Goal: Transaction & Acquisition: Subscribe to service/newsletter

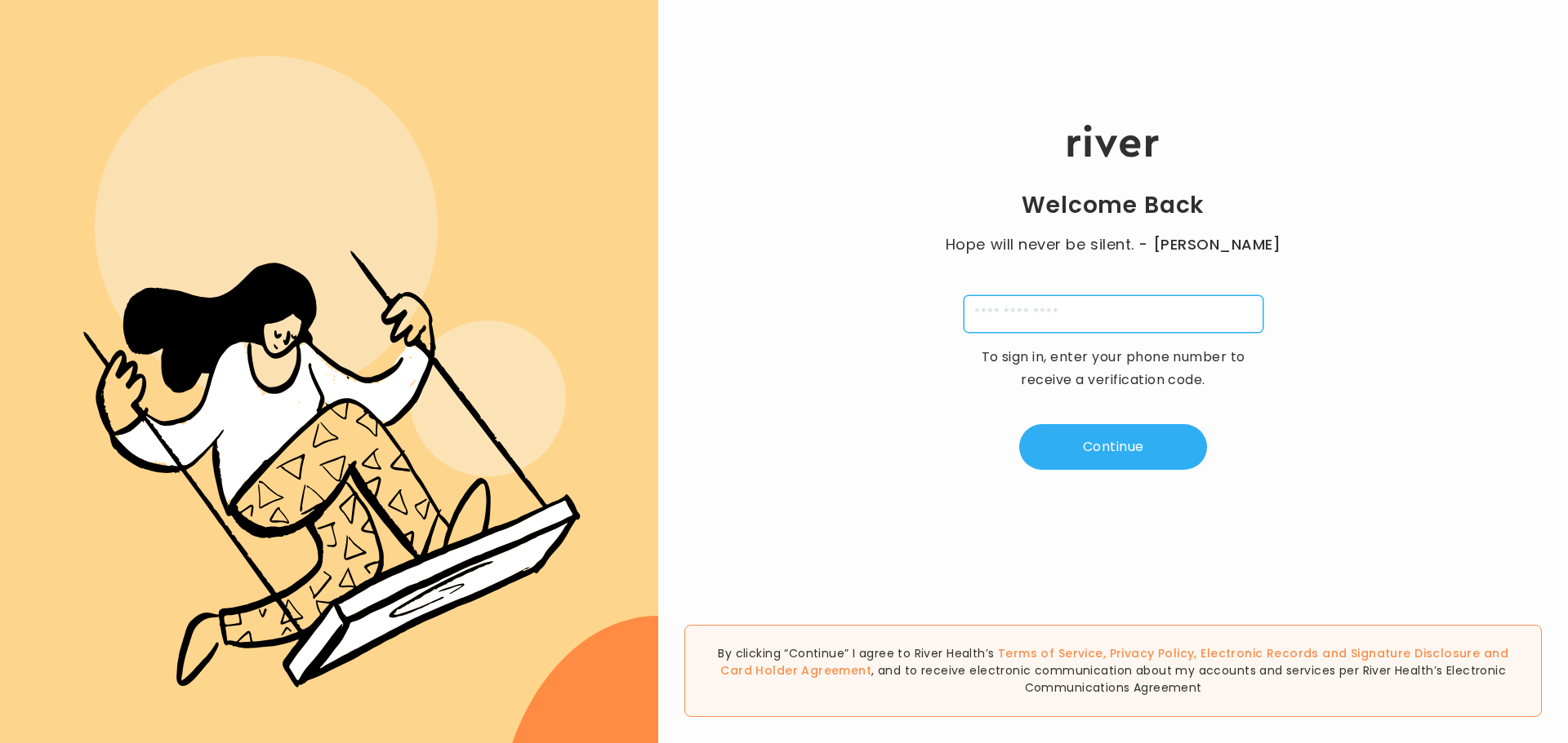
click at [981, 312] on input "tel" at bounding box center [1113, 314] width 299 height 37
type input "**********"
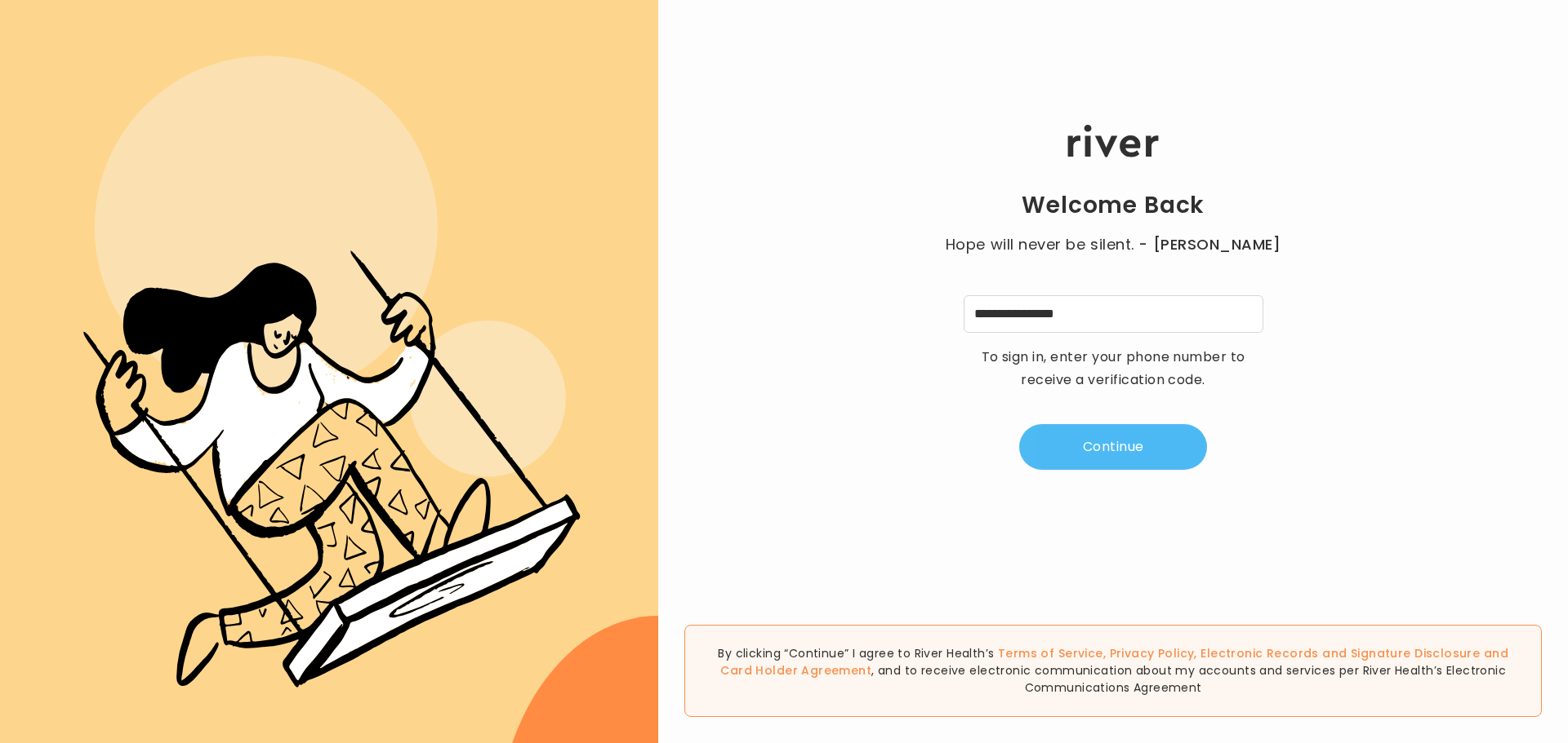
click at [1138, 460] on button "Continue" at bounding box center [1113, 447] width 188 height 45
type input "*"
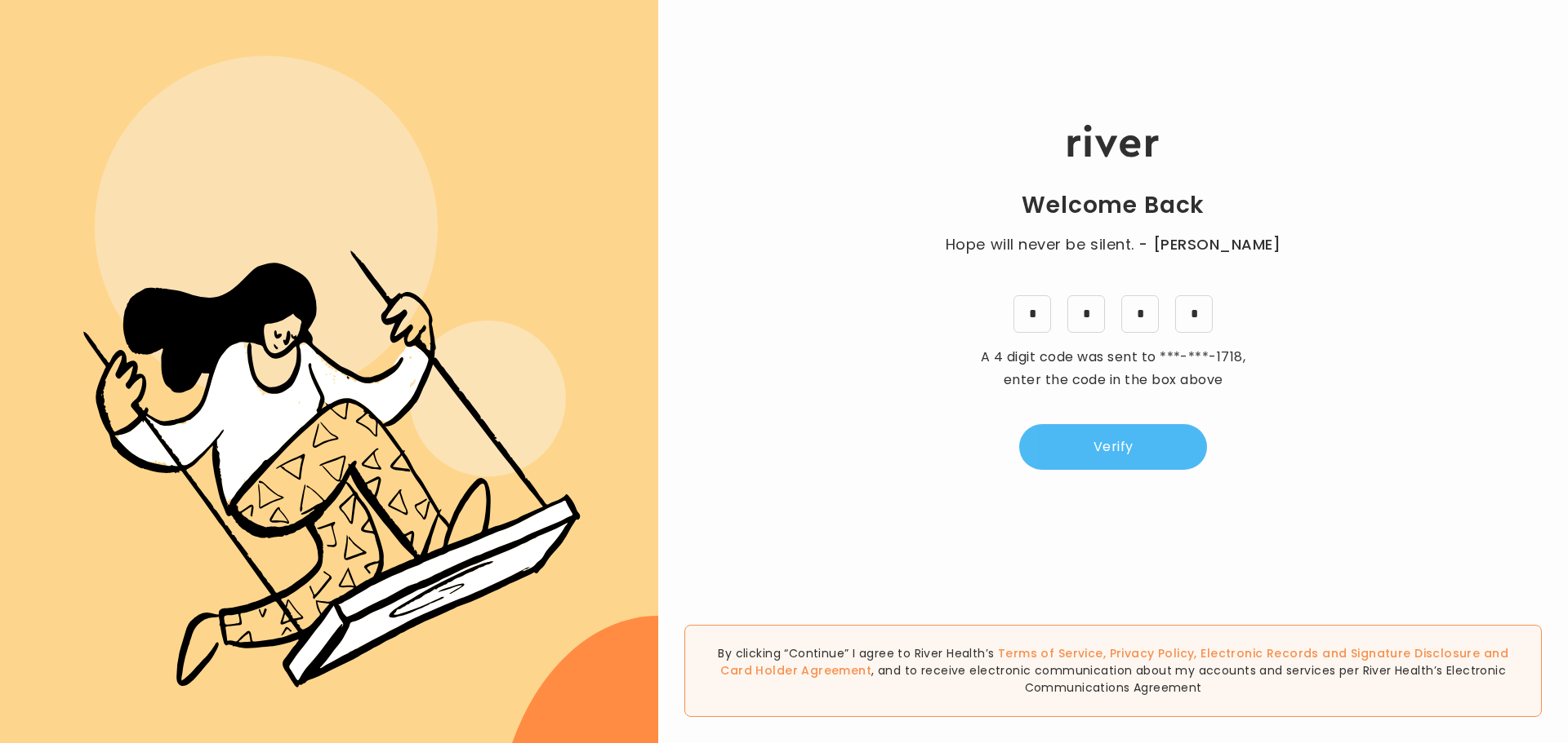
click at [1138, 460] on button "Verify" at bounding box center [1113, 447] width 188 height 45
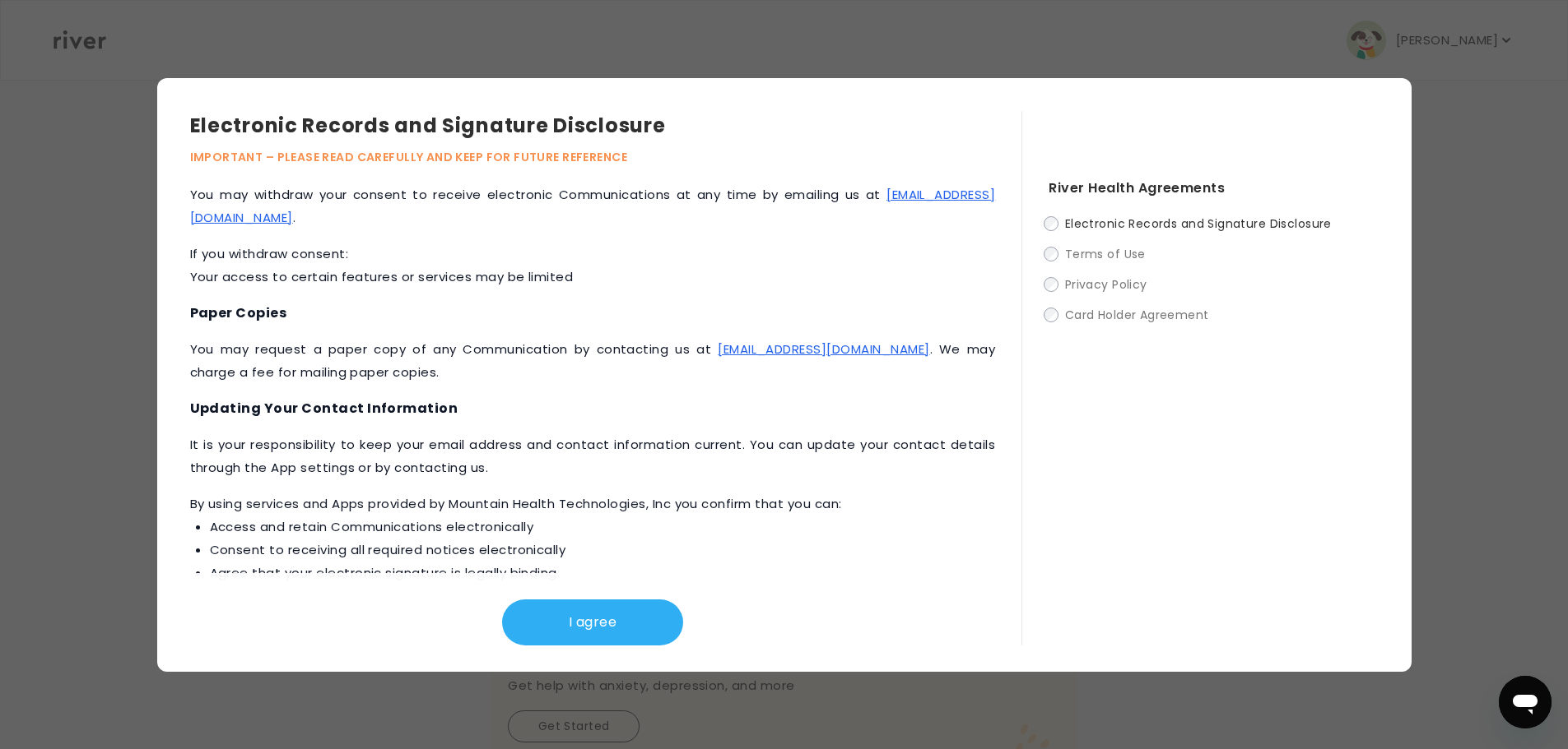
scroll to position [696, 0]
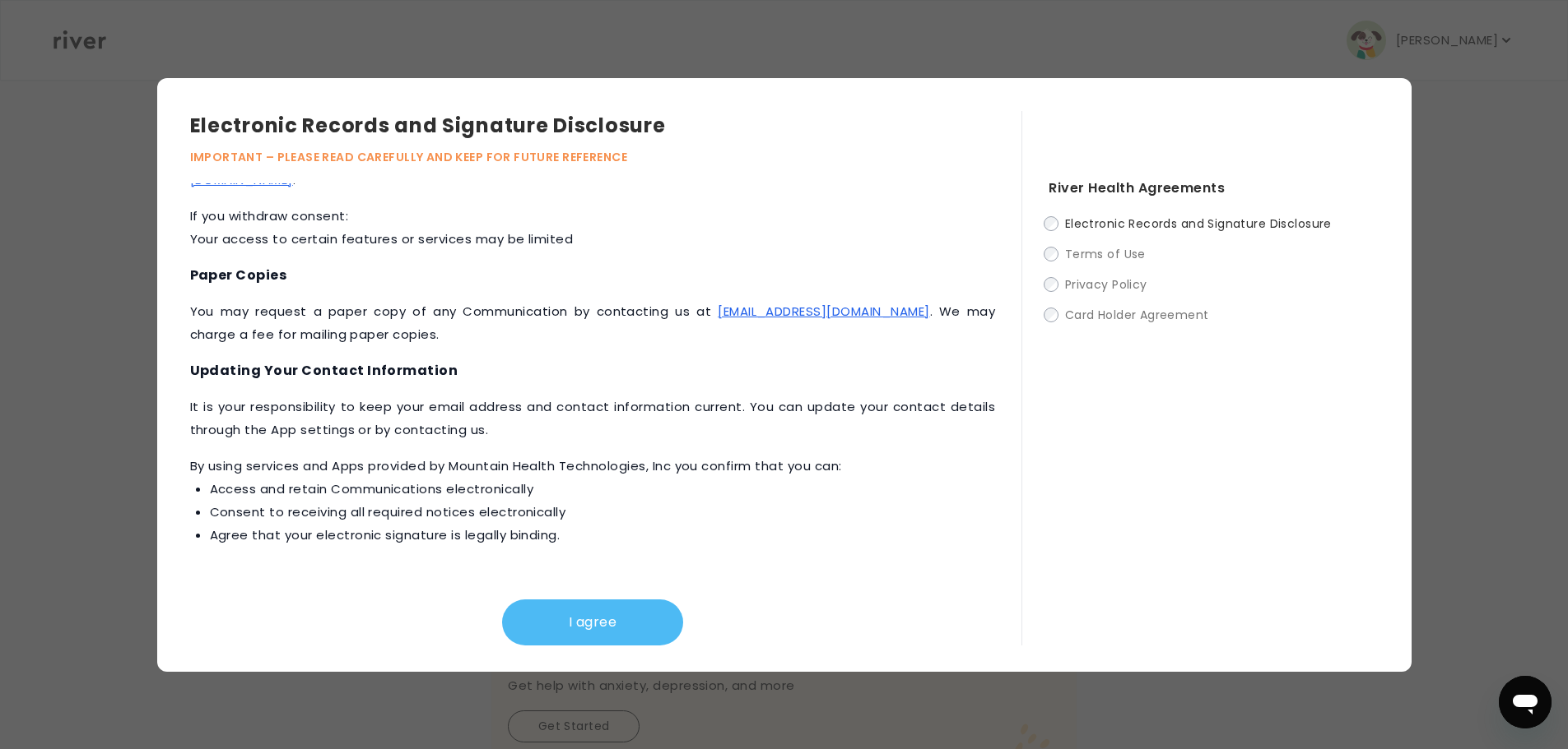
click at [609, 616] on button "I agree" at bounding box center [593, 622] width 181 height 46
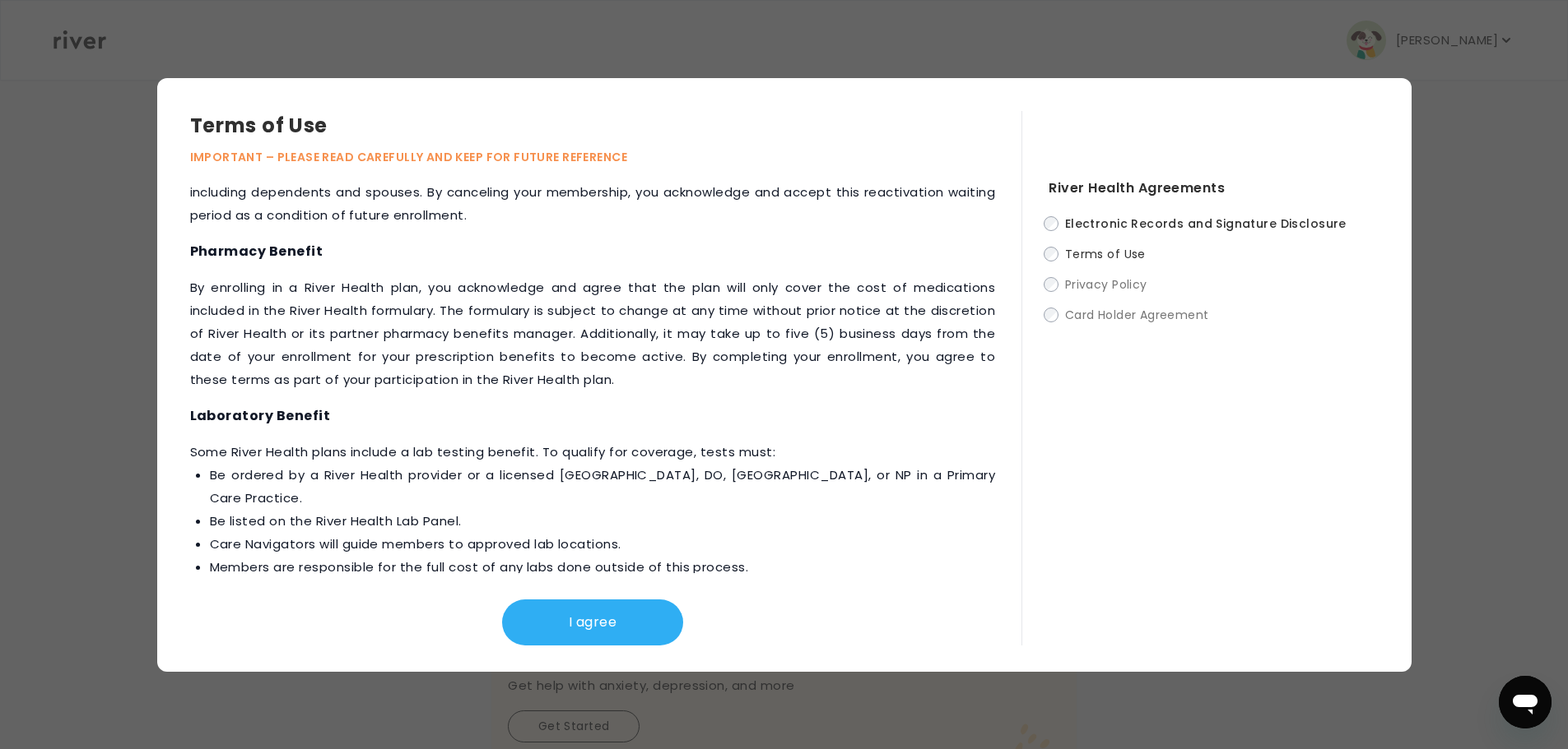
scroll to position [1749, 0]
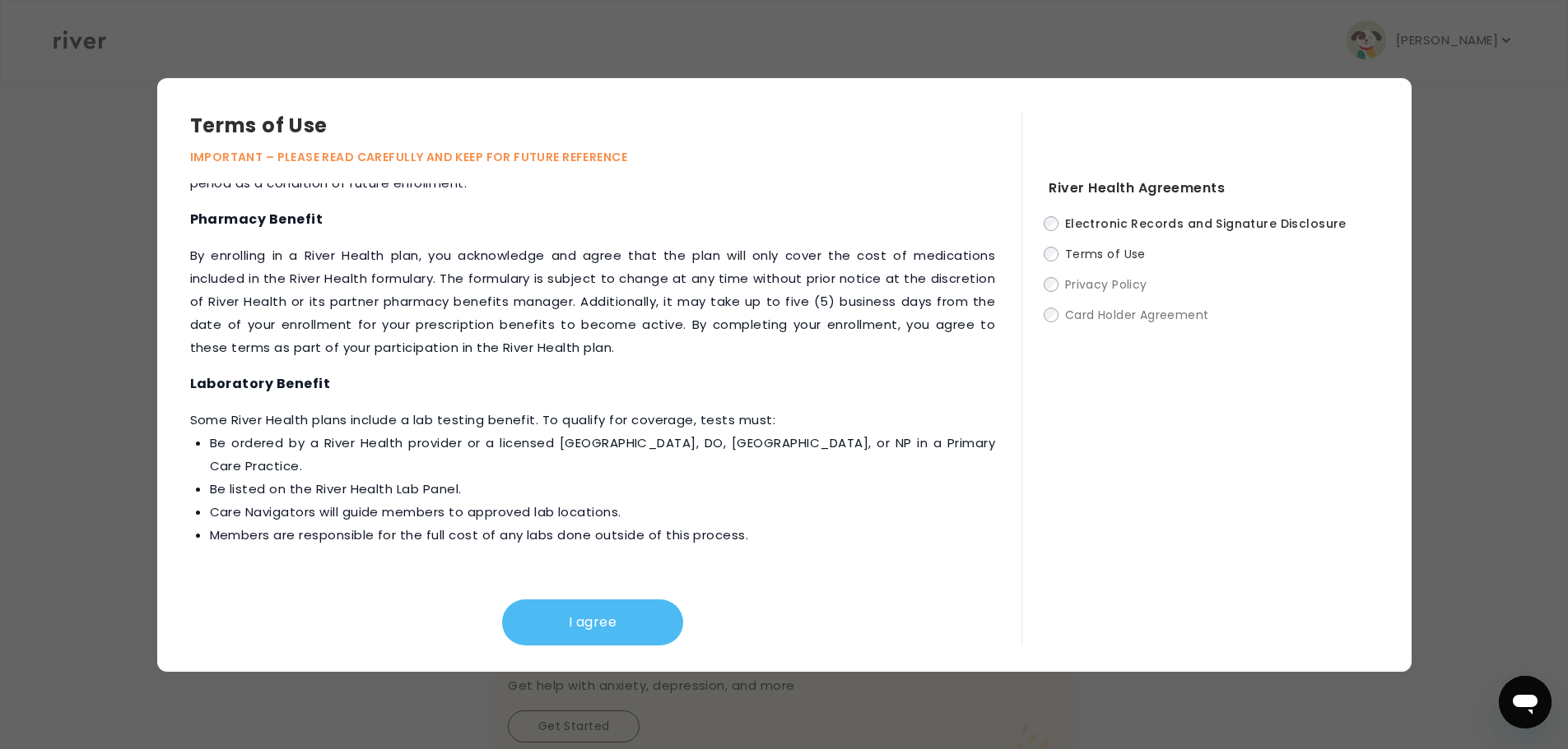
click at [574, 611] on button "I agree" at bounding box center [593, 622] width 181 height 46
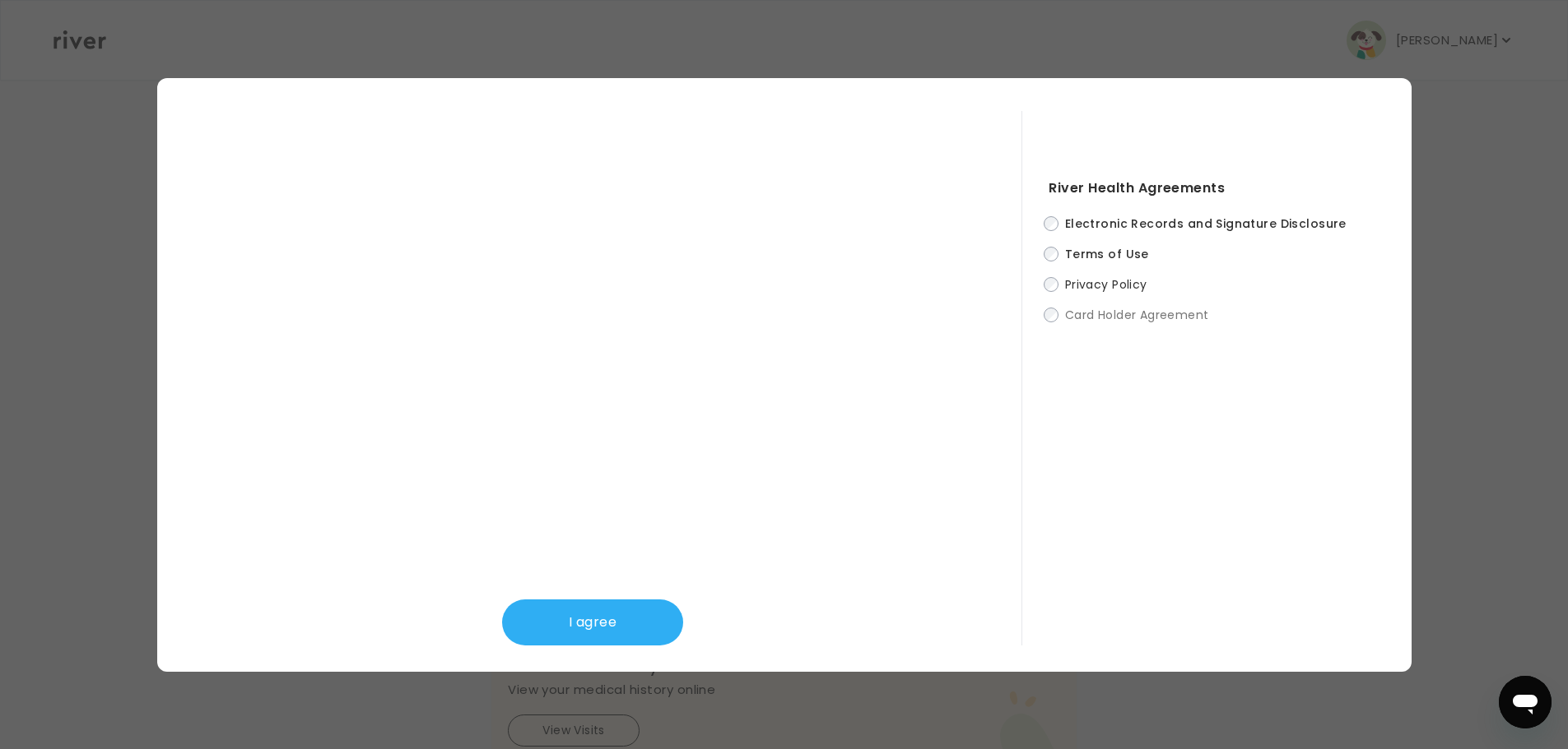
scroll to position [505, 0]
click at [584, 617] on button "I agree" at bounding box center [593, 622] width 181 height 46
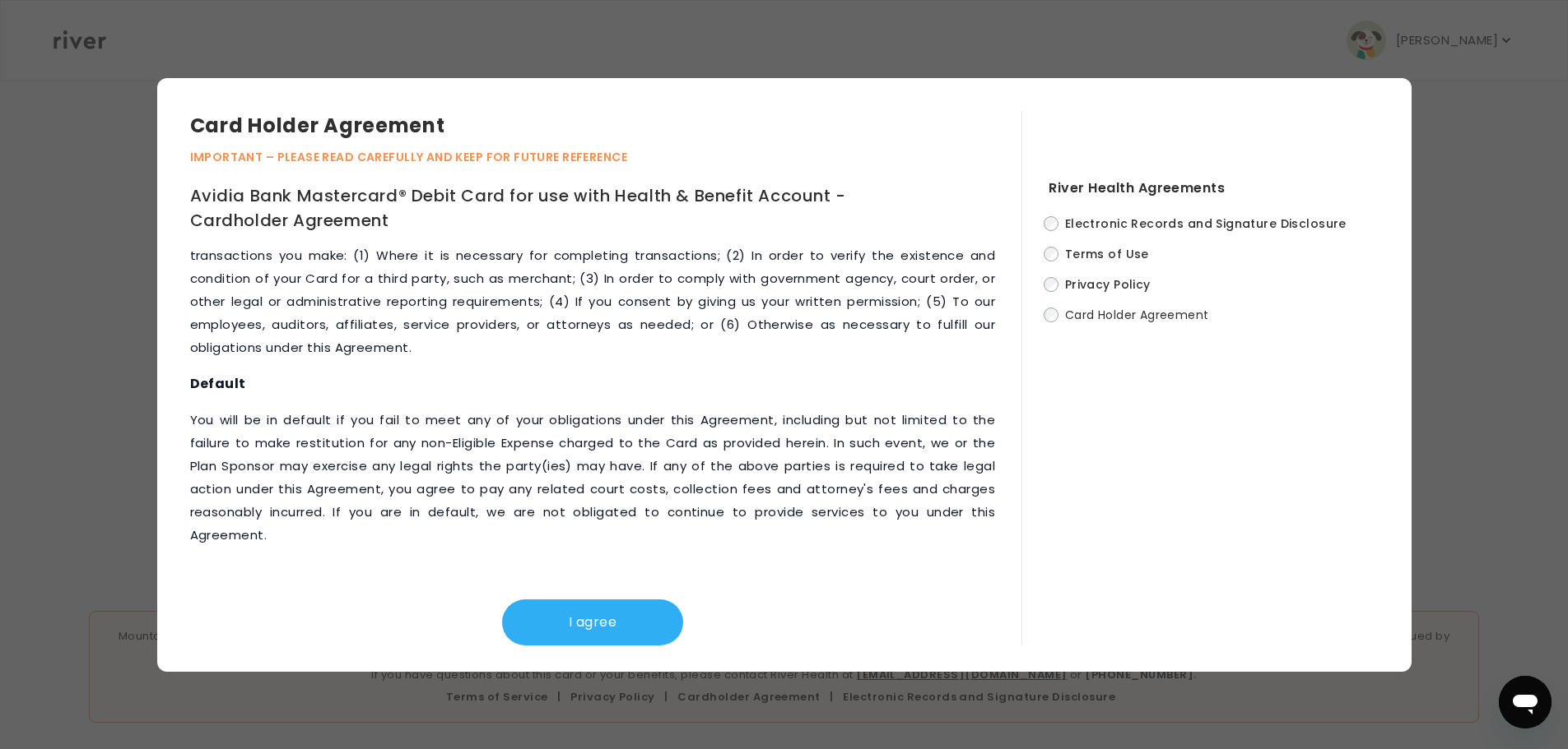
scroll to position [6876, 0]
click at [597, 624] on button "I agree" at bounding box center [593, 622] width 181 height 46
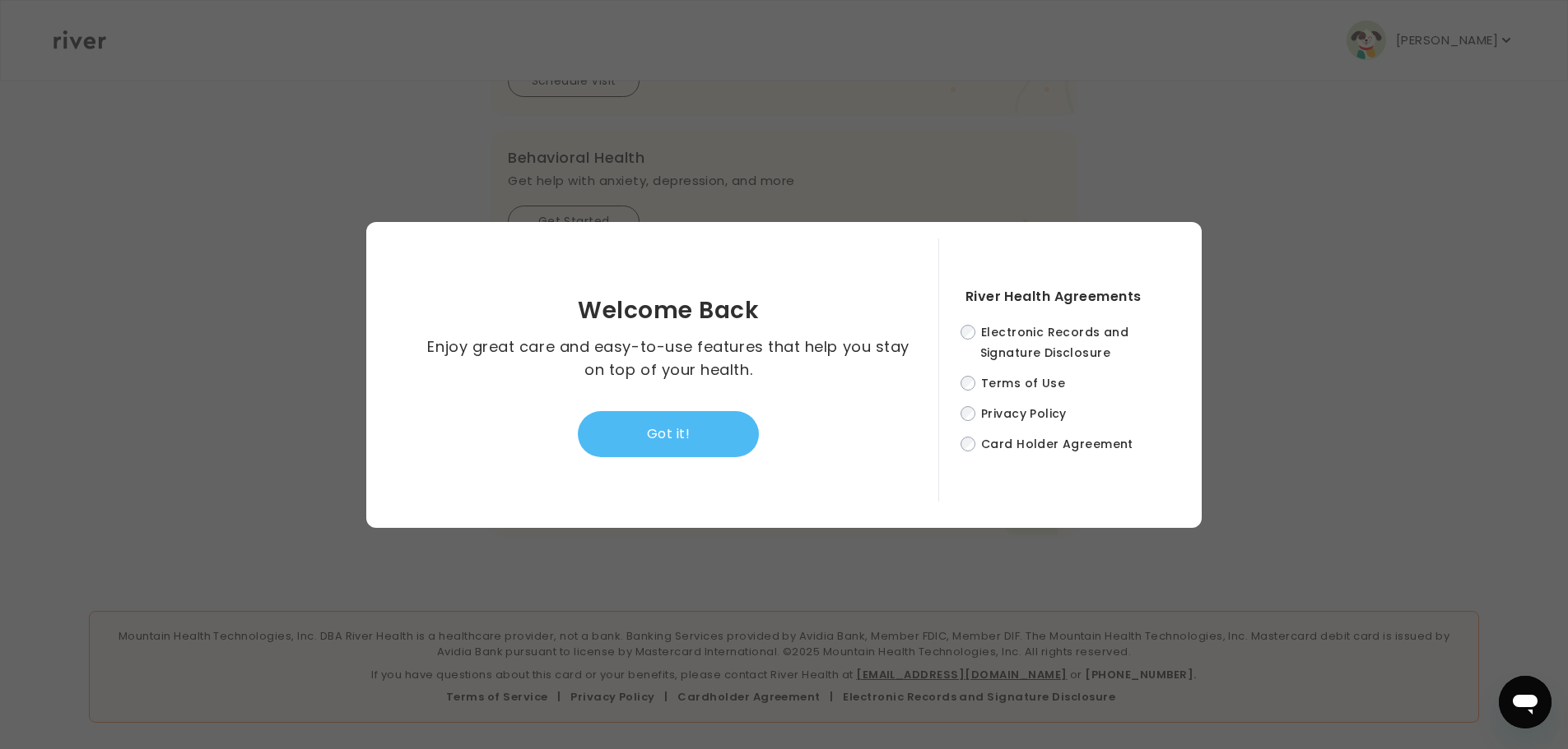
click at [714, 442] on button "Got it!" at bounding box center [668, 434] width 181 height 46
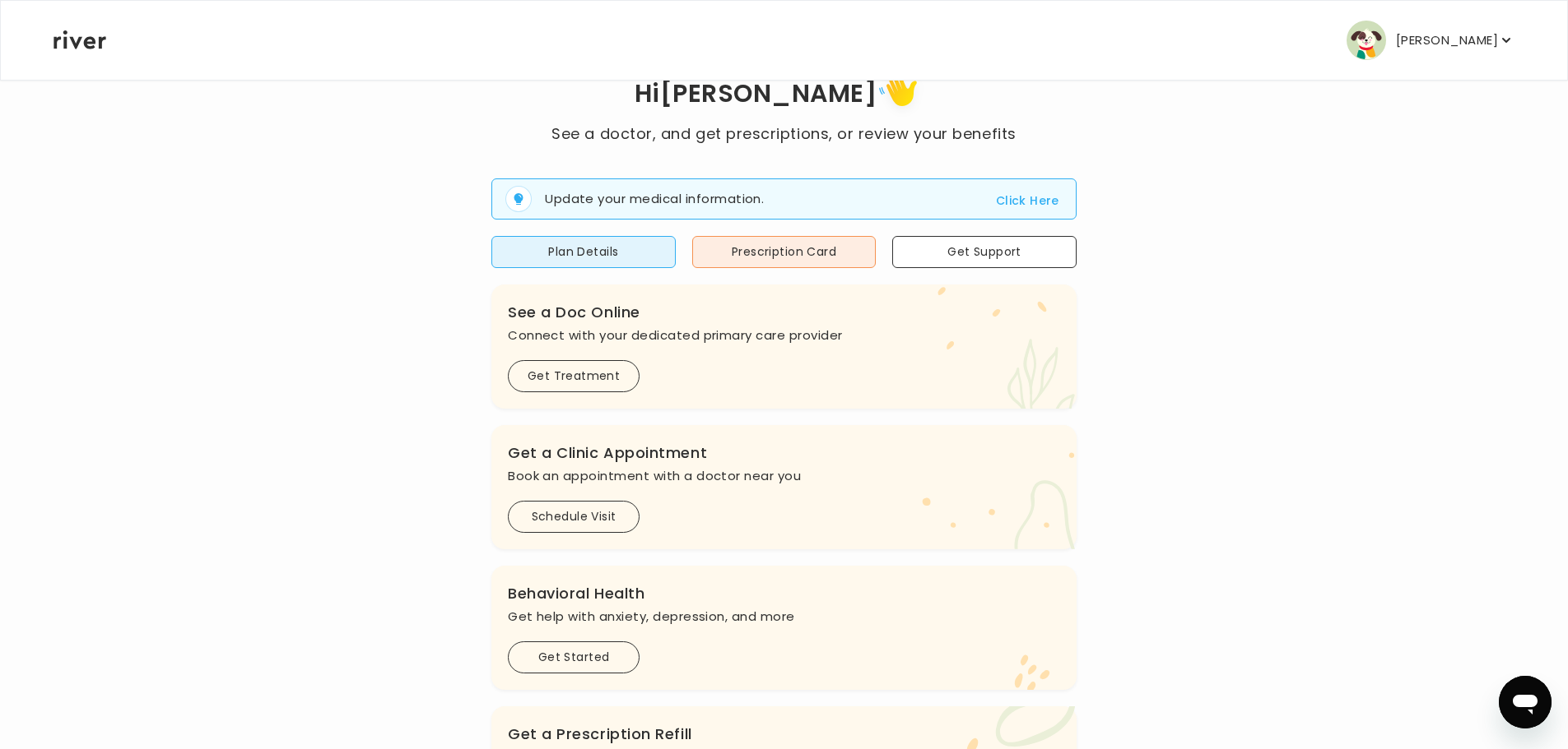
scroll to position [11, 0]
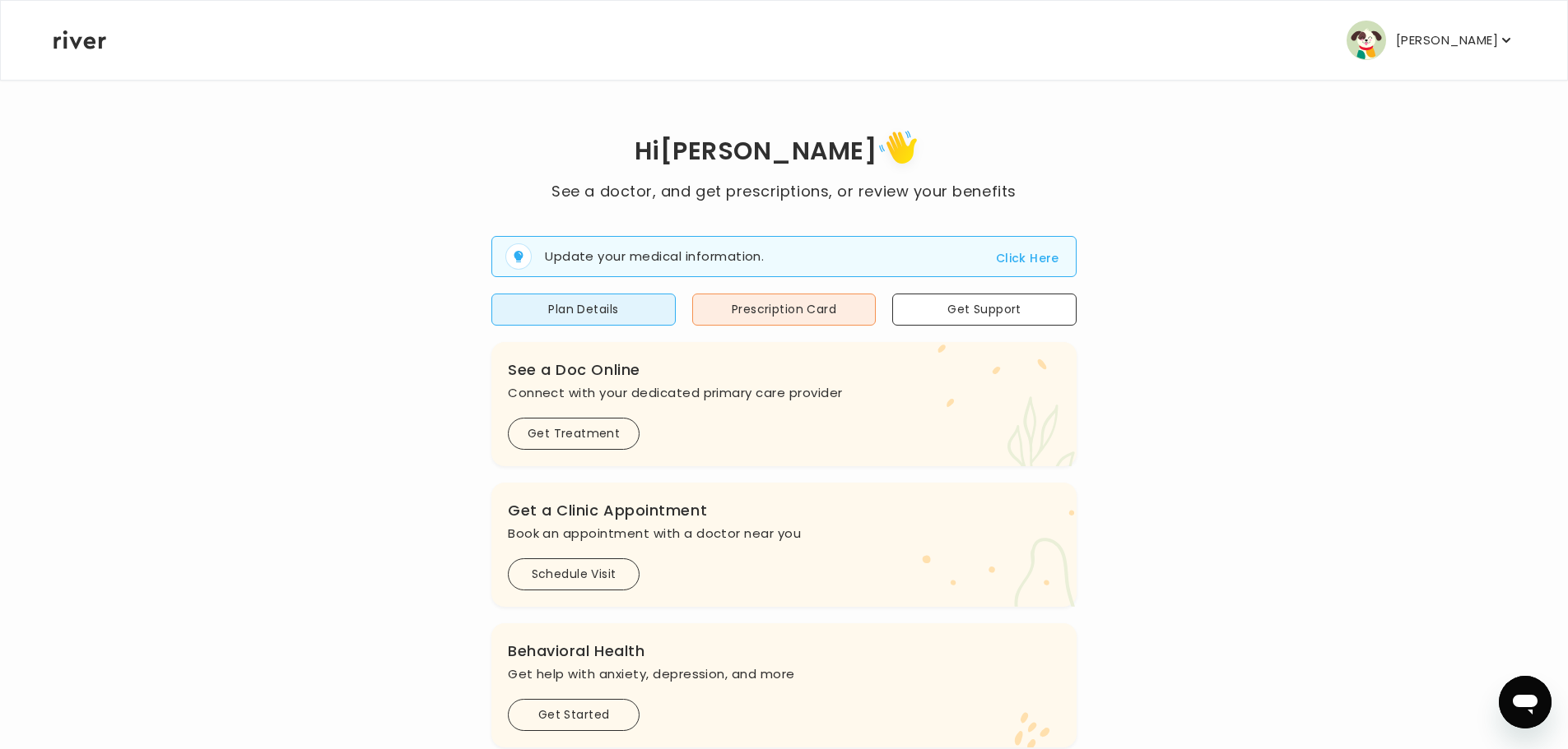
click at [1013, 257] on button "Click Here" at bounding box center [1027, 258] width 63 height 19
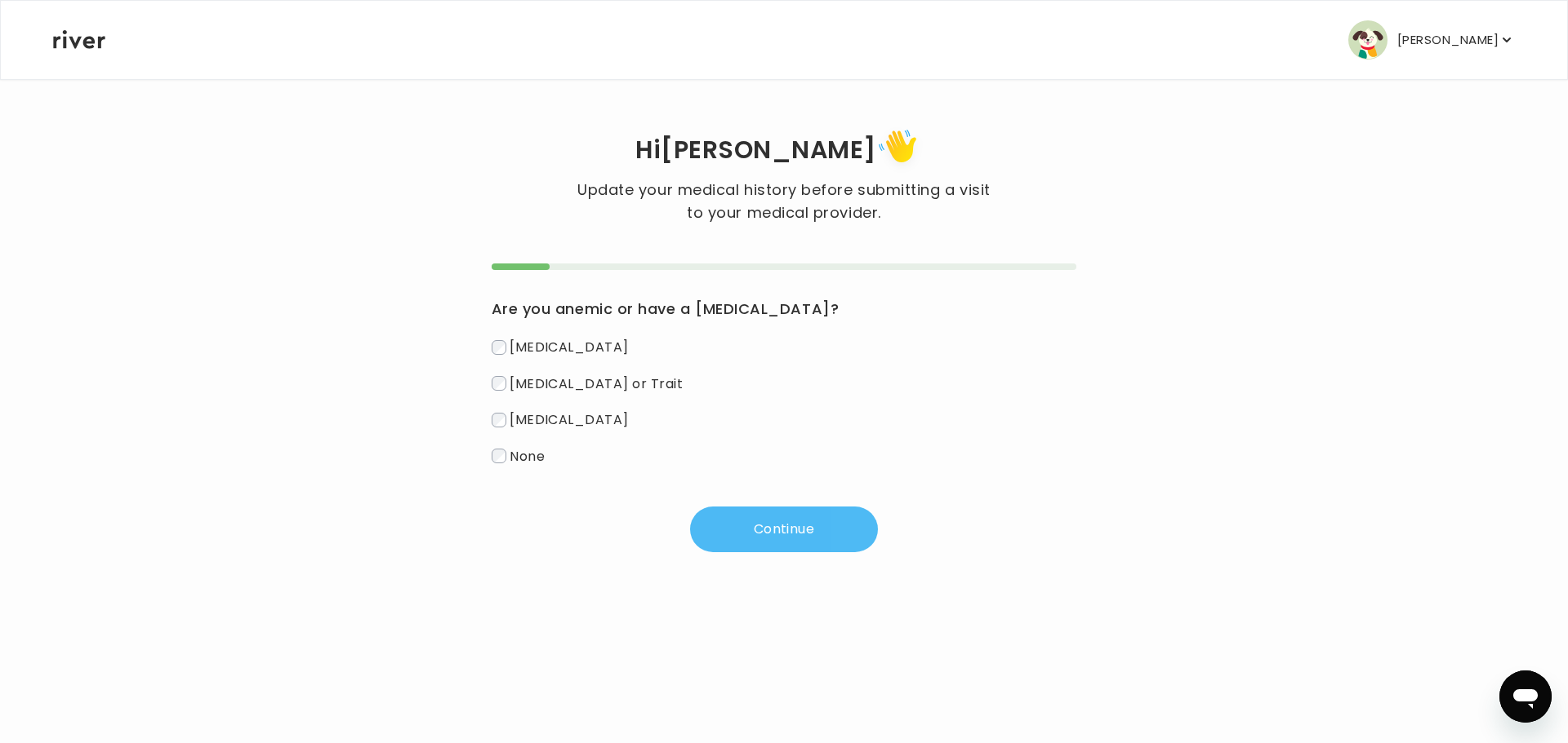
click at [743, 514] on button "Continue" at bounding box center [784, 529] width 188 height 45
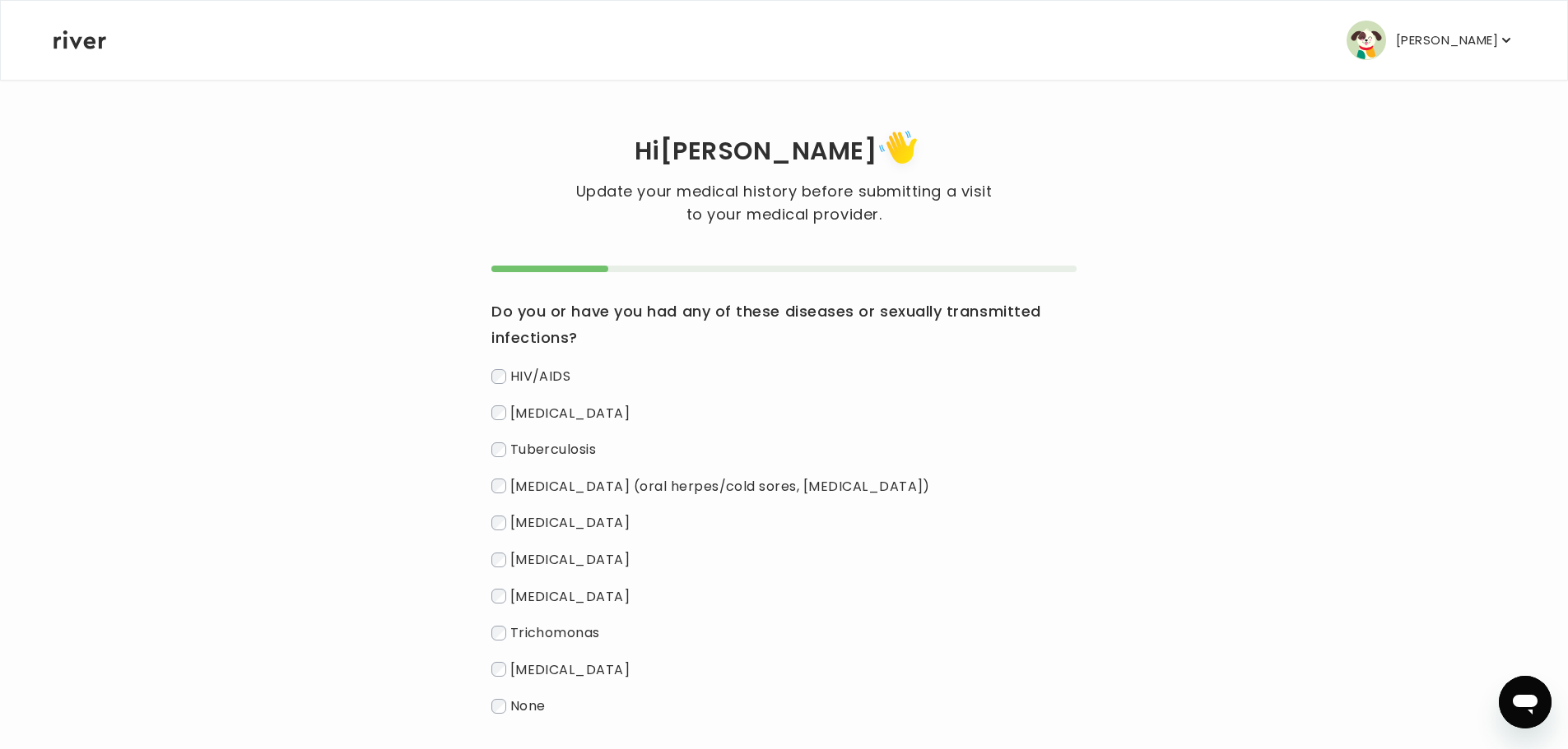
click at [497, 585] on label "Genital warts" at bounding box center [784, 596] width 585 height 24
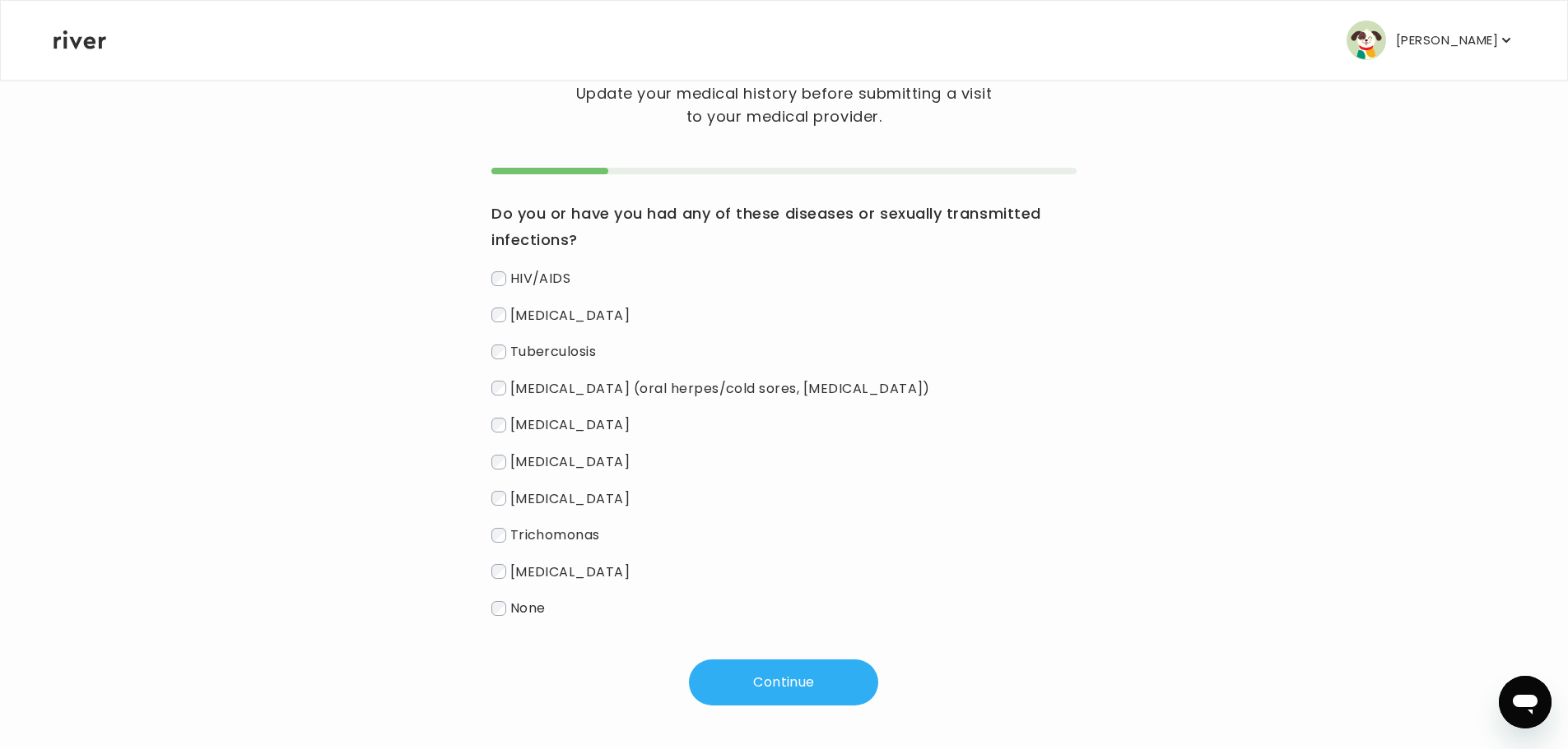
scroll to position [100, 0]
click at [769, 665] on button "Continue" at bounding box center [783, 680] width 189 height 46
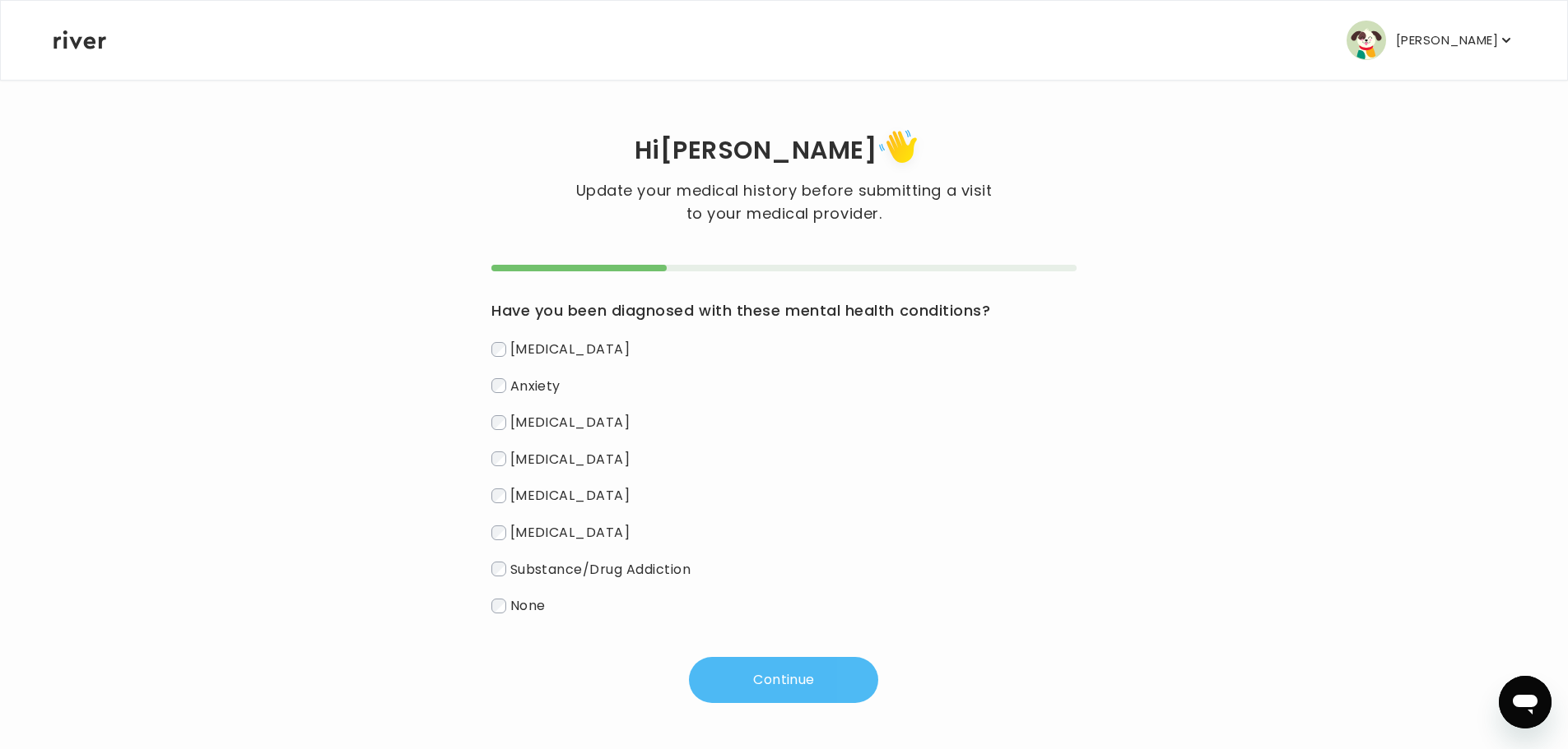
click at [783, 685] on button "Continue" at bounding box center [783, 680] width 189 height 46
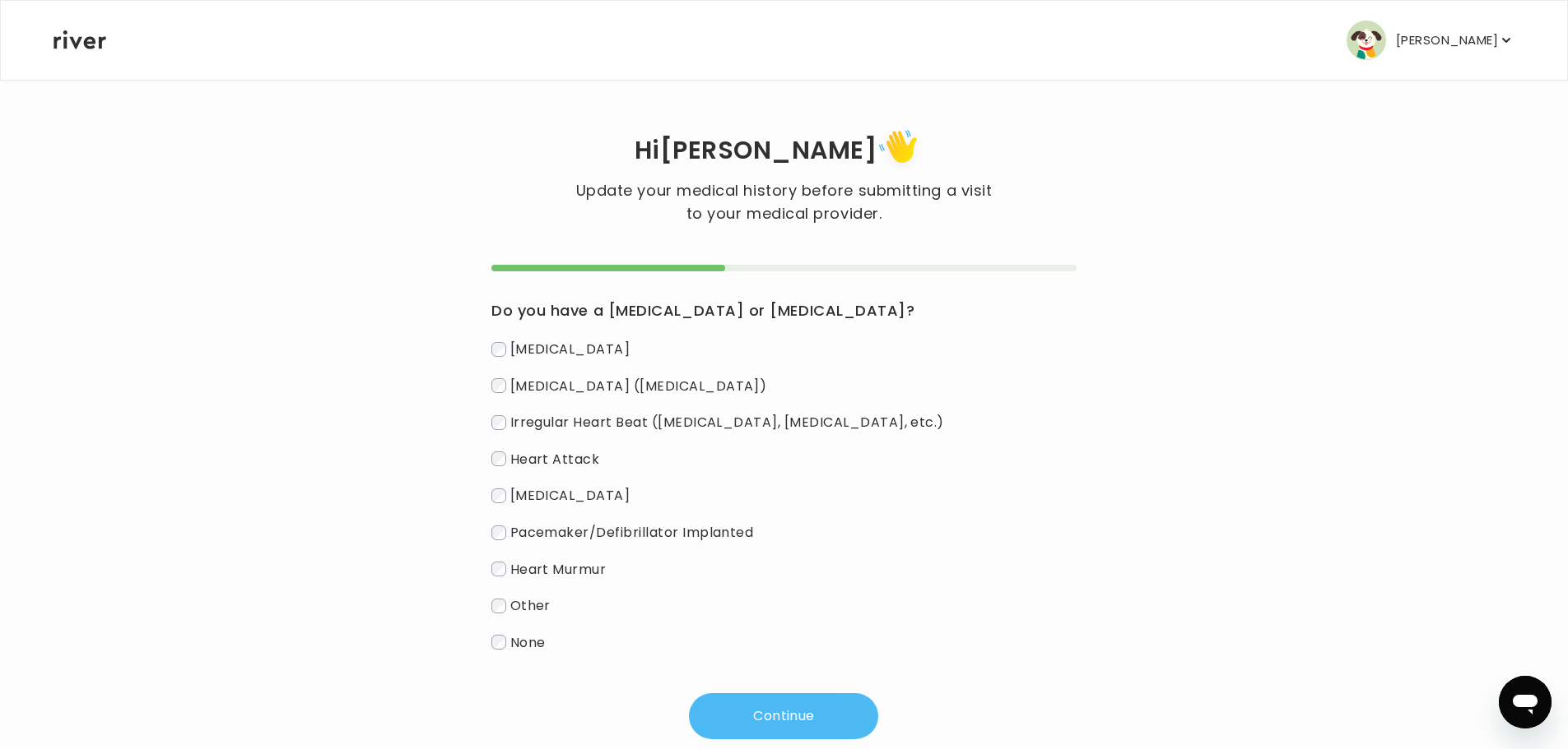
click at [821, 710] on button "Continue" at bounding box center [783, 716] width 189 height 46
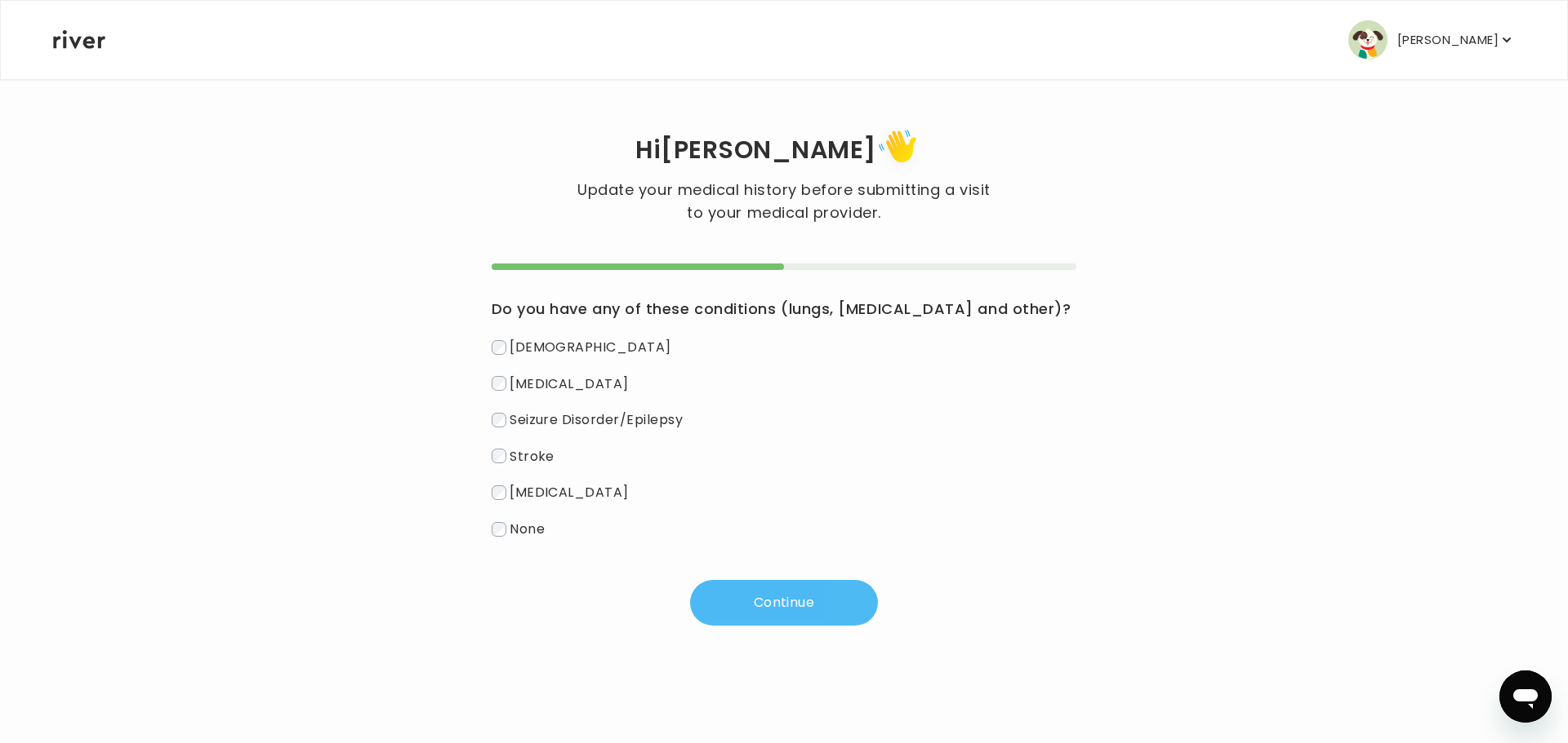
click at [783, 609] on button "Continue" at bounding box center [784, 603] width 188 height 45
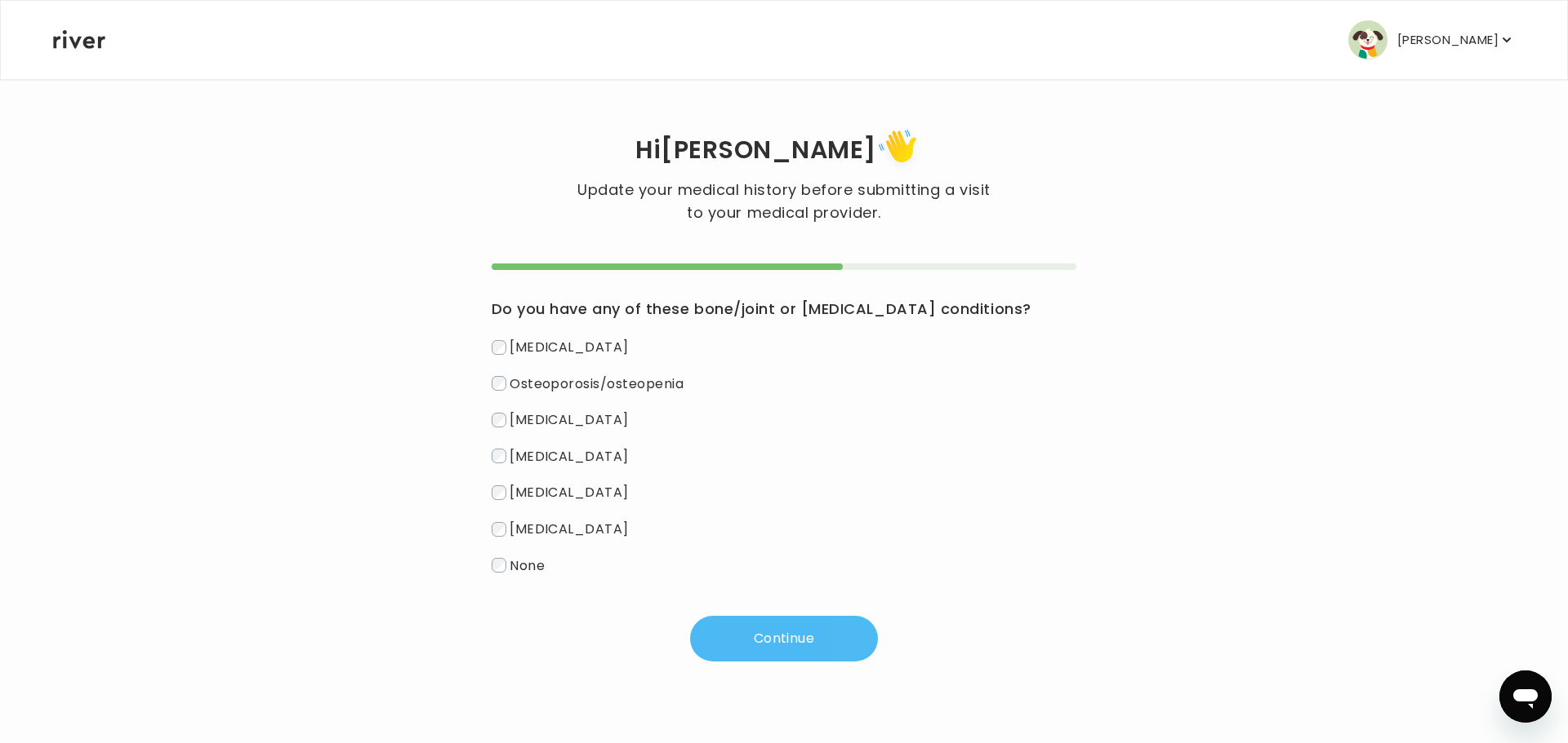
click at [816, 640] on button "Continue" at bounding box center [784, 638] width 188 height 45
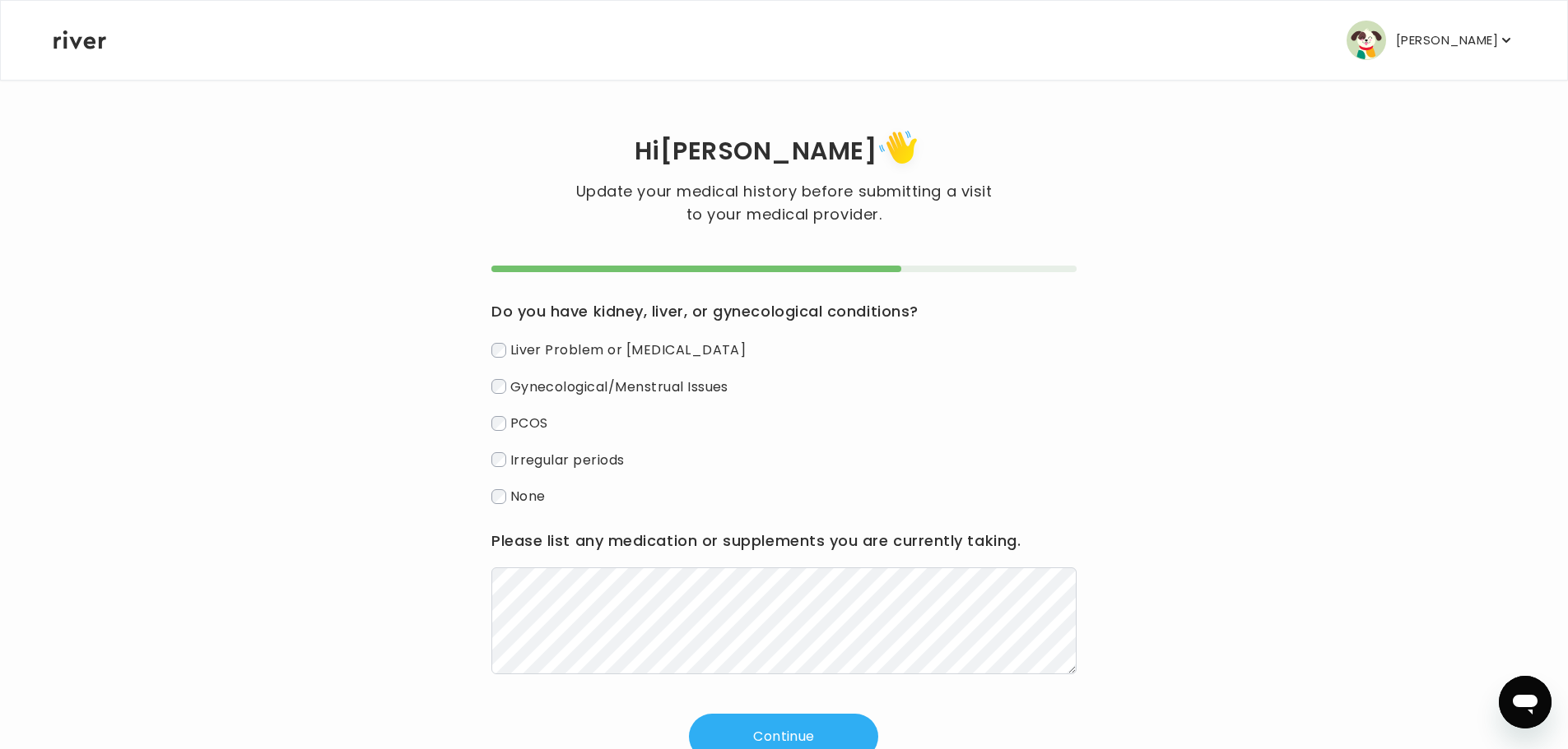
scroll to position [57, 0]
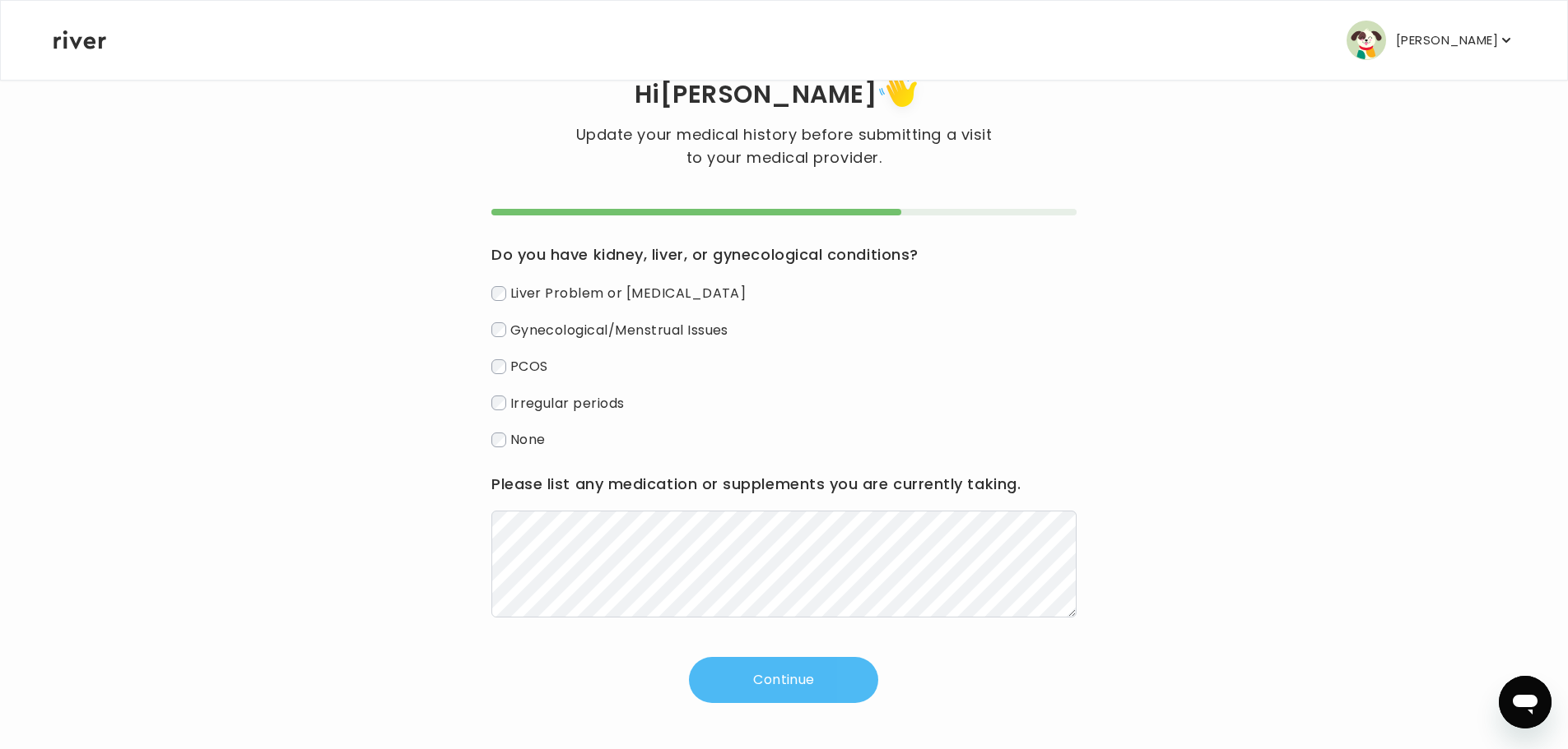
click at [776, 679] on button "Continue" at bounding box center [783, 680] width 189 height 46
click at [812, 676] on button "Continue" at bounding box center [783, 680] width 189 height 46
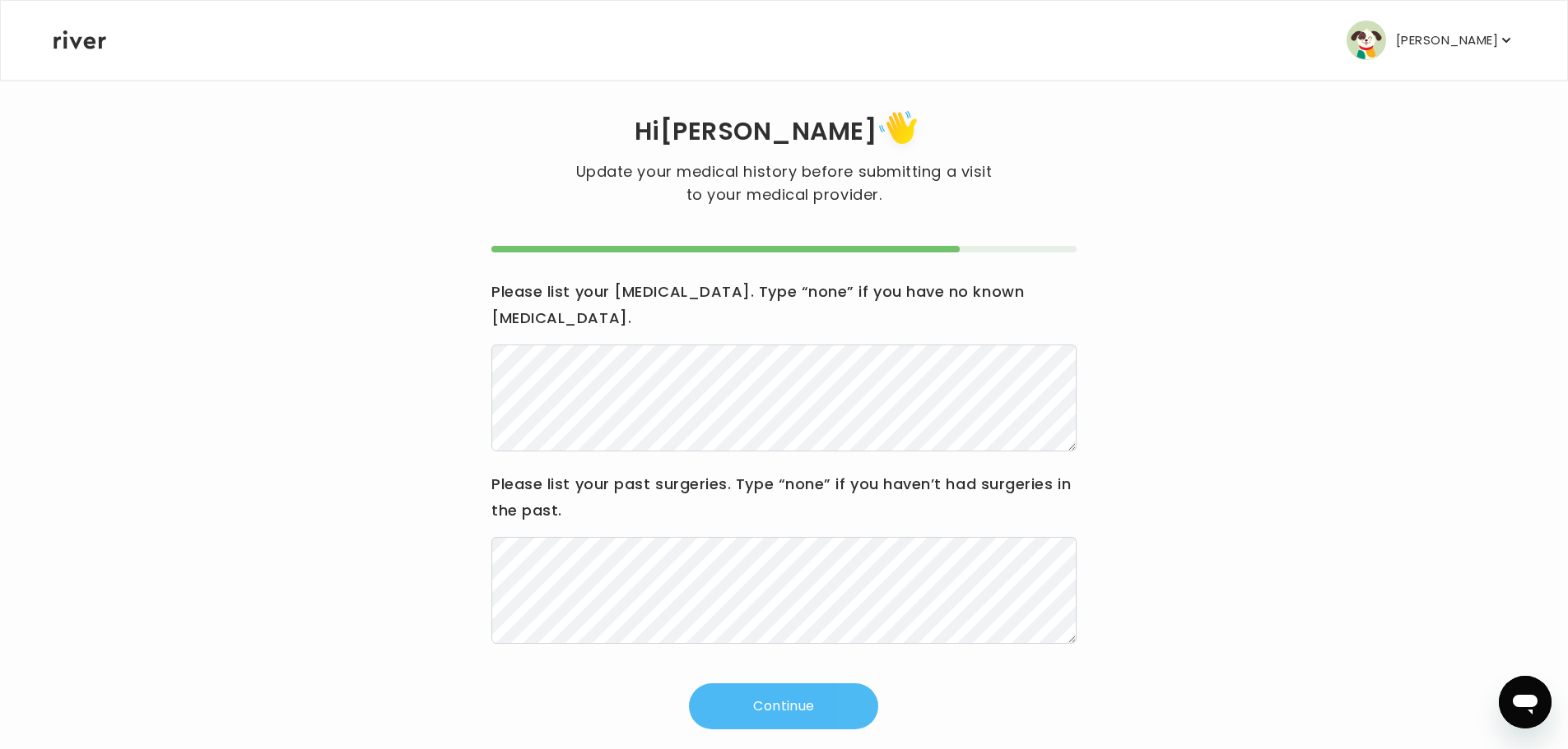
click at [839, 684] on button "Continue" at bounding box center [783, 707] width 189 height 46
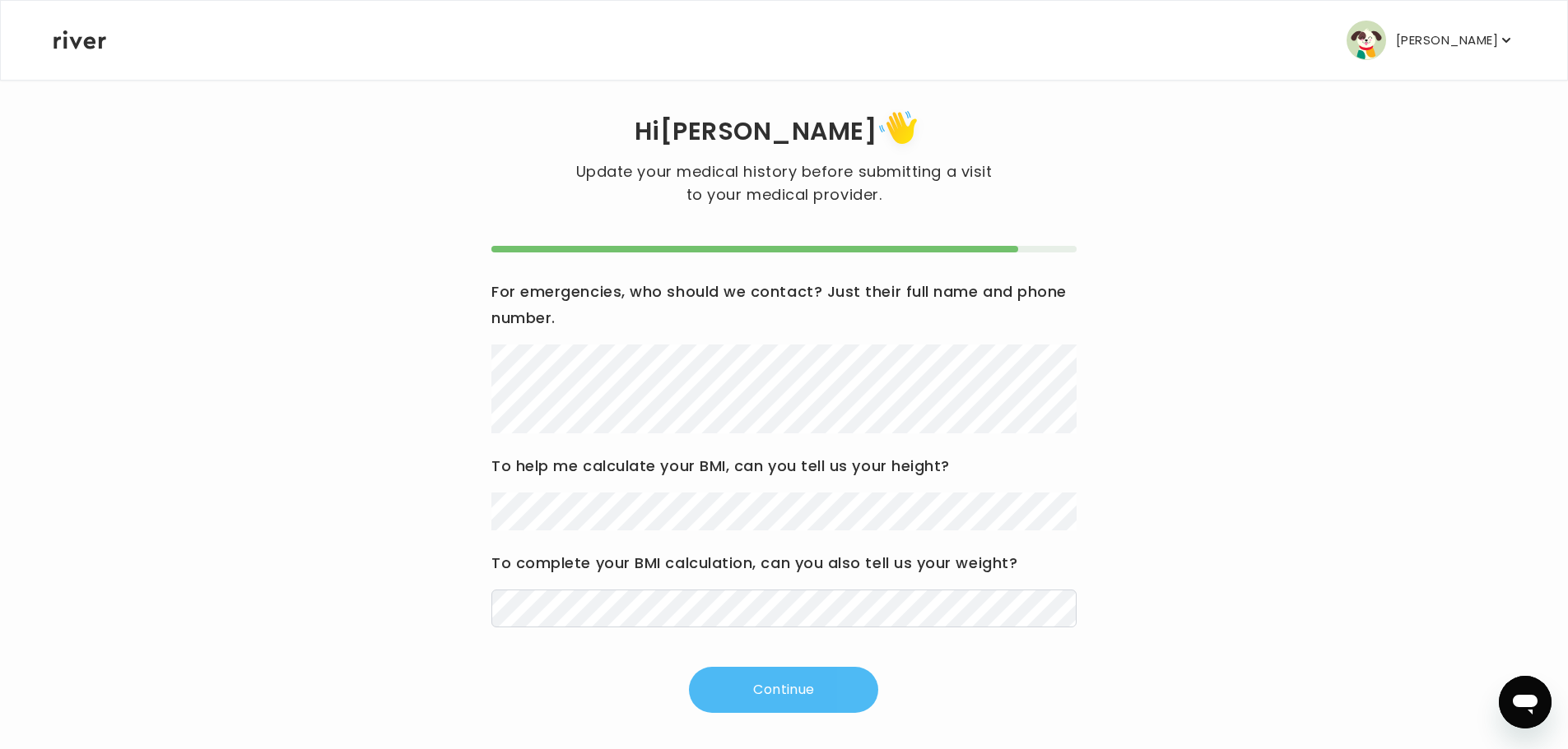
click at [843, 689] on button "Continue" at bounding box center [783, 690] width 189 height 46
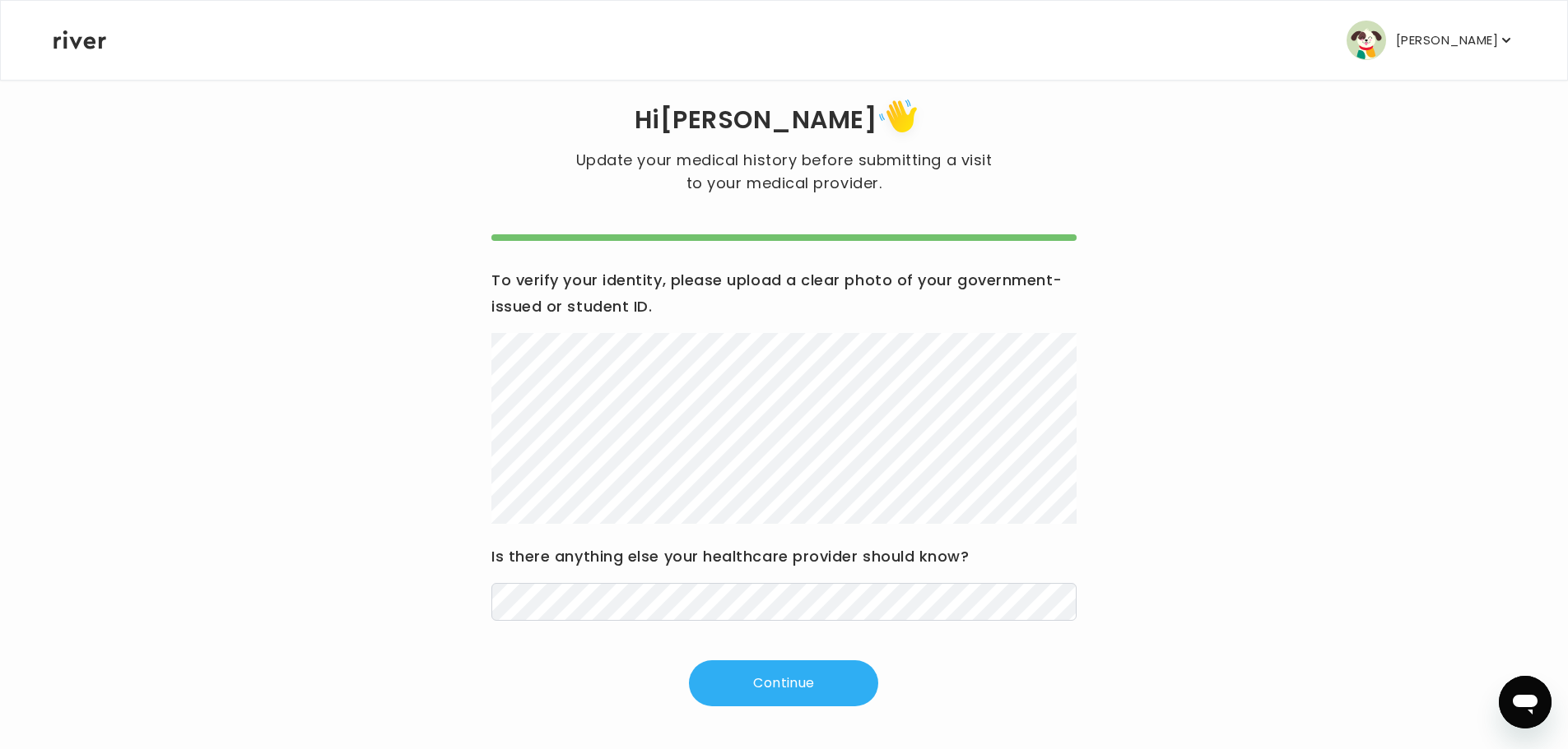
scroll to position [34, 0]
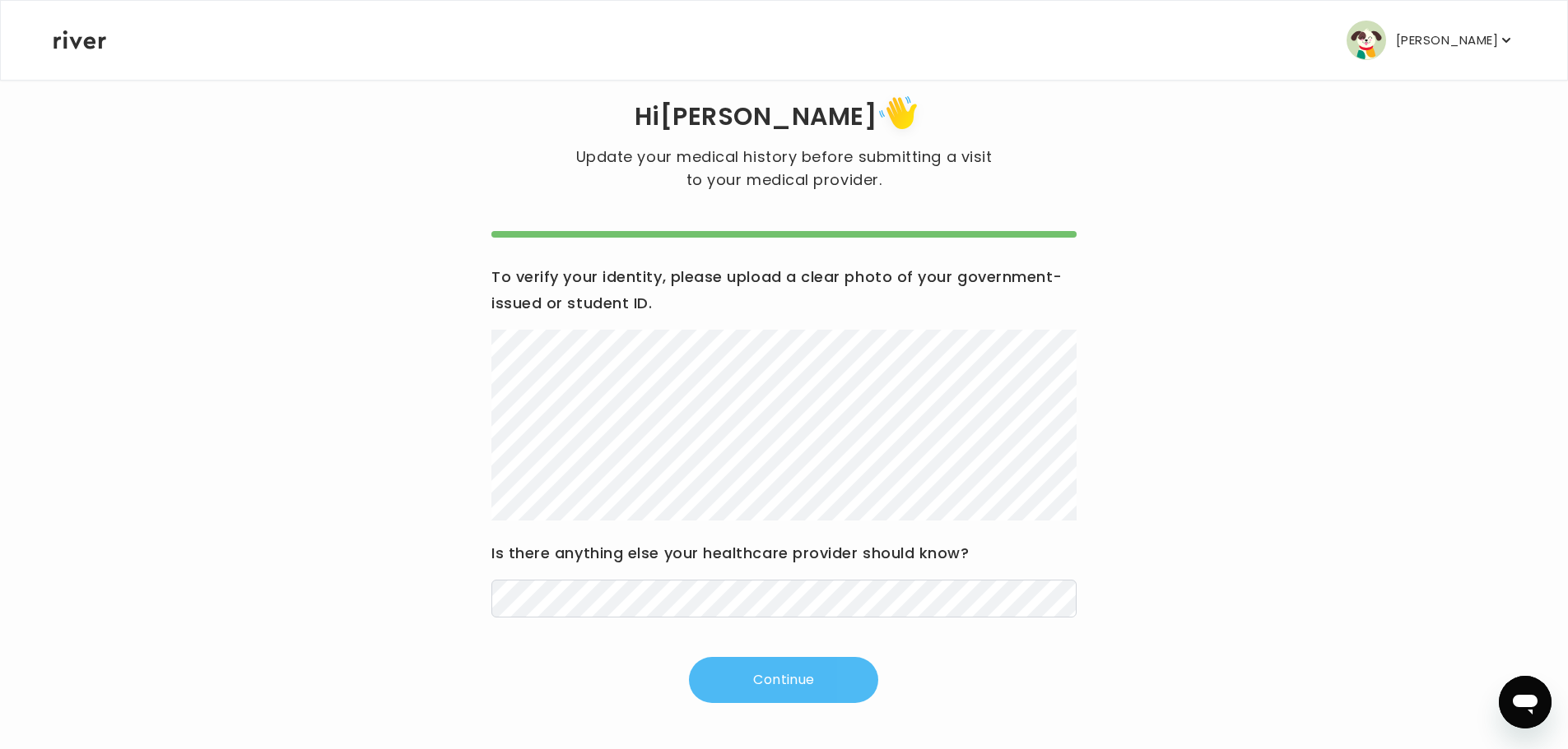
click at [813, 681] on button "Continue" at bounding box center [783, 680] width 189 height 46
click at [761, 683] on button "Continue" at bounding box center [783, 680] width 189 height 46
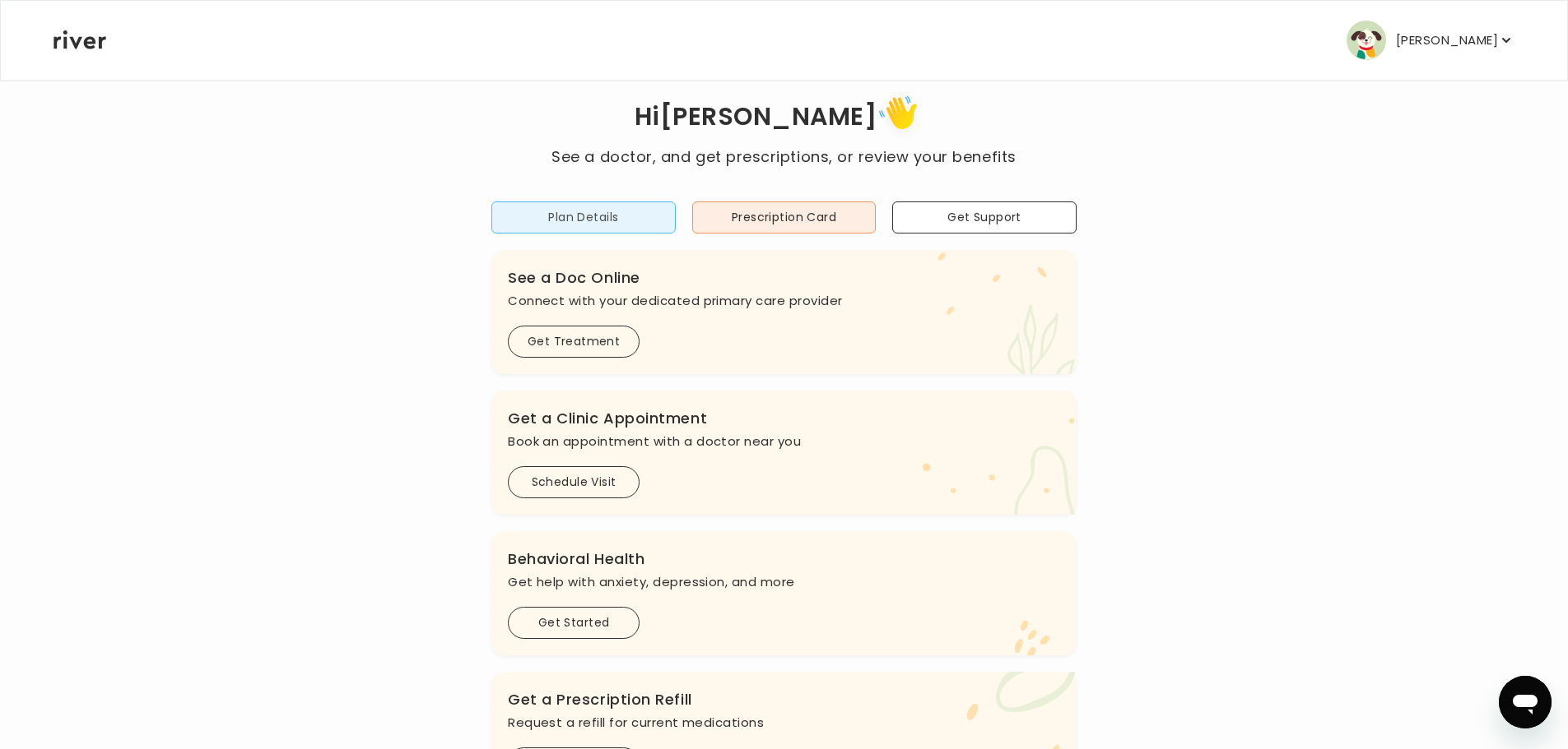
click at [602, 211] on button "Plan Details" at bounding box center [584, 217] width 185 height 32
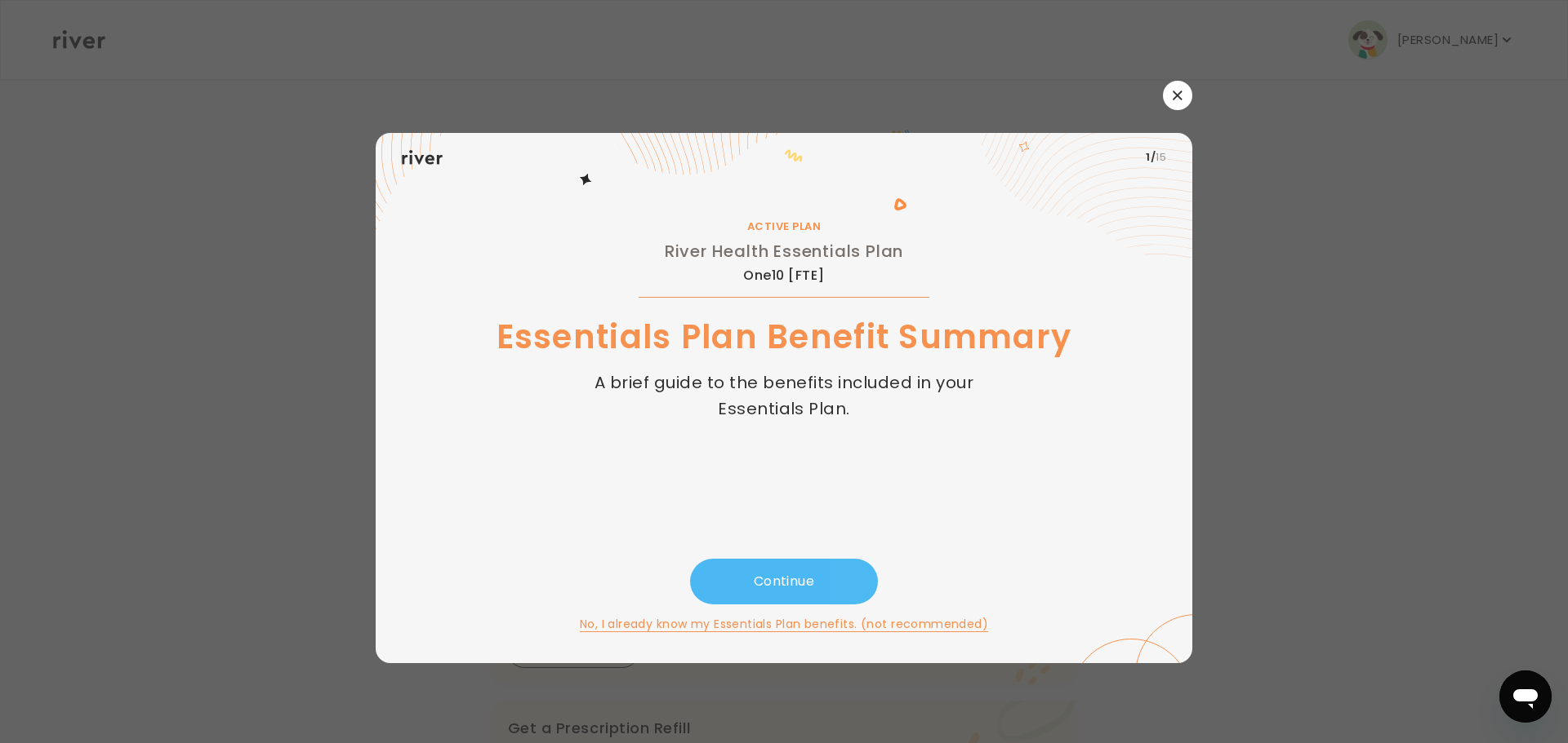
click at [811, 583] on button "Continue" at bounding box center [784, 582] width 188 height 45
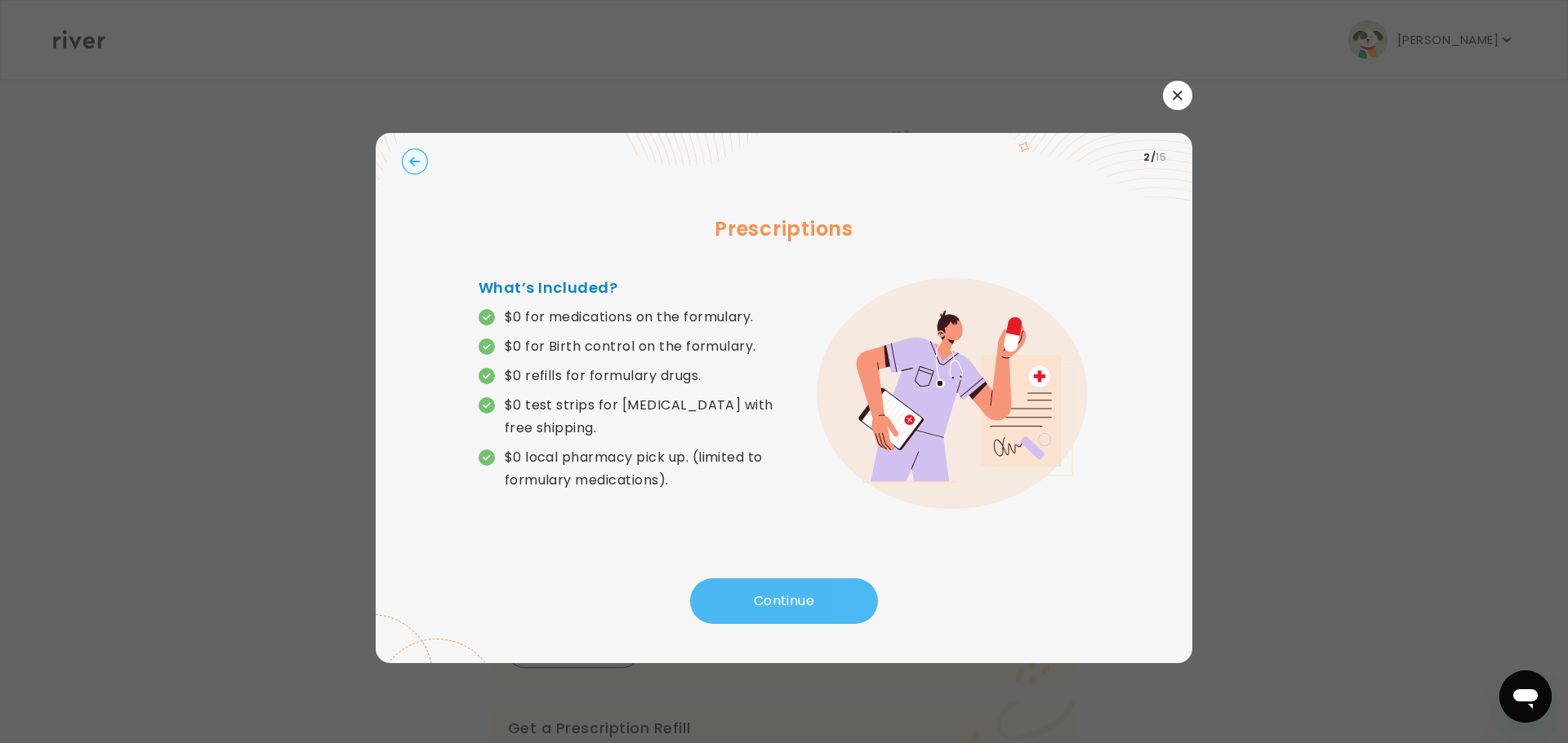
click at [833, 611] on button "Continue" at bounding box center [784, 601] width 188 height 45
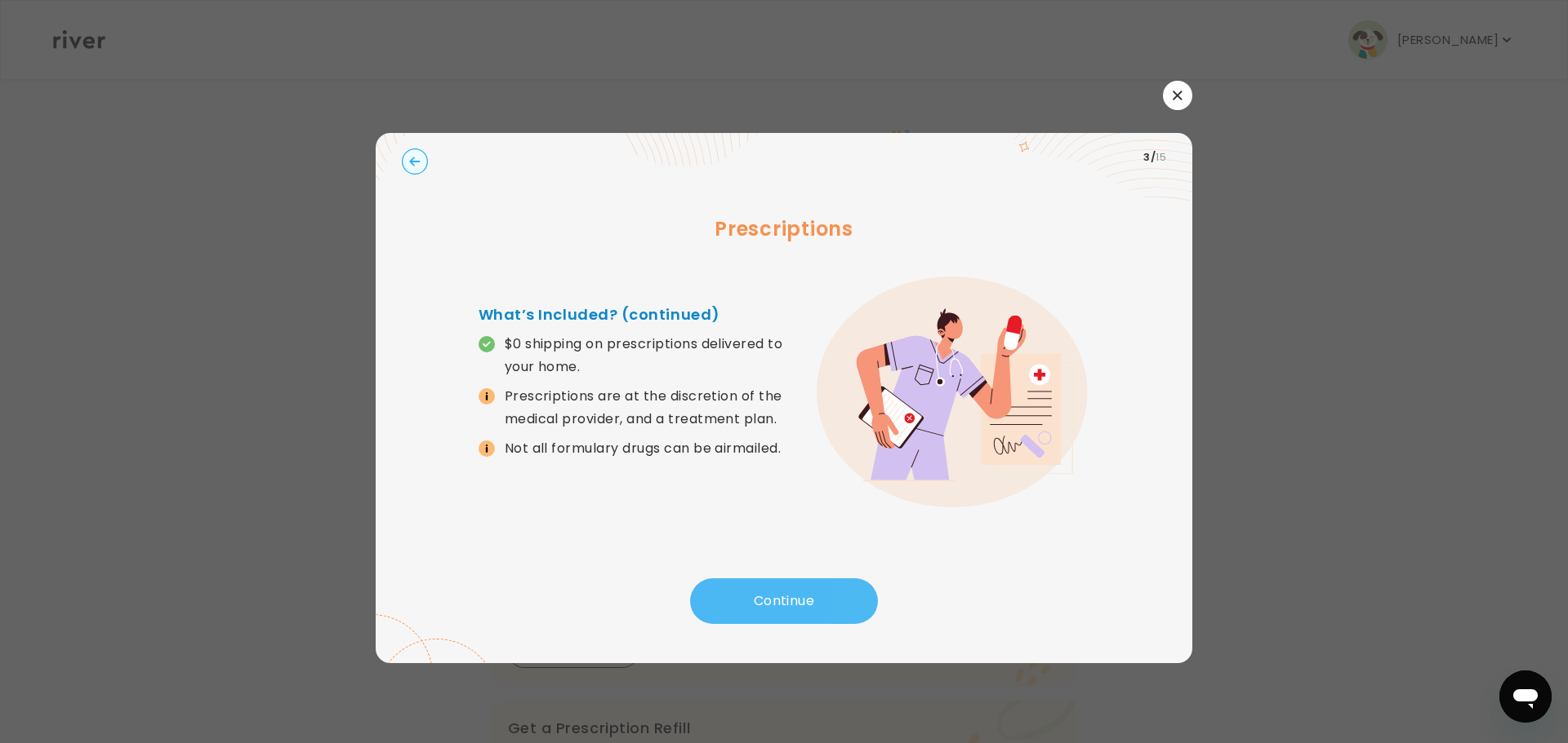
click at [833, 611] on button "Continue" at bounding box center [784, 601] width 188 height 45
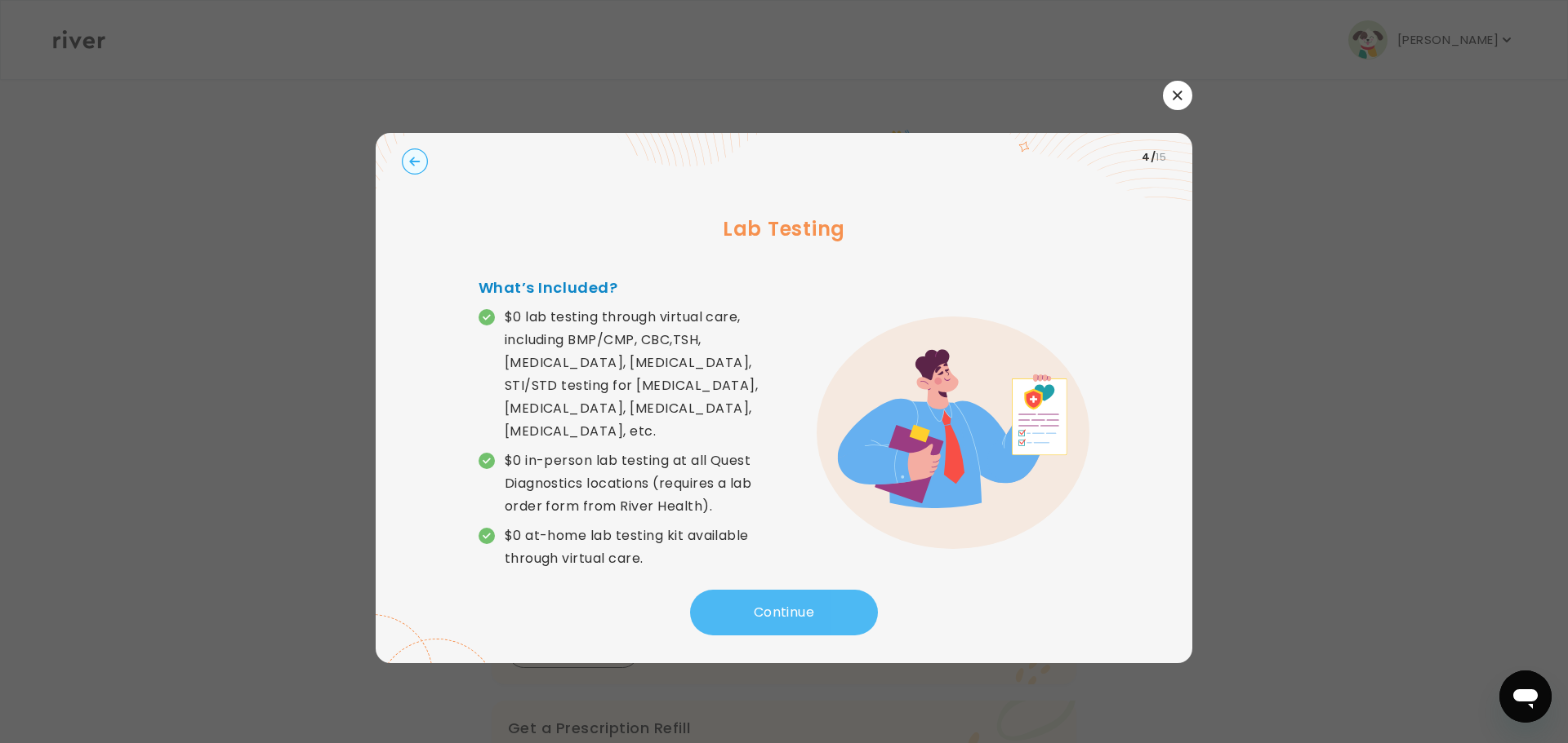
click at [833, 610] on button "Continue" at bounding box center [784, 613] width 188 height 45
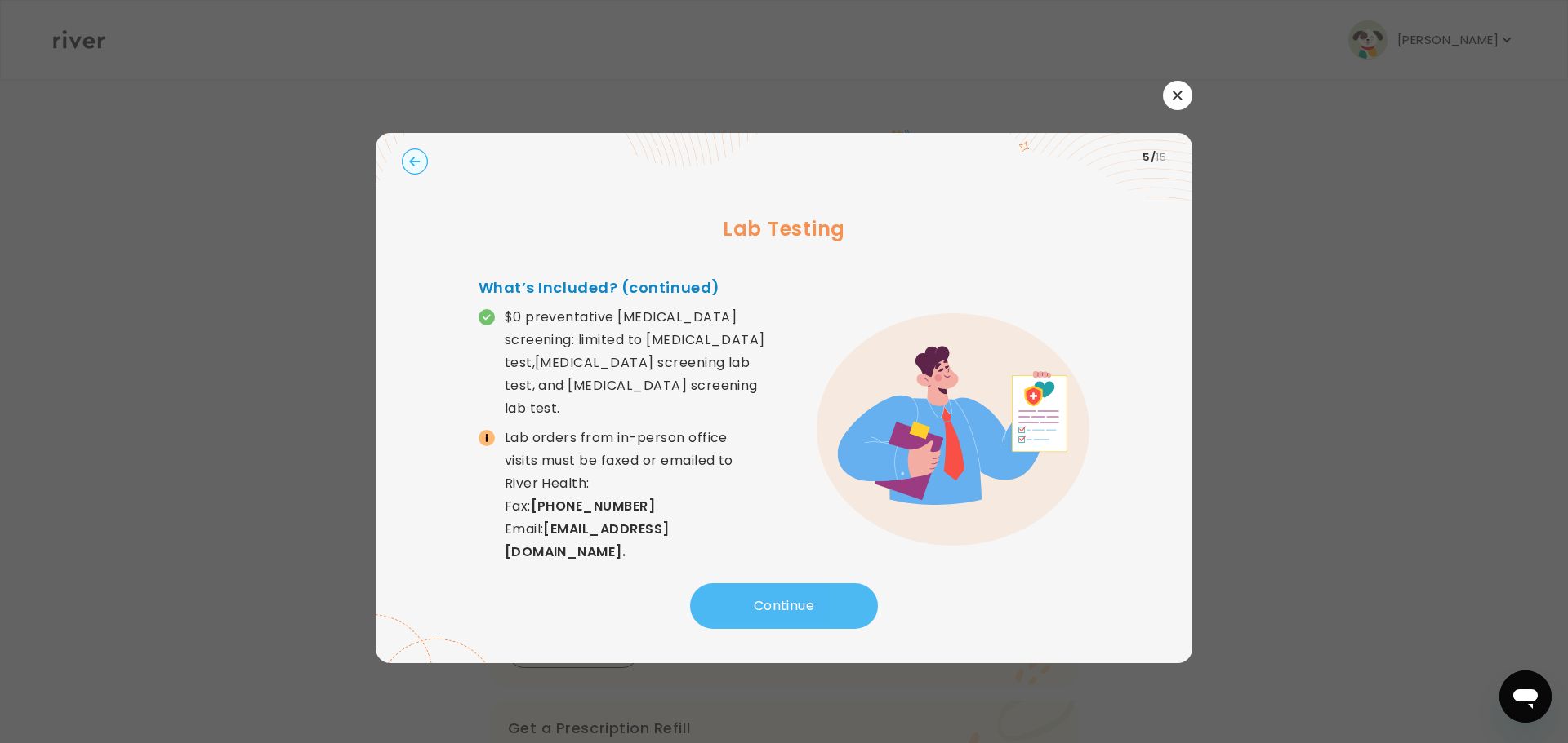
click at [818, 599] on button "Continue" at bounding box center [784, 606] width 188 height 45
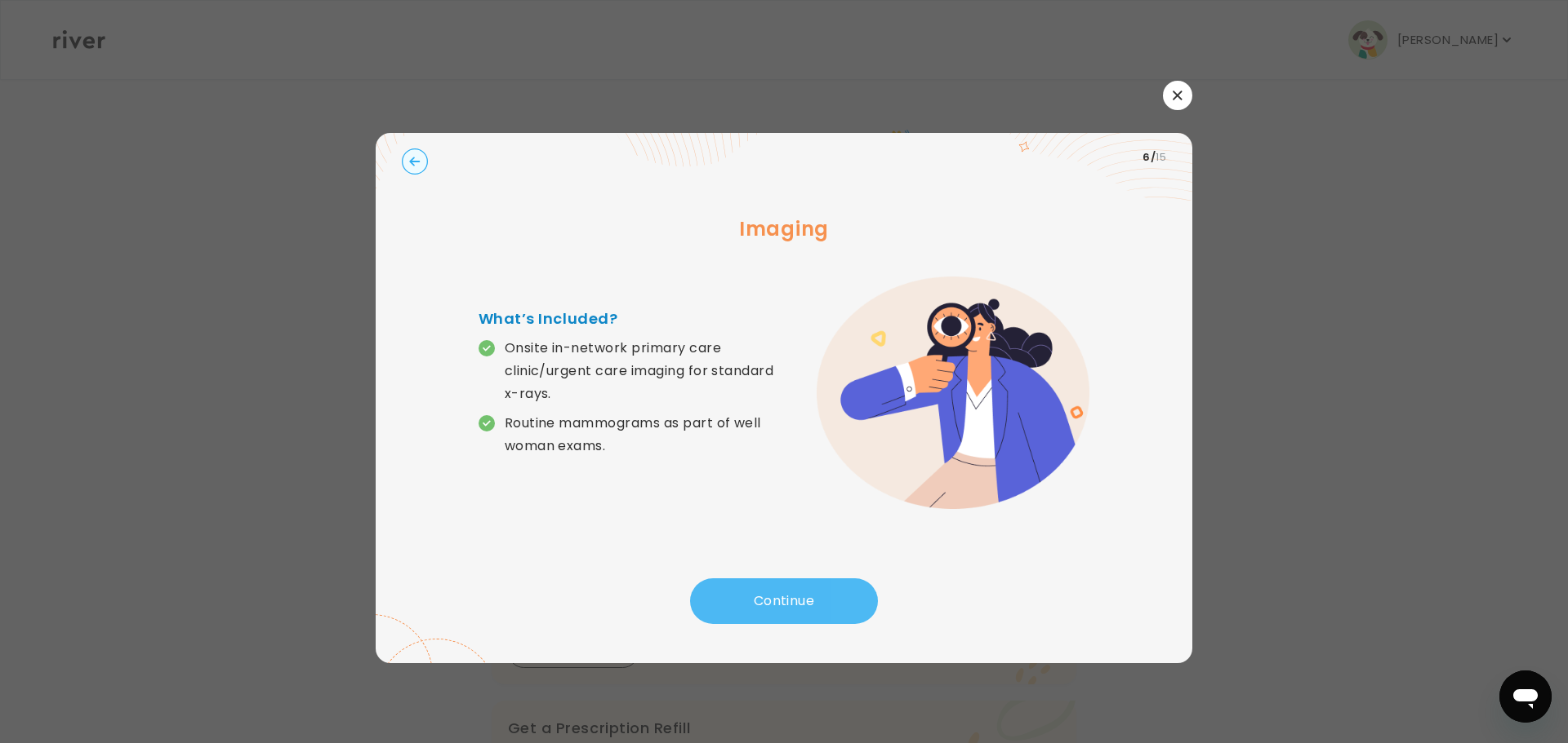
click at [773, 603] on button "Continue" at bounding box center [784, 601] width 188 height 45
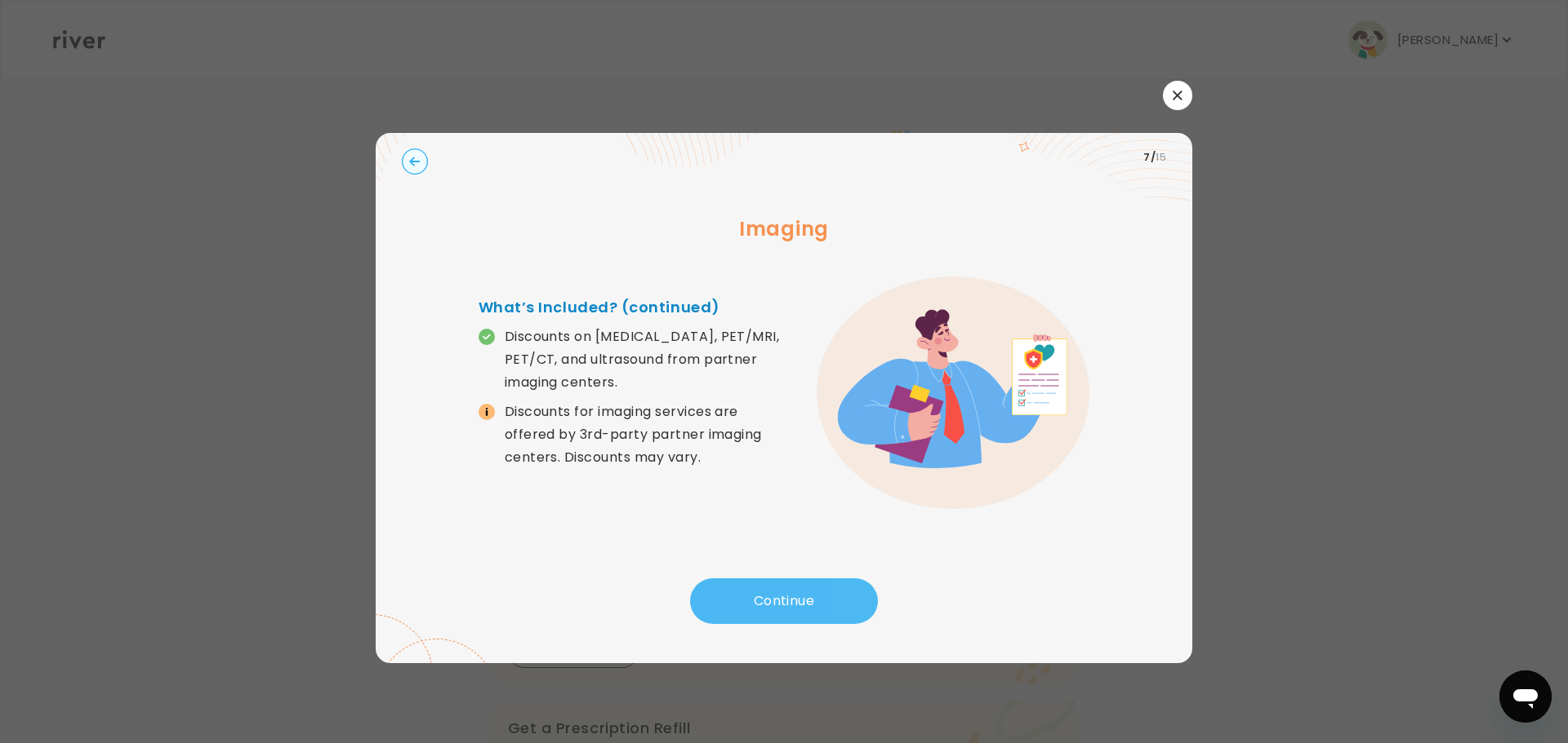
click at [769, 584] on button "Continue" at bounding box center [784, 601] width 188 height 45
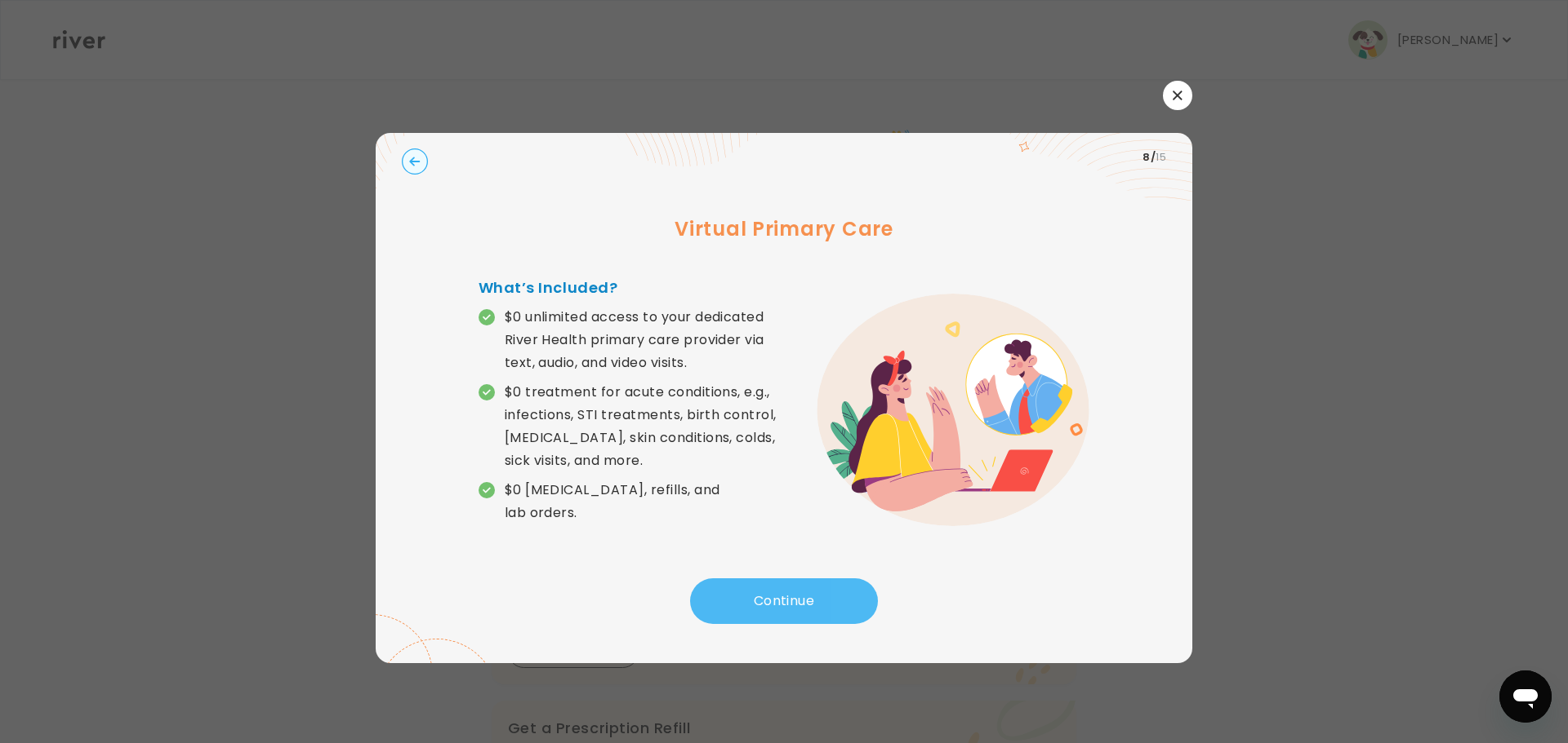
click at [769, 584] on button "Continue" at bounding box center [784, 601] width 188 height 45
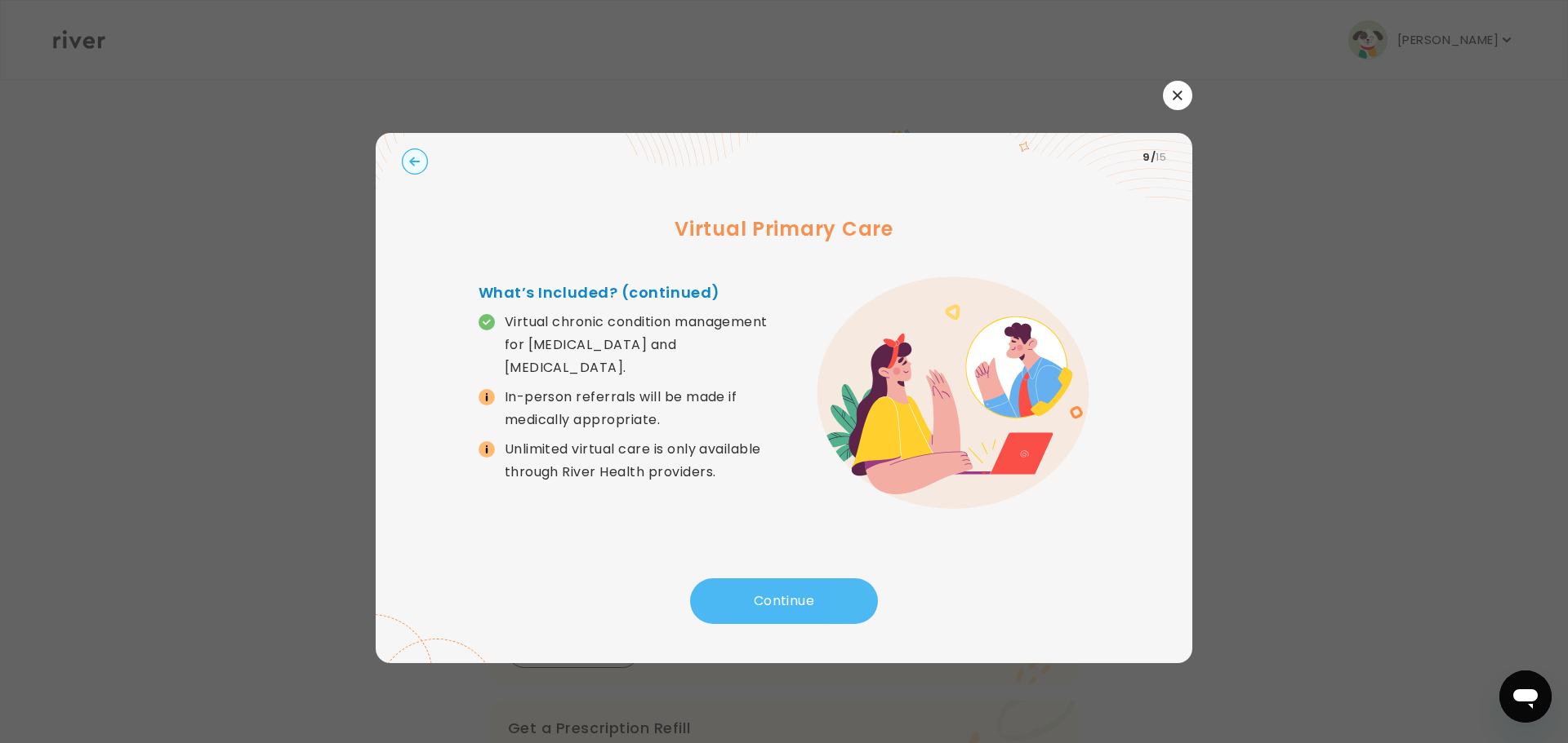
click at [769, 584] on button "Continue" at bounding box center [784, 601] width 188 height 45
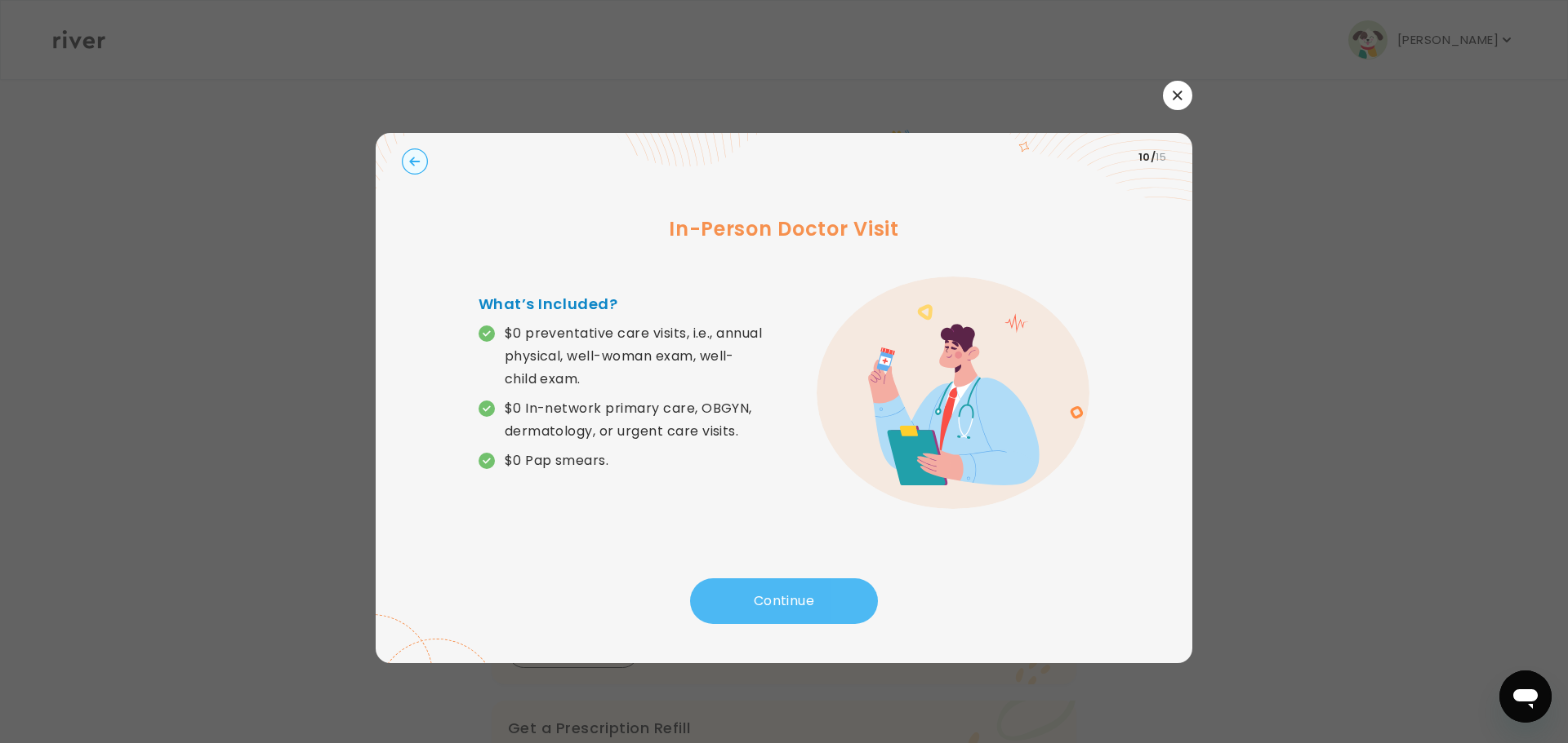
click at [769, 584] on button "Continue" at bounding box center [784, 601] width 188 height 45
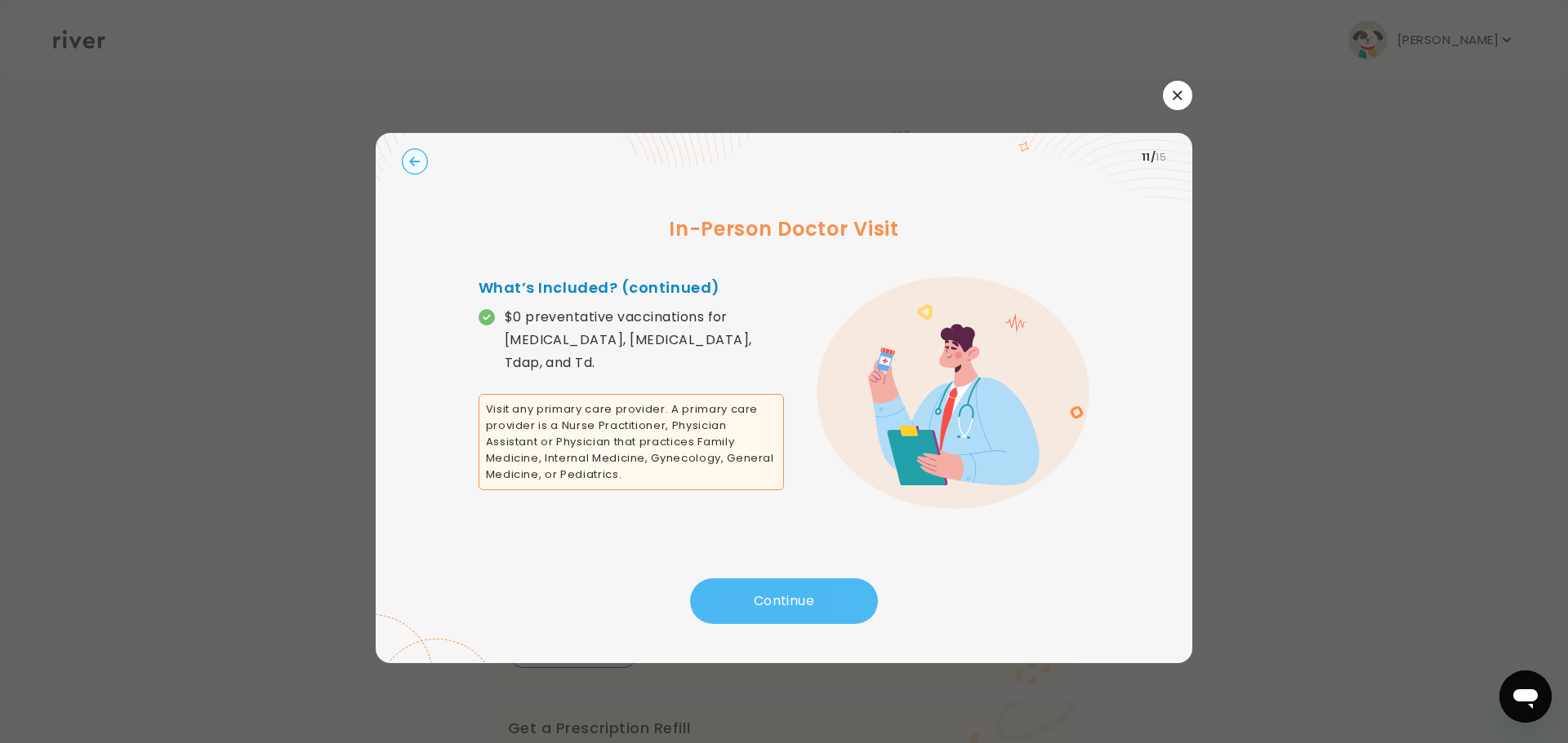
click at [769, 584] on button "Continue" at bounding box center [784, 601] width 188 height 45
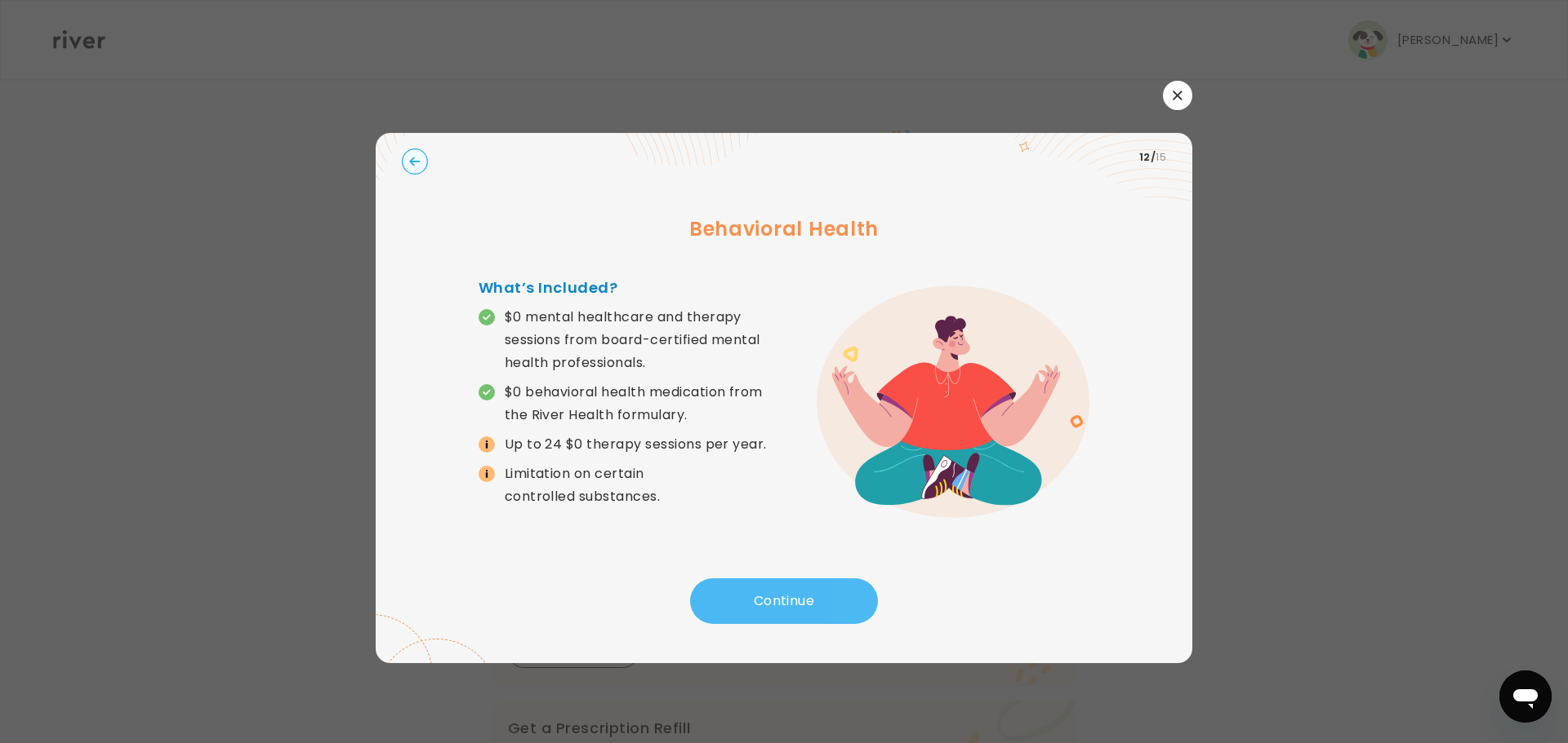
click at [769, 584] on button "Continue" at bounding box center [784, 601] width 188 height 45
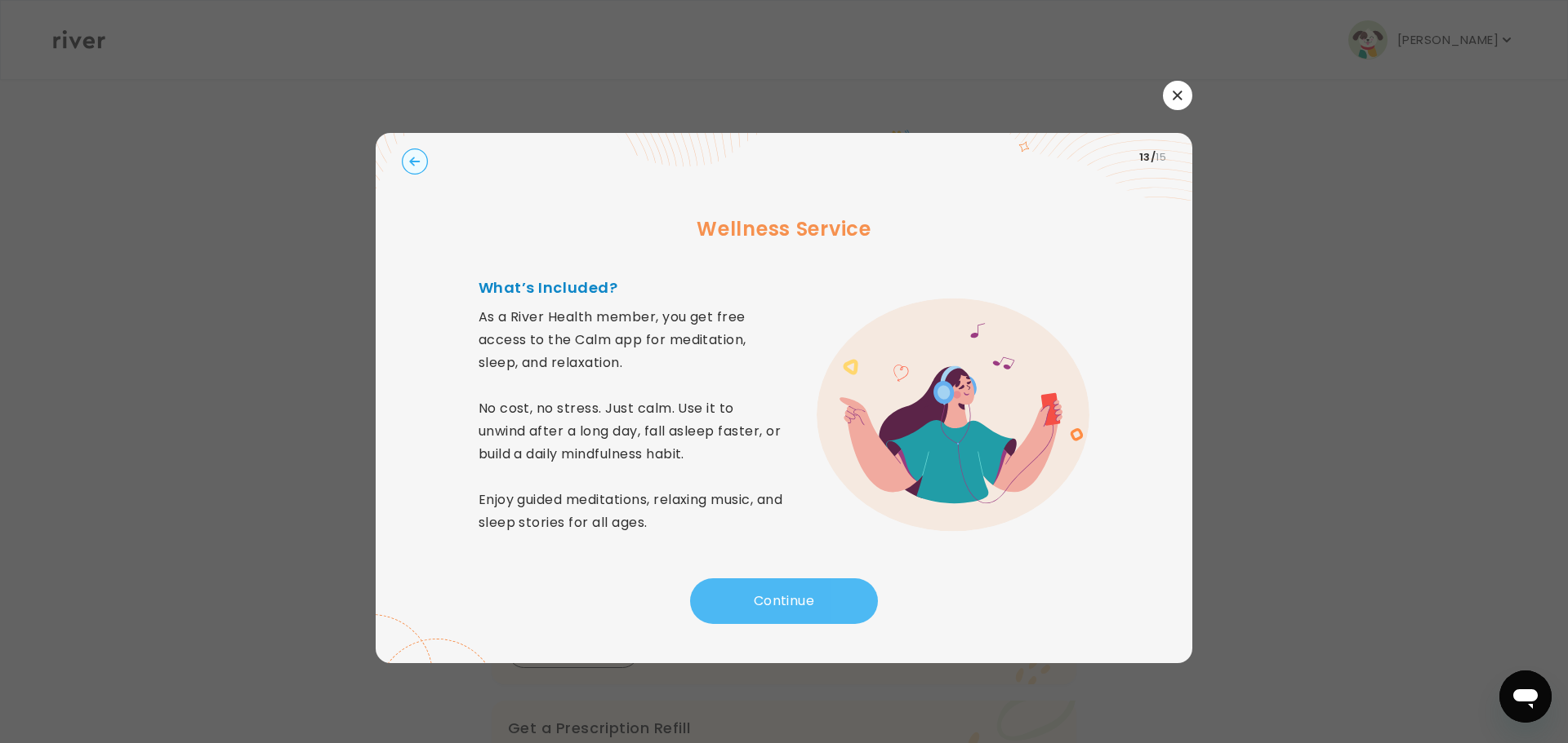
click at [769, 584] on button "Continue" at bounding box center [784, 601] width 188 height 45
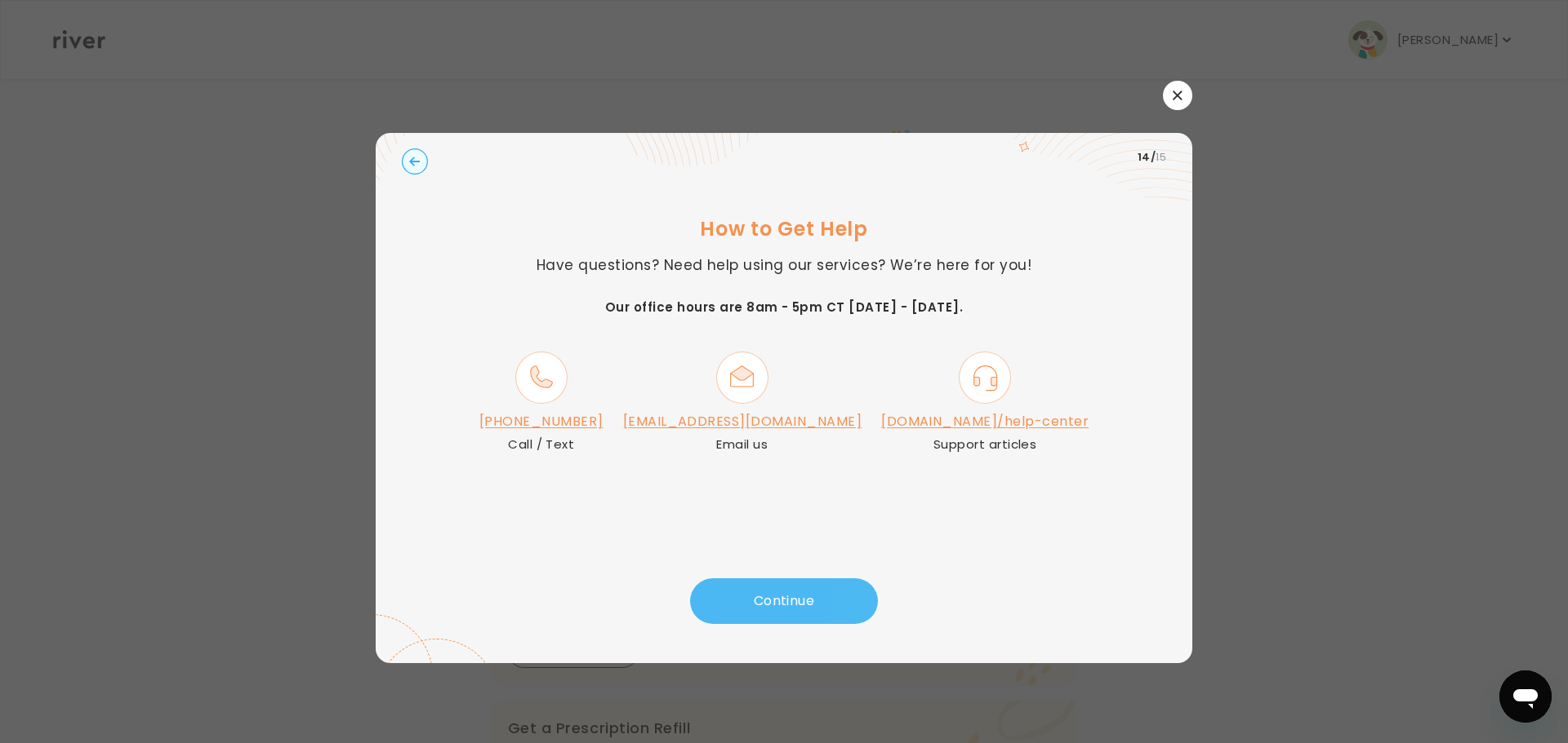
click at [769, 584] on button "Continue" at bounding box center [784, 601] width 188 height 45
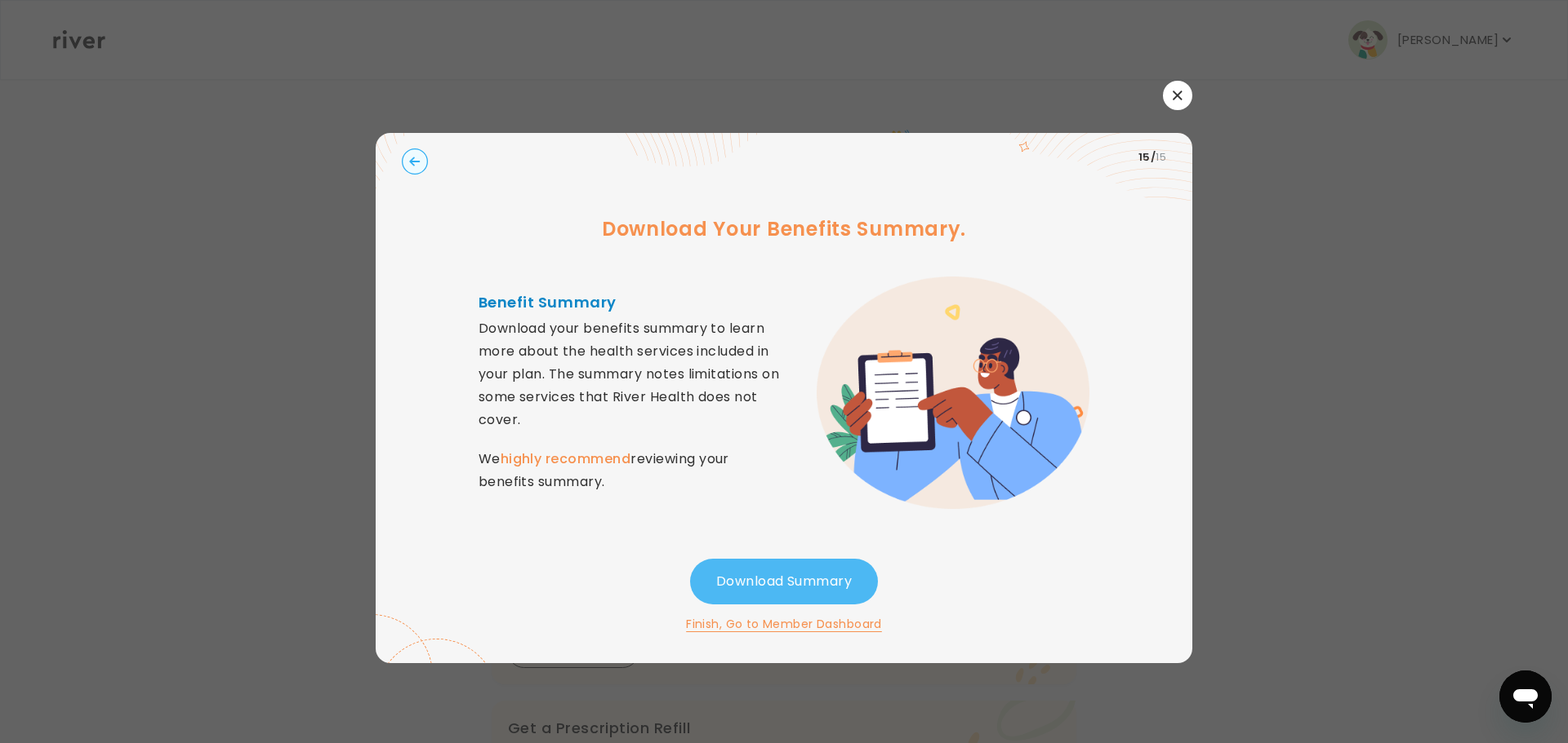
click at [727, 575] on button "Download Summary" at bounding box center [784, 582] width 188 height 45
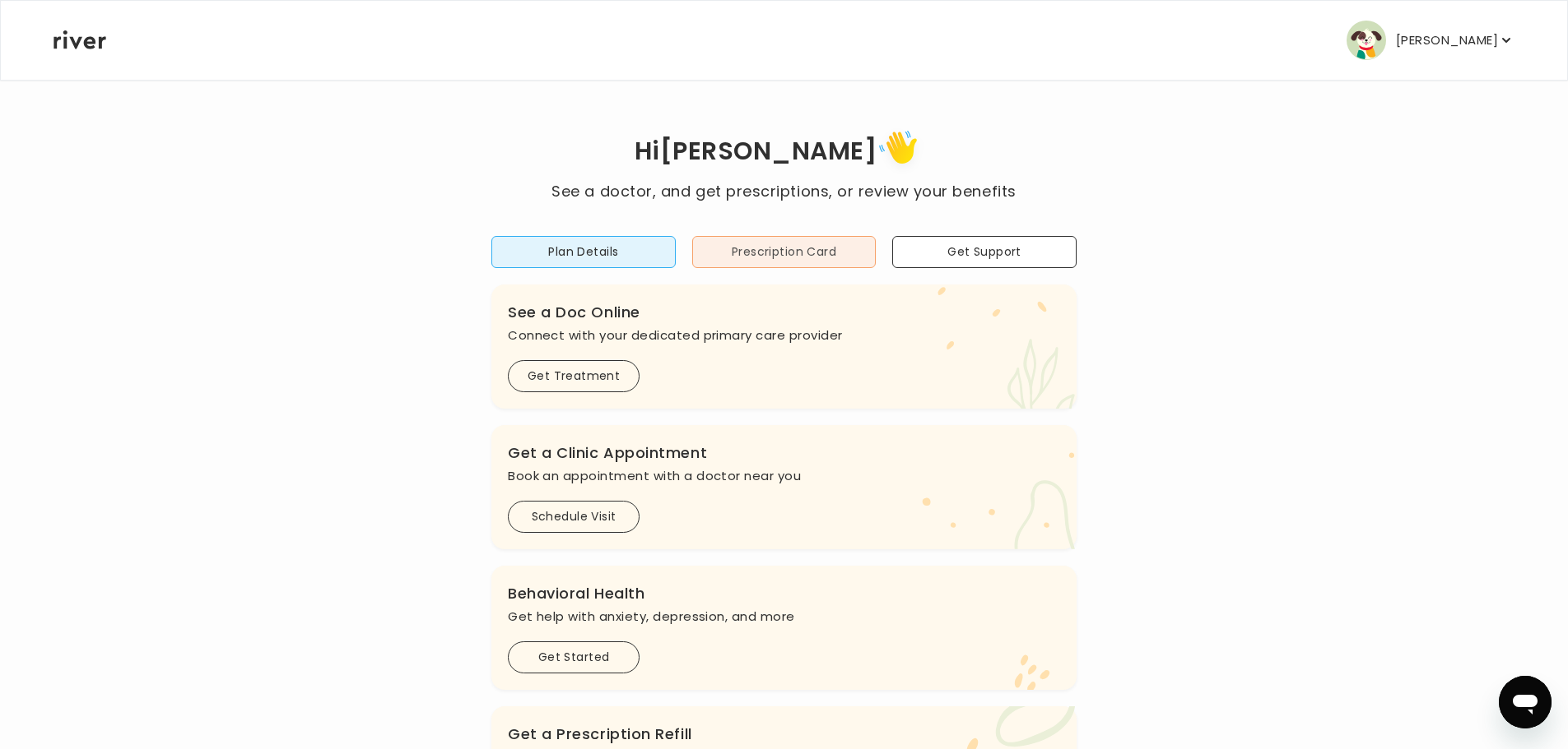
click at [797, 244] on button "Prescription Card" at bounding box center [784, 252] width 185 height 32
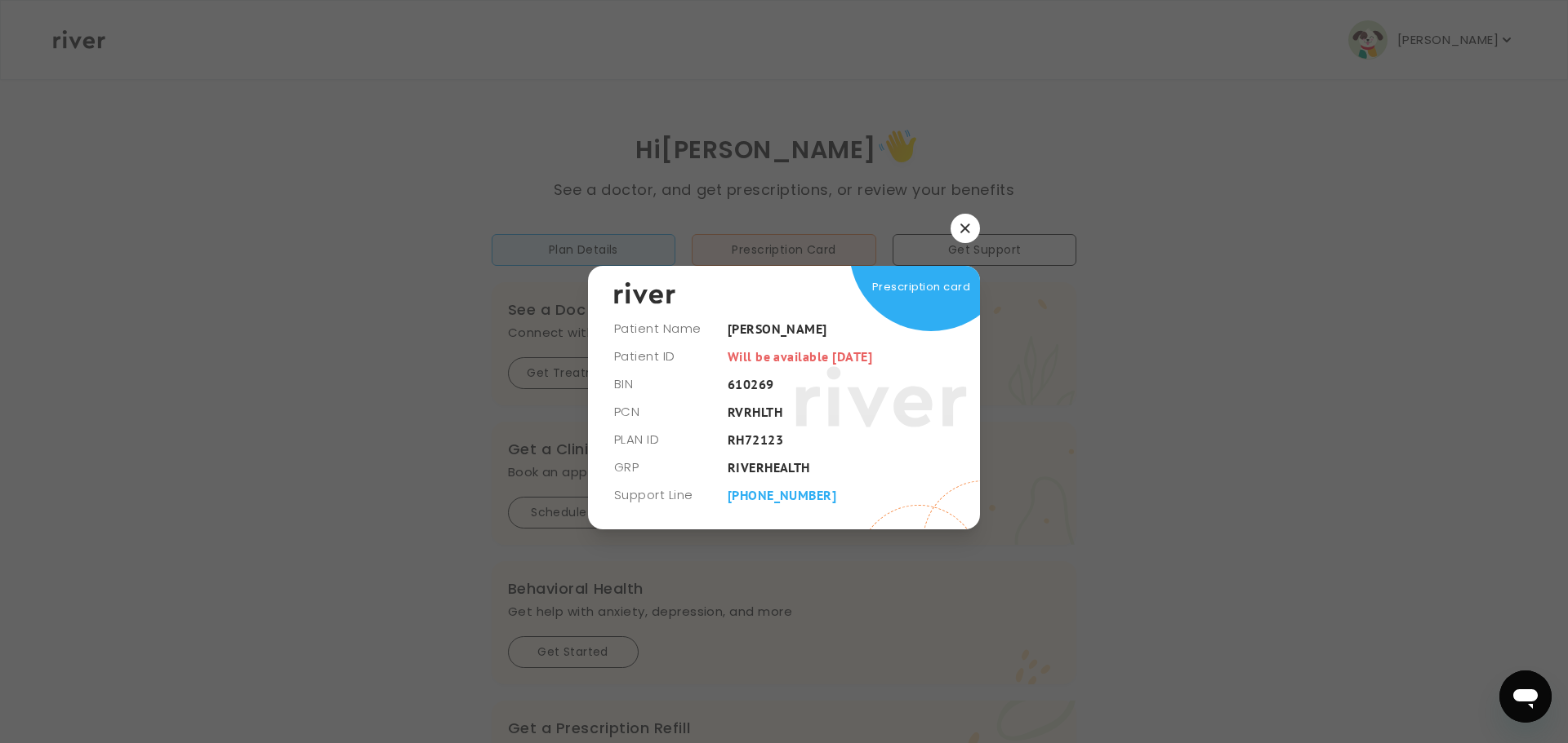
click at [973, 229] on button "button" at bounding box center [965, 228] width 30 height 30
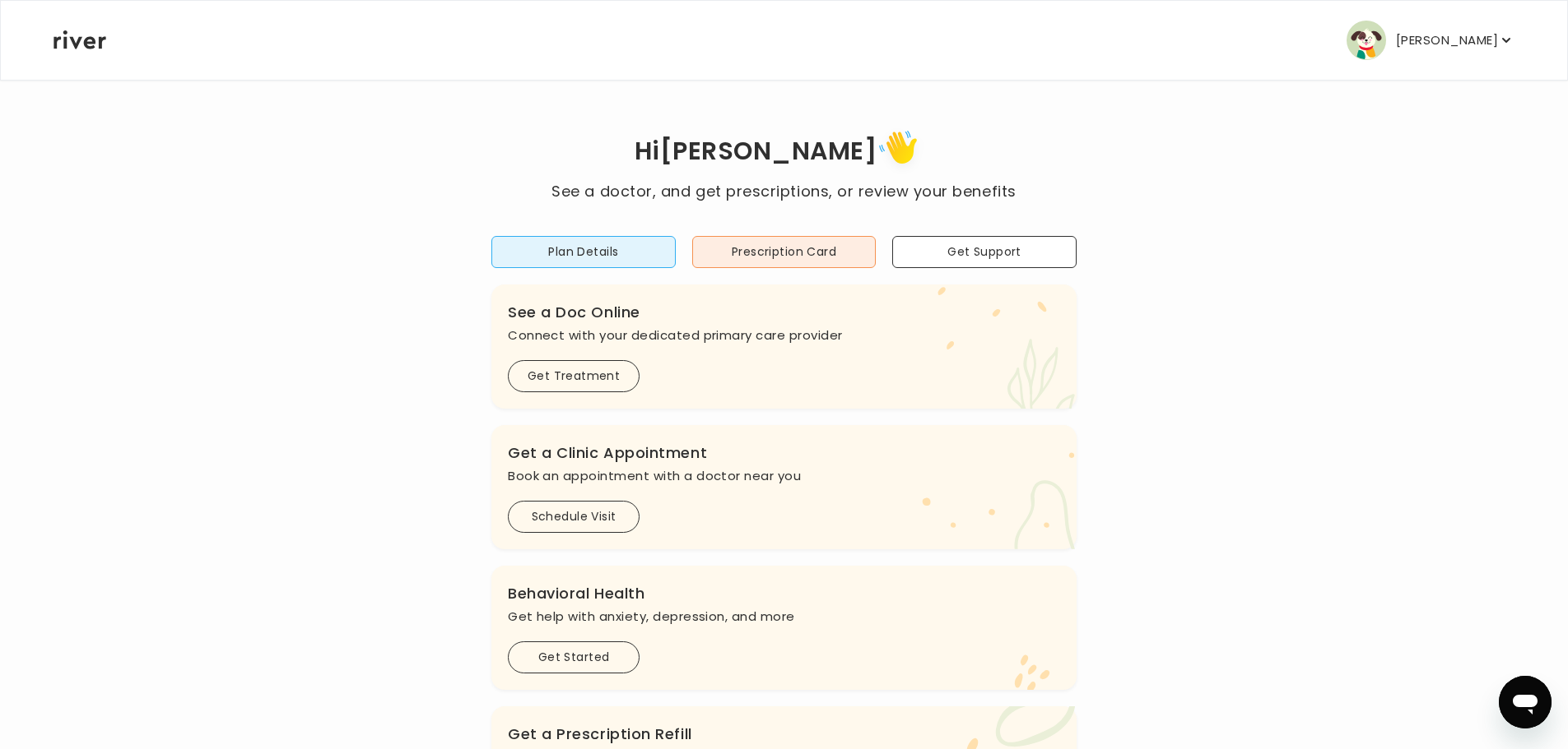
click at [1453, 47] on p "[PERSON_NAME]" at bounding box center [1447, 40] width 102 height 23
click at [965, 161] on h1 "Hi Marisa" at bounding box center [784, 152] width 464 height 55
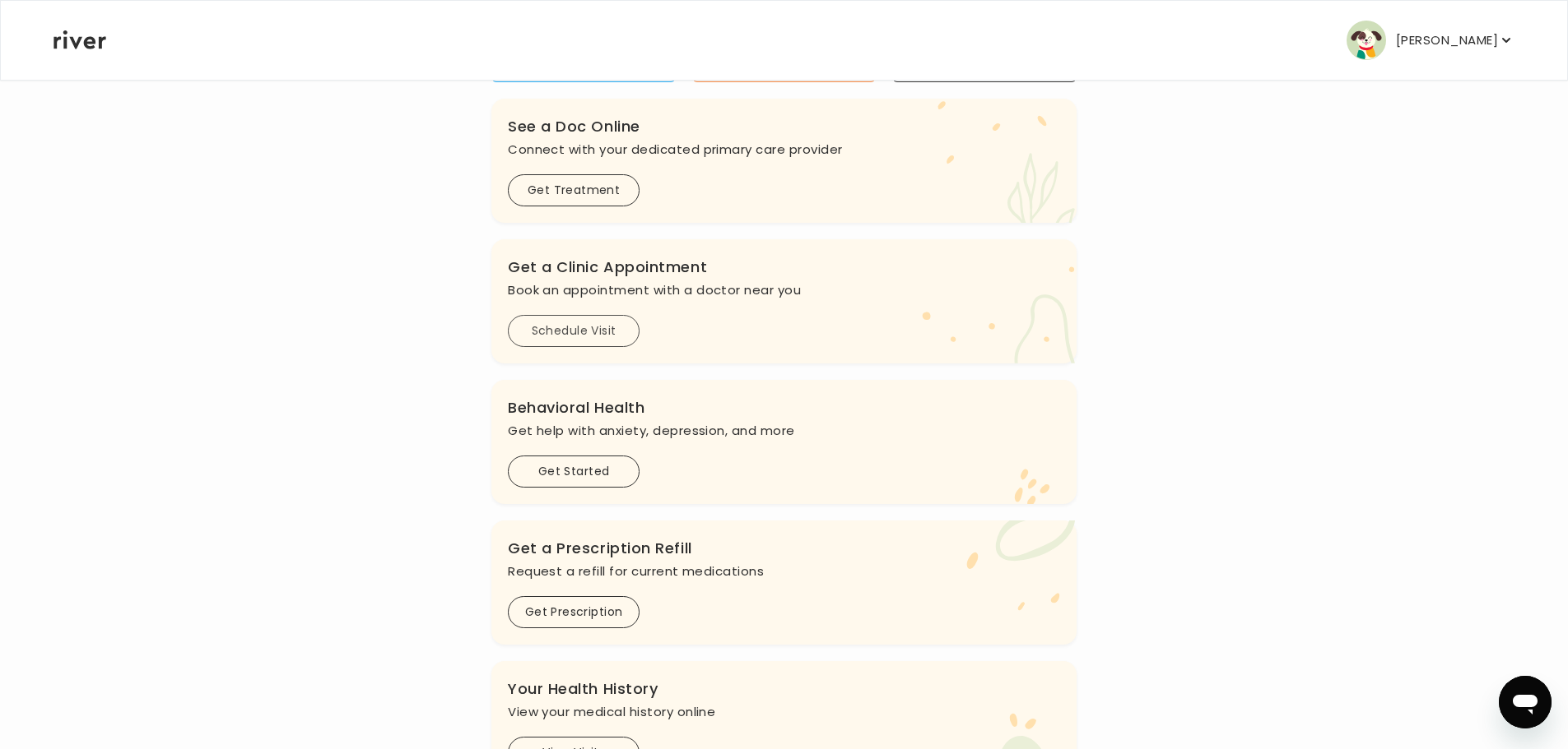
scroll to position [107, 0]
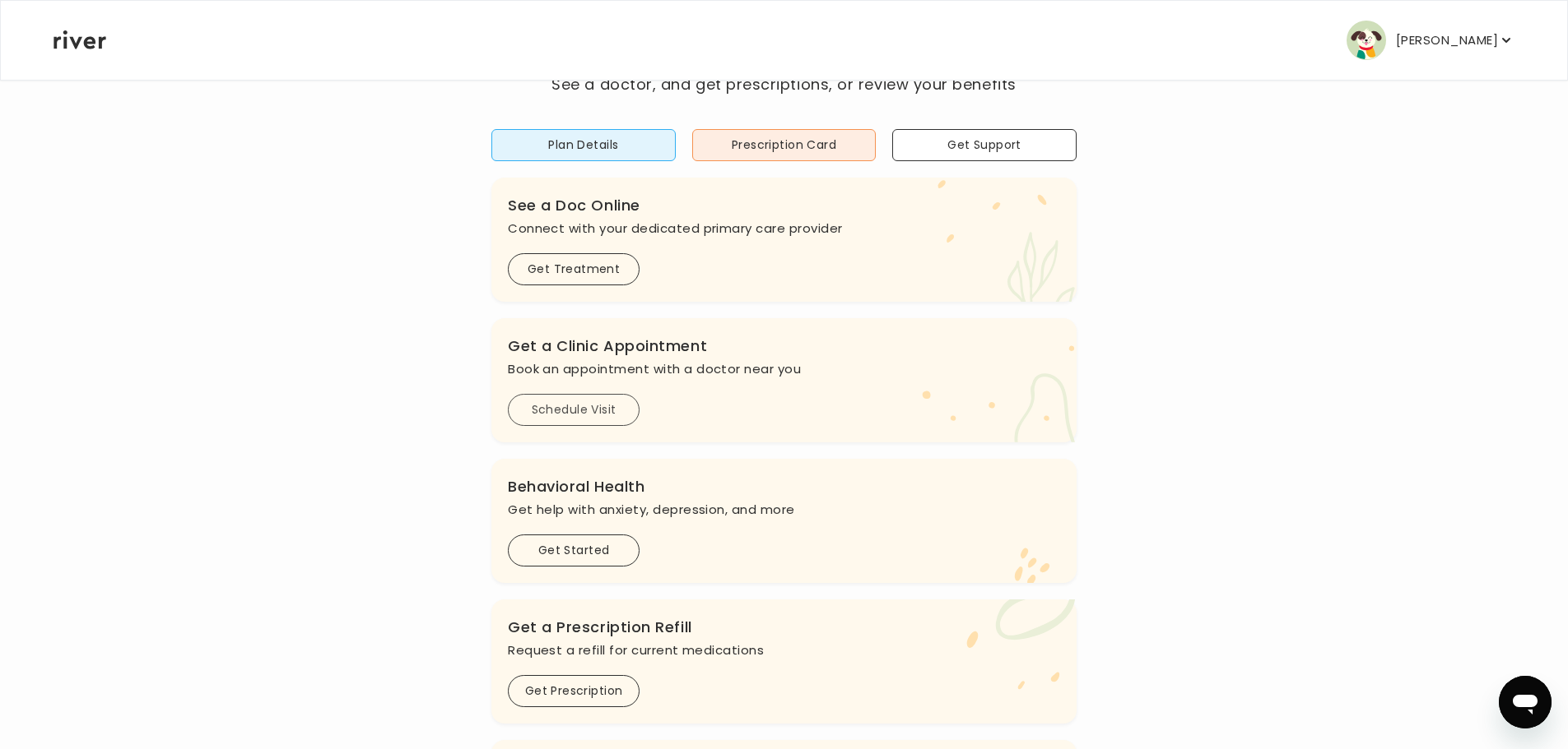
click at [564, 404] on button "Schedule Visit" at bounding box center [573, 410] width 132 height 32
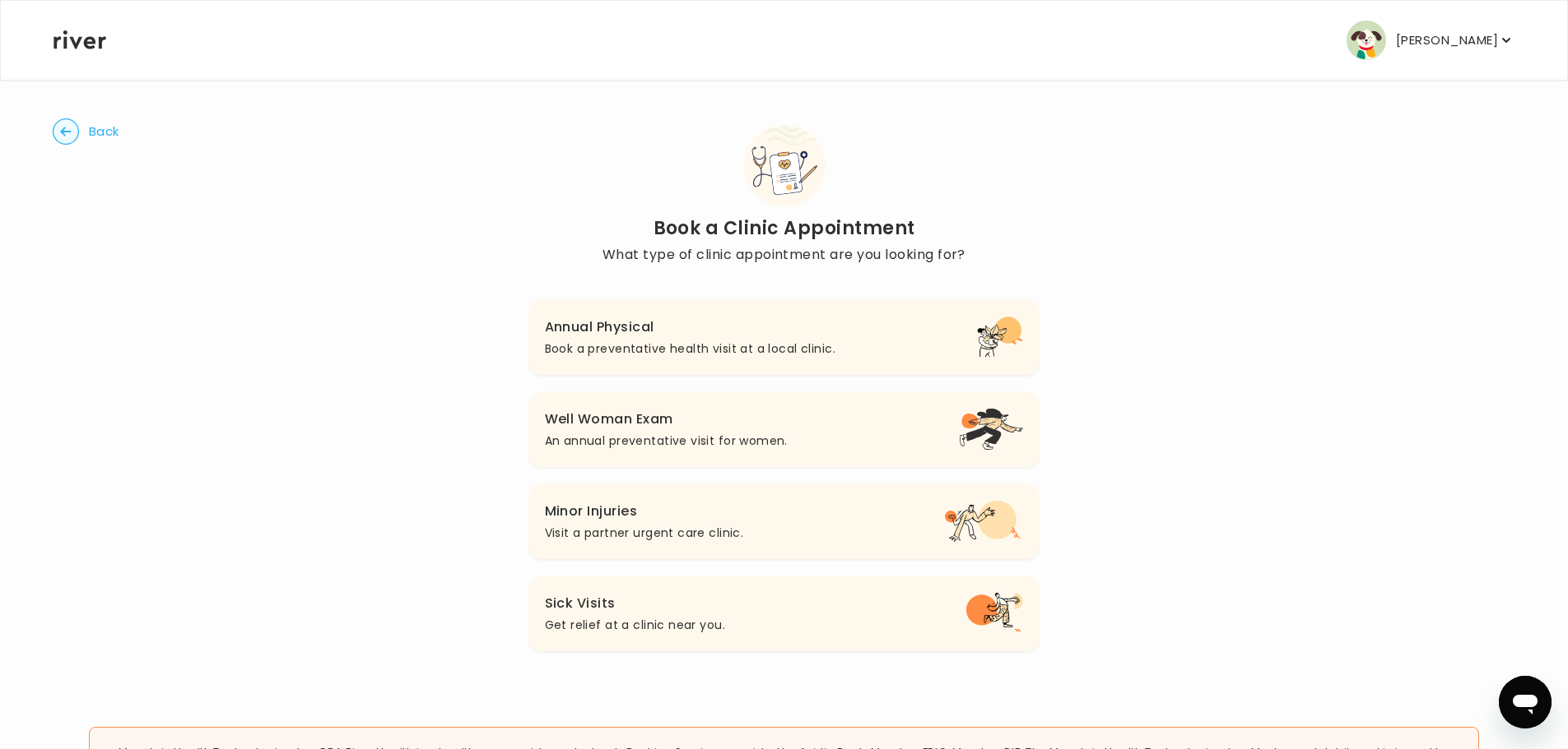
click at [710, 338] on h3 "Annual Physical" at bounding box center [689, 327] width 290 height 23
click at [693, 417] on h3 "Well Woman Exam" at bounding box center [666, 419] width 243 height 23
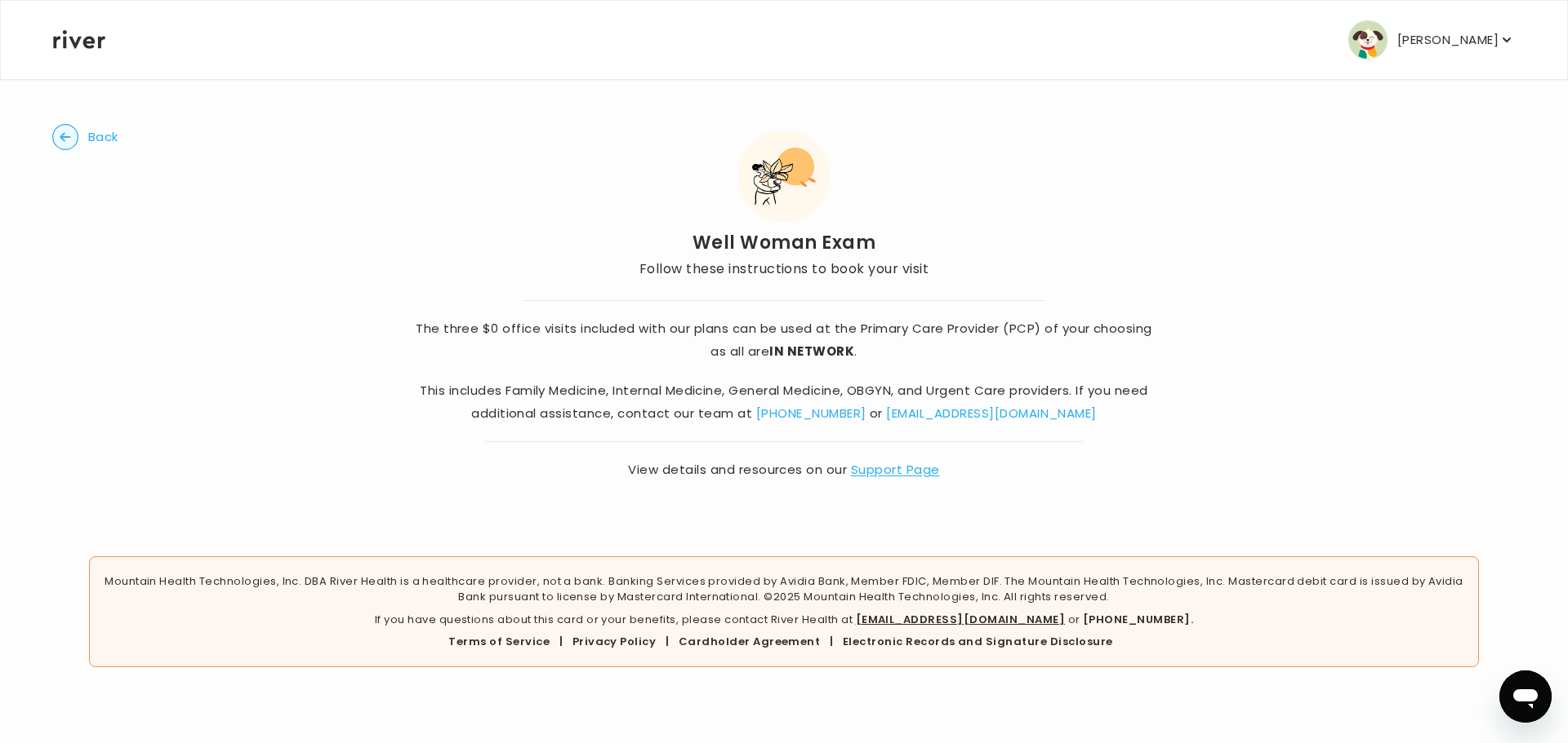
click at [910, 469] on link "Support Page" at bounding box center [895, 470] width 89 height 17
click at [67, 137] on icon "button" at bounding box center [65, 137] width 10 height 9
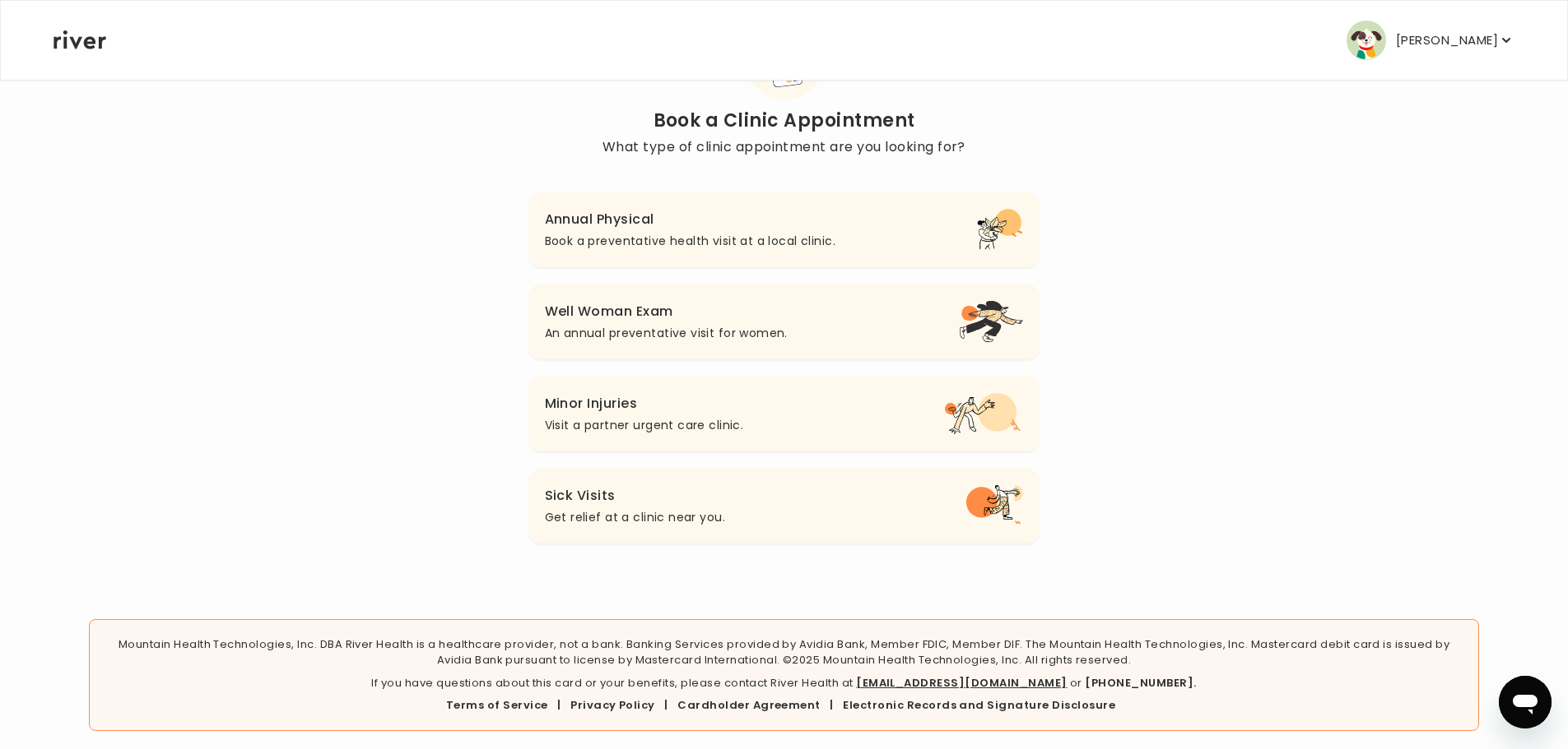
scroll to position [116, 0]
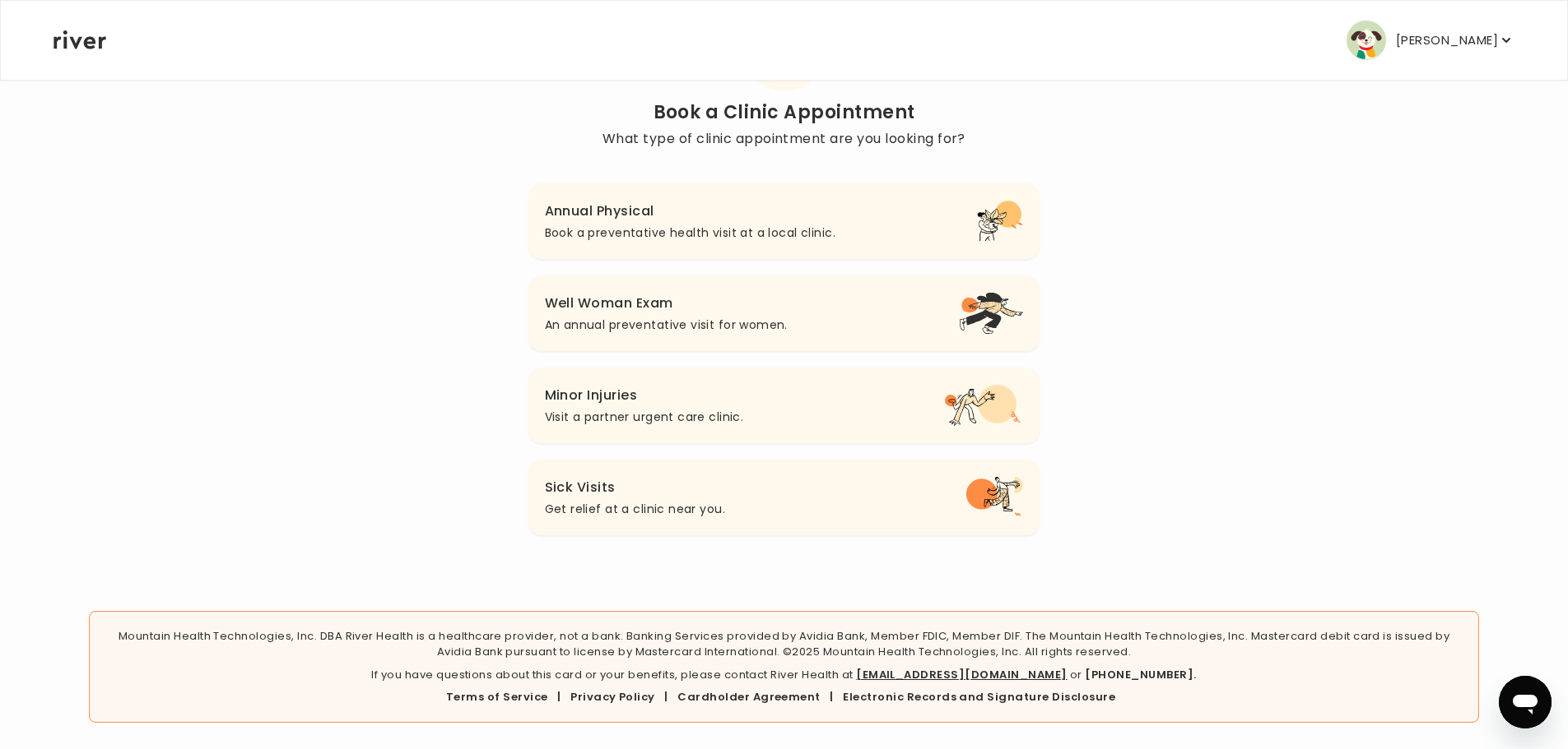
click at [670, 331] on p "An annual preventative visit for women." at bounding box center [666, 324] width 243 height 19
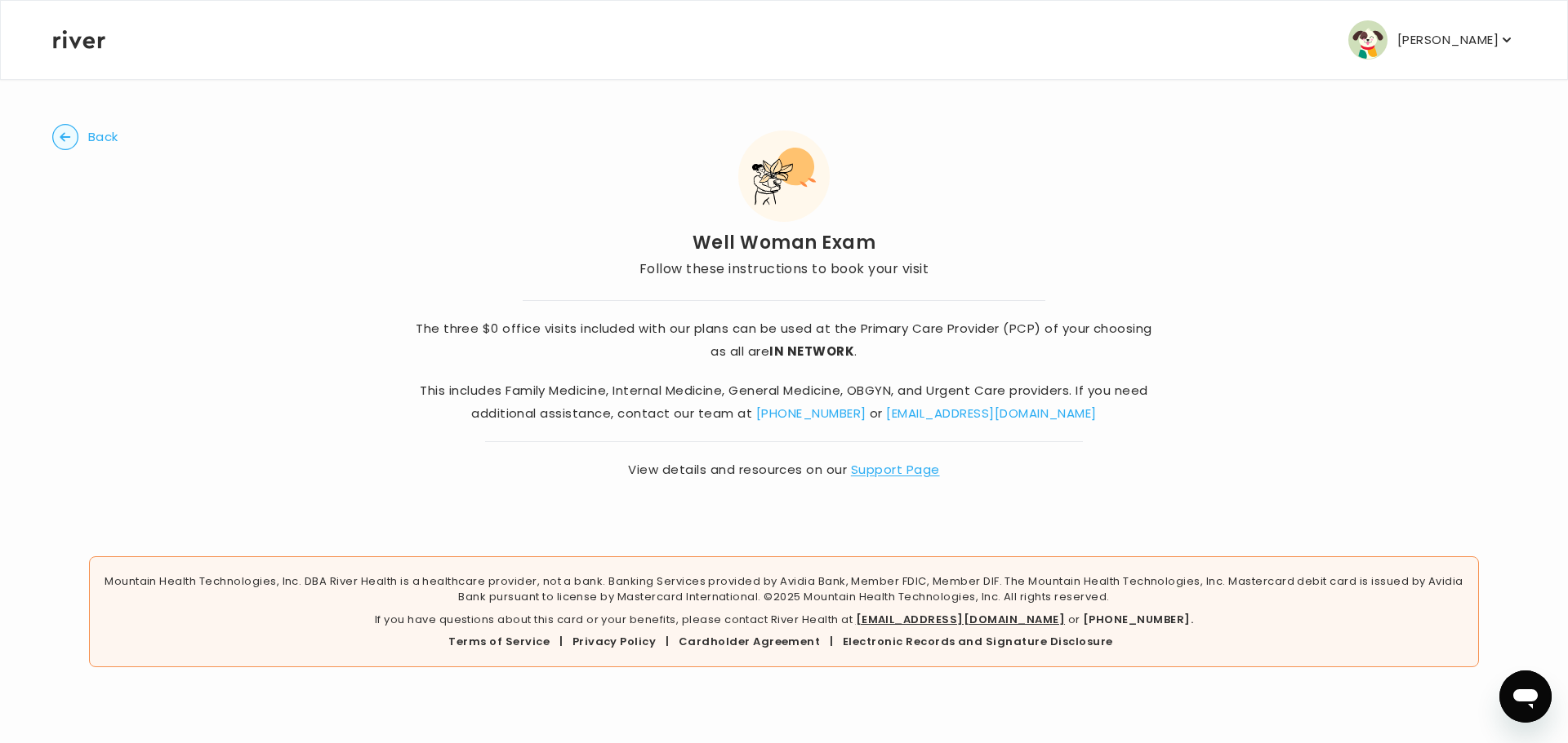
click at [1477, 33] on p "[PERSON_NAME]" at bounding box center [1448, 40] width 101 height 23
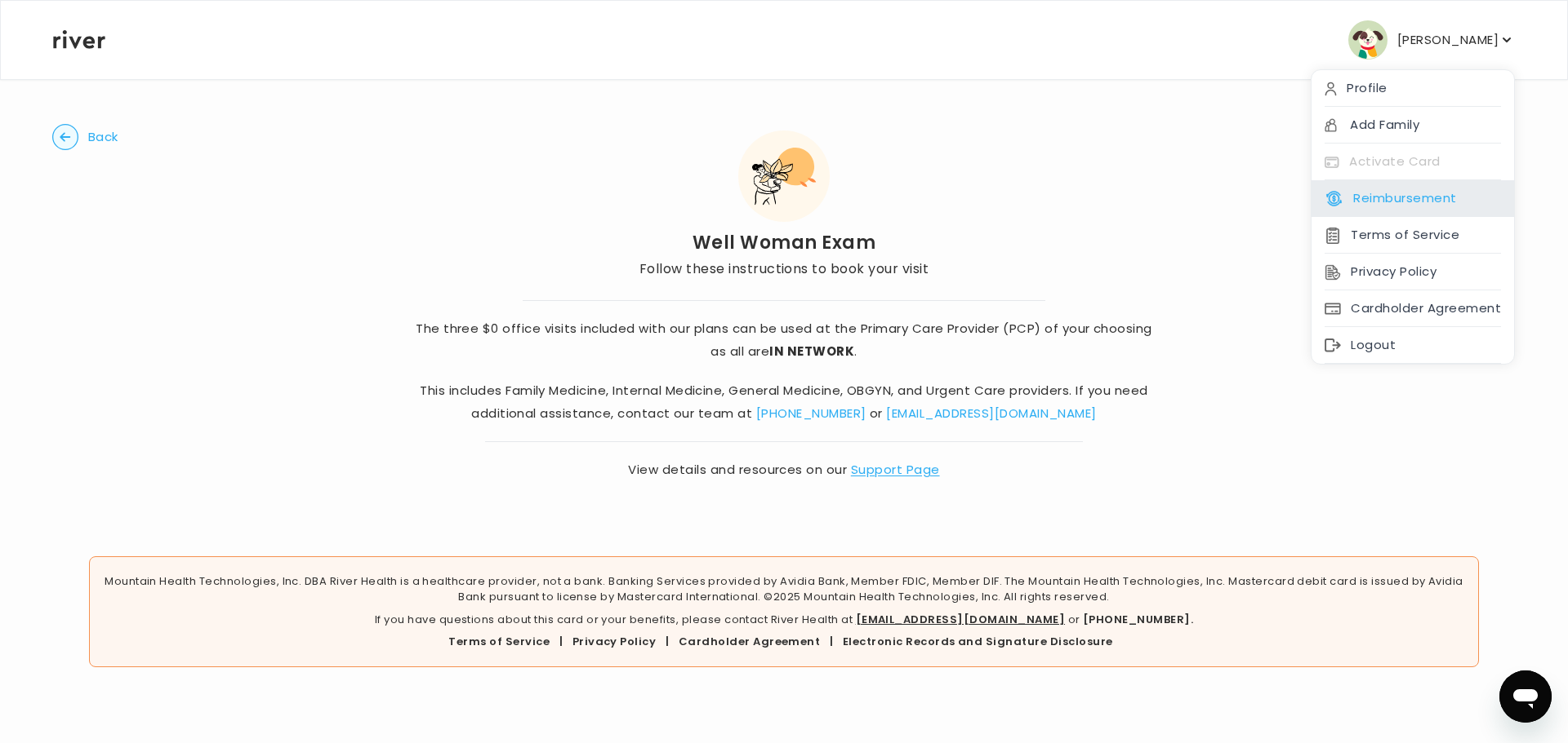
click at [1481, 201] on div "Reimbursement" at bounding box center [1413, 199] width 202 height 37
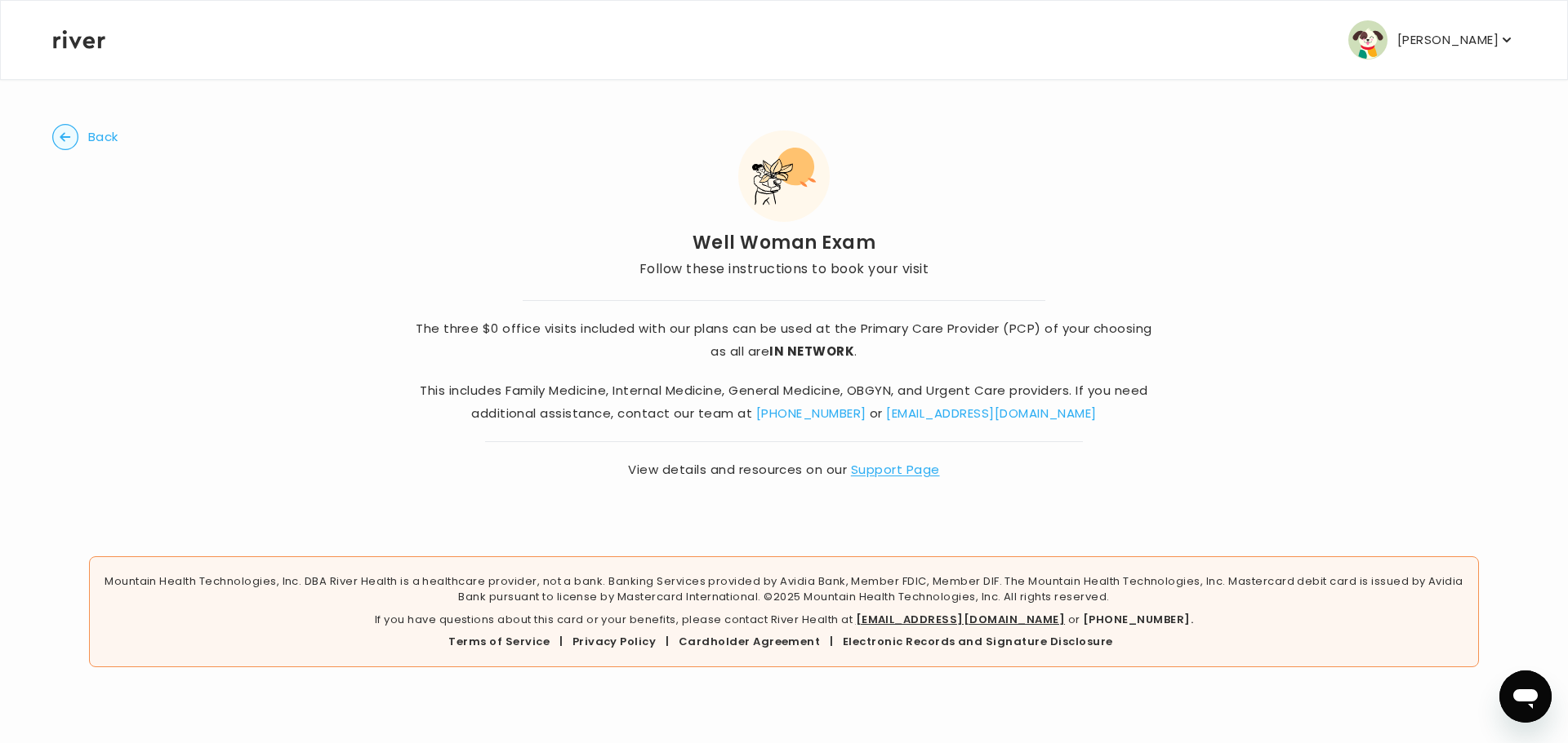
click at [66, 136] on circle "button" at bounding box center [65, 137] width 25 height 25
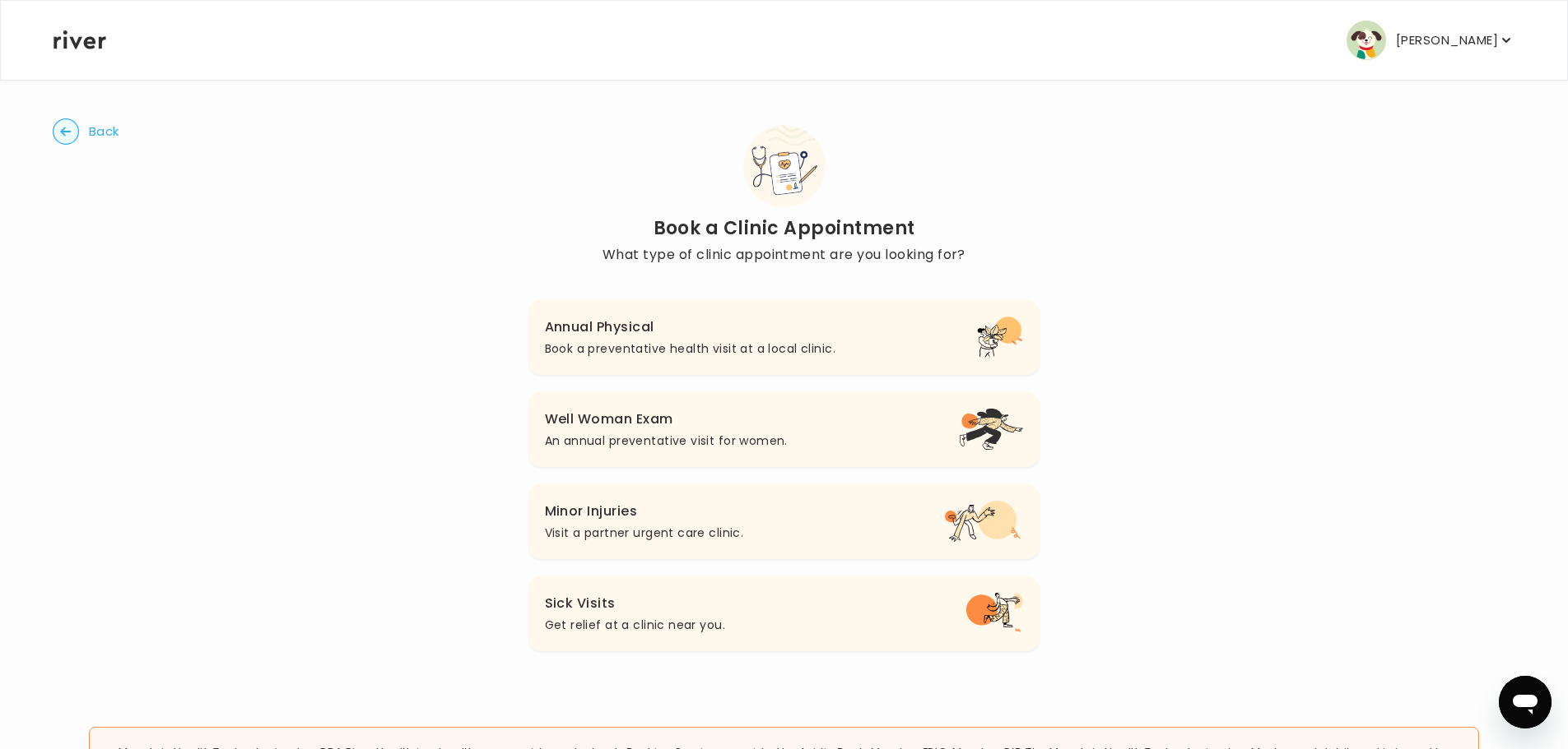
click at [1440, 50] on p "[PERSON_NAME]" at bounding box center [1447, 40] width 102 height 23
click at [326, 472] on div "Back Book a Clinic Appointment What type of clinic appointment are you looking …" at bounding box center [784, 389] width 1462 height 619
click at [807, 432] on button "Well Woman Exam An annual preventative visit for women." at bounding box center [784, 429] width 512 height 76
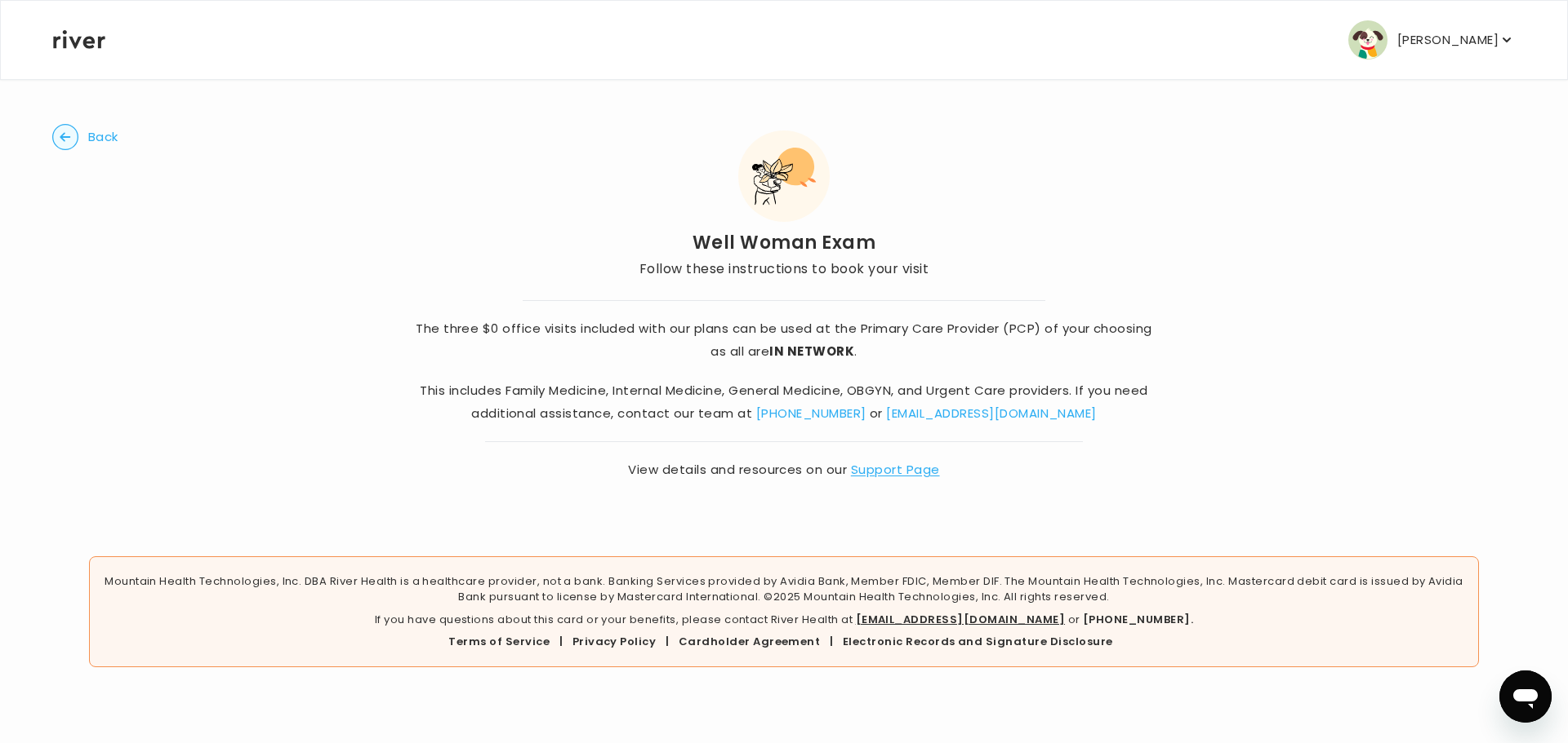
click at [1474, 43] on p "[PERSON_NAME]" at bounding box center [1448, 40] width 101 height 23
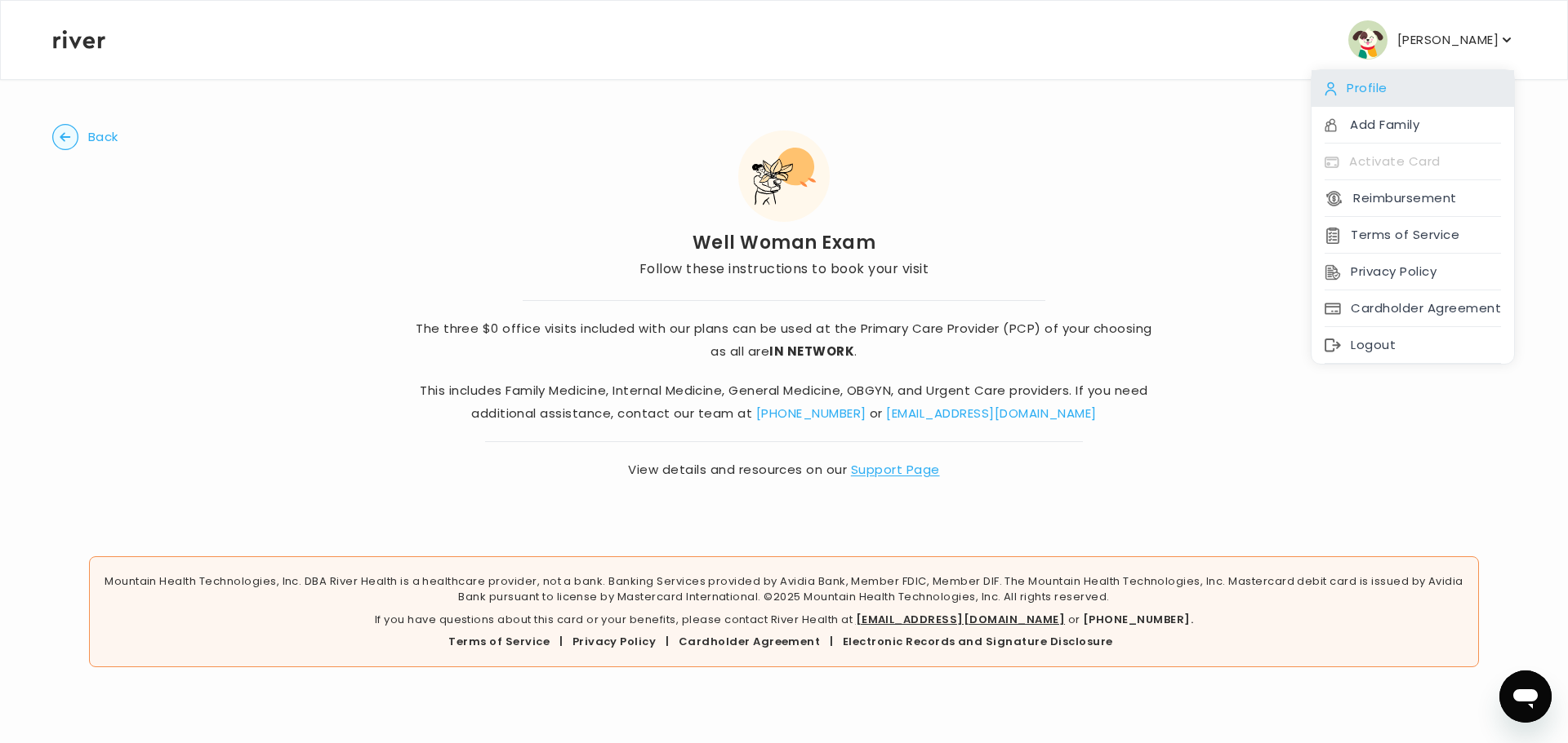
click at [1387, 83] on div "Profile" at bounding box center [1413, 88] width 202 height 37
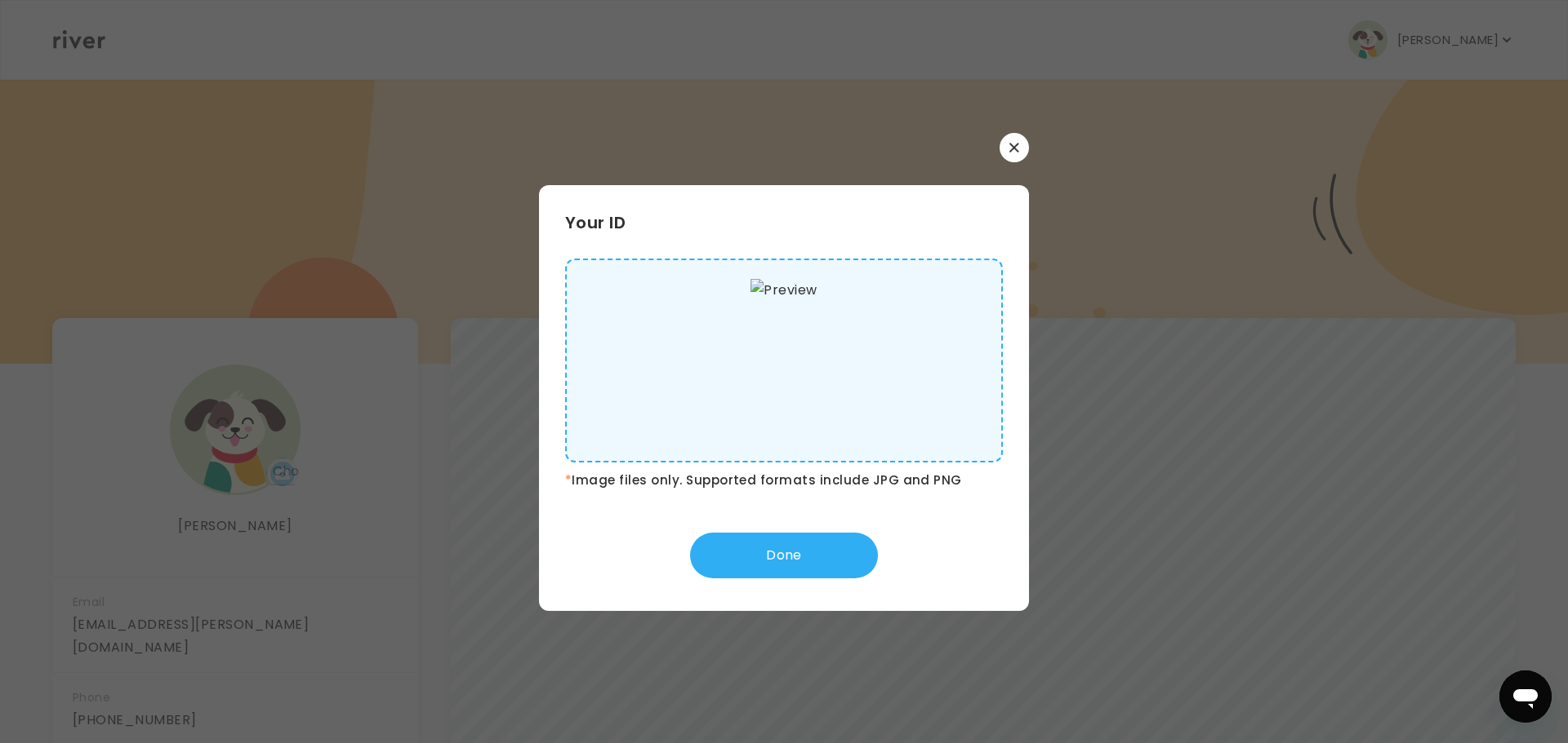
click at [1015, 147] on icon "button" at bounding box center [1014, 147] width 9 height 9
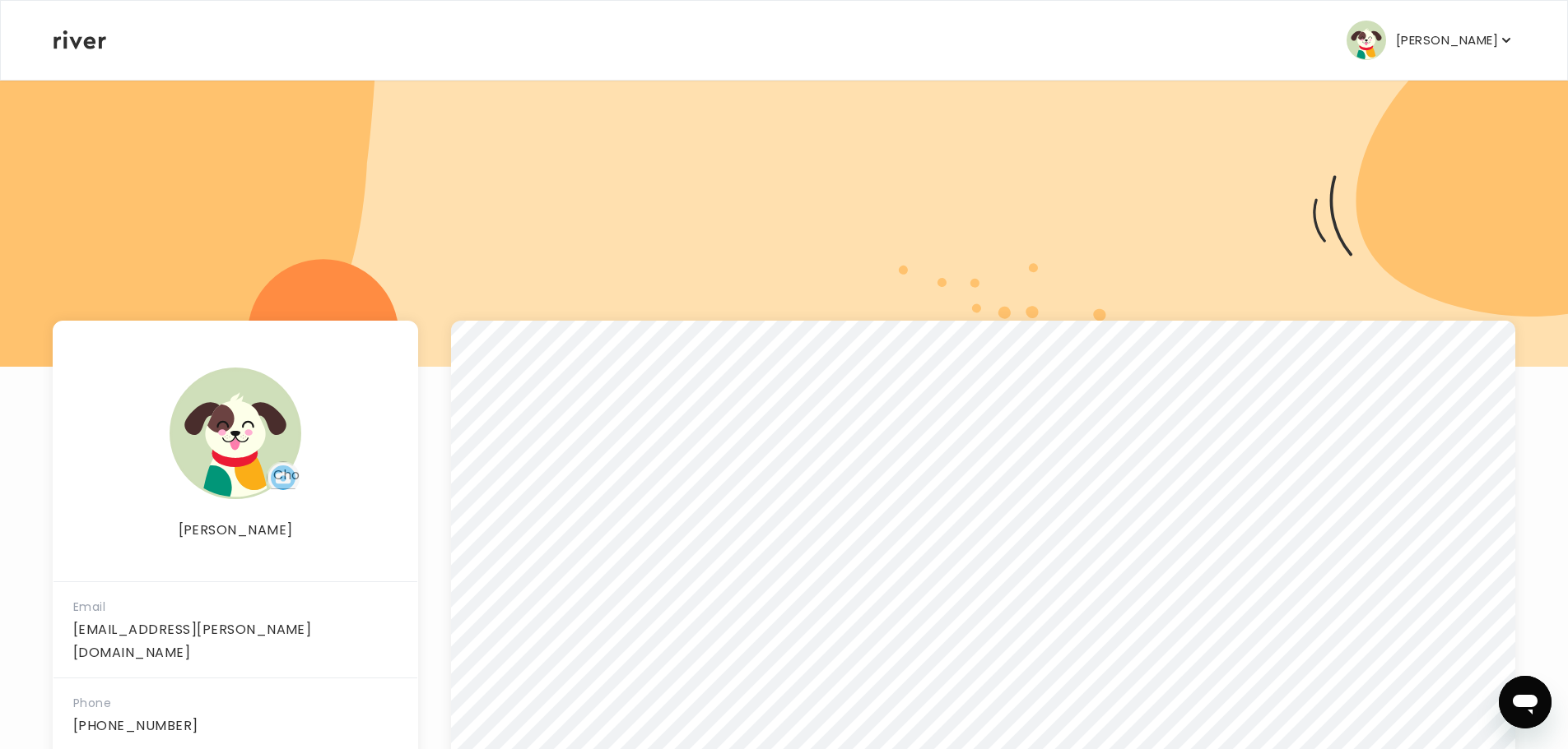
click at [1467, 41] on p "[PERSON_NAME]" at bounding box center [1447, 40] width 102 height 23
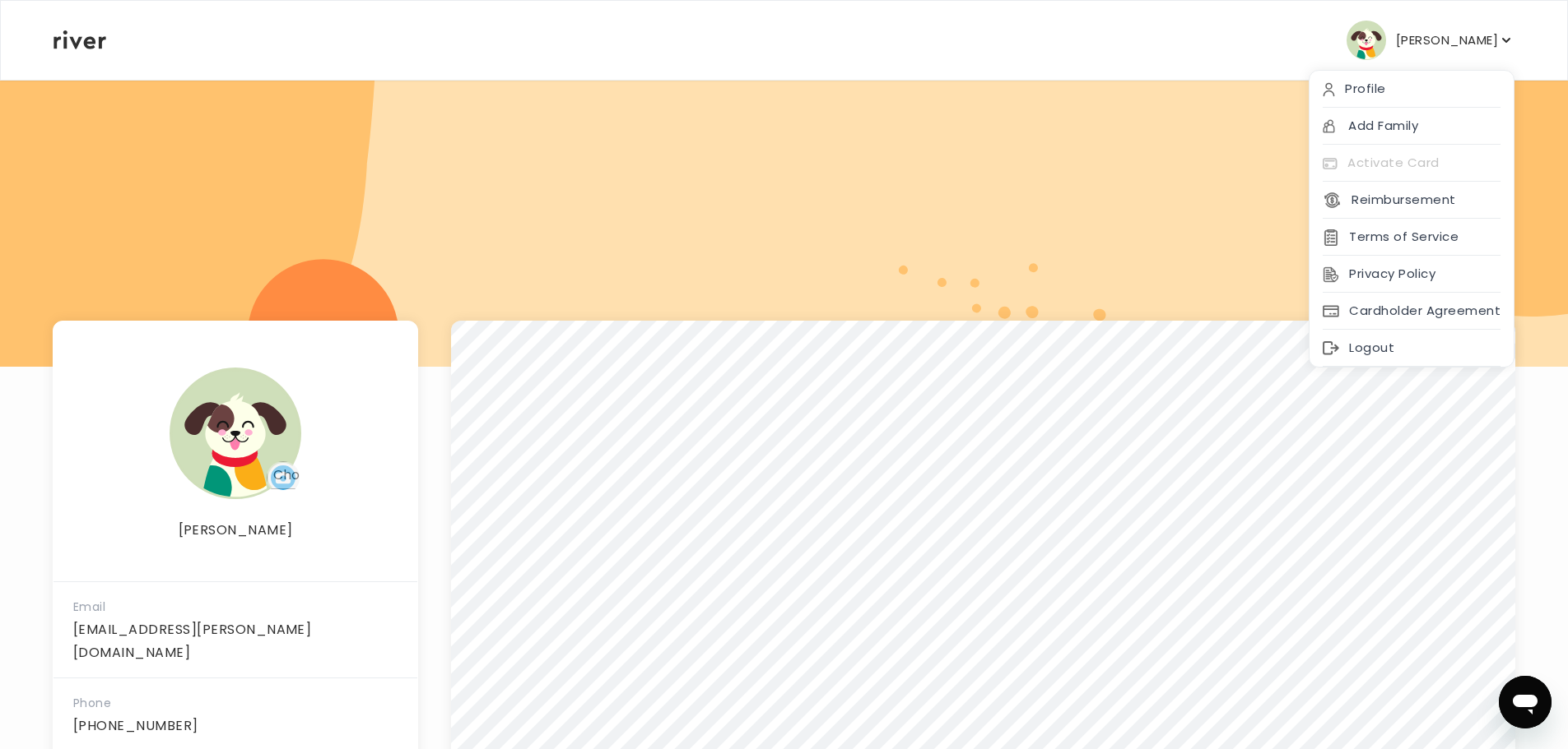
click at [91, 47] on icon at bounding box center [80, 40] width 53 height 19
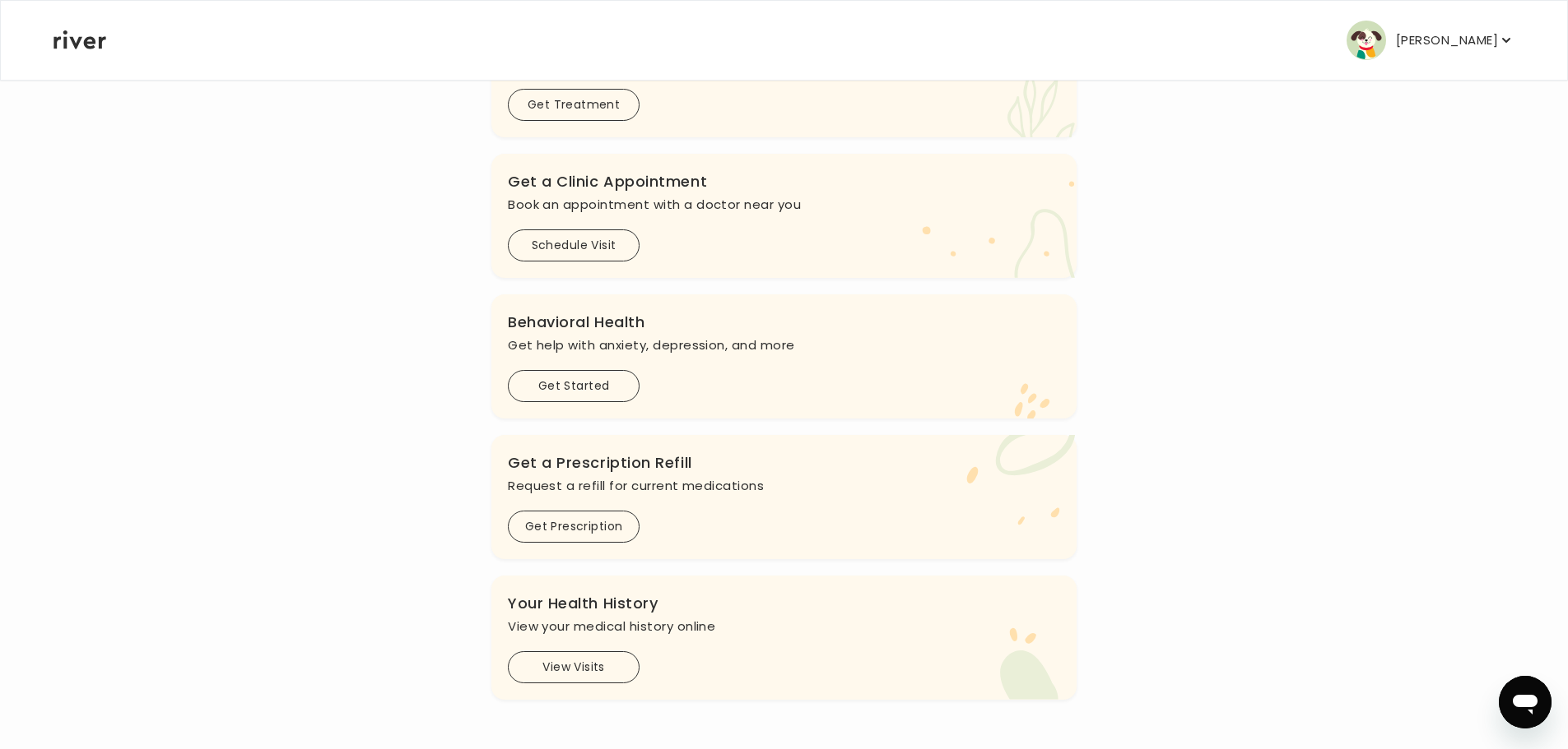
scroll to position [107, 0]
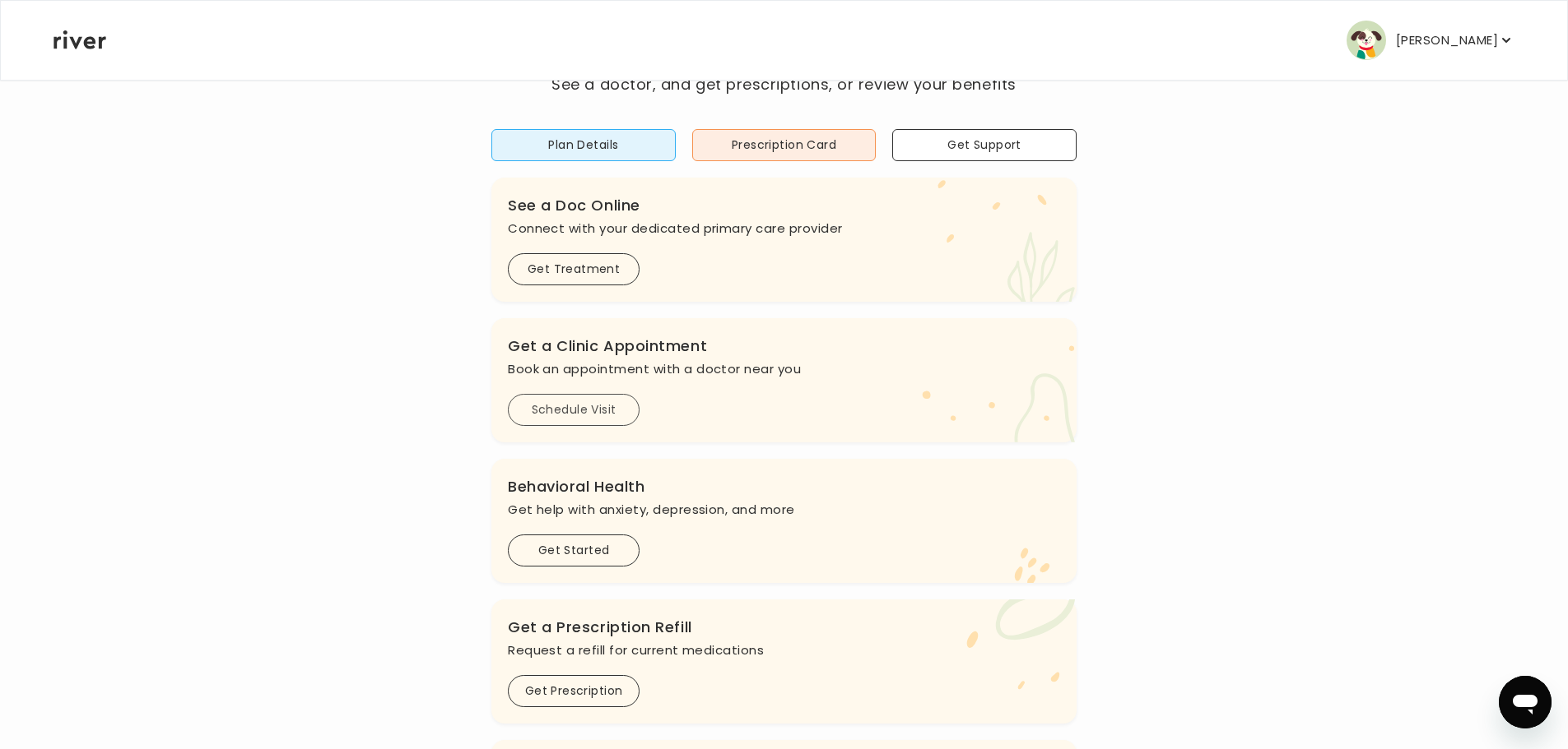
click at [558, 408] on button "Schedule Visit" at bounding box center [573, 410] width 132 height 32
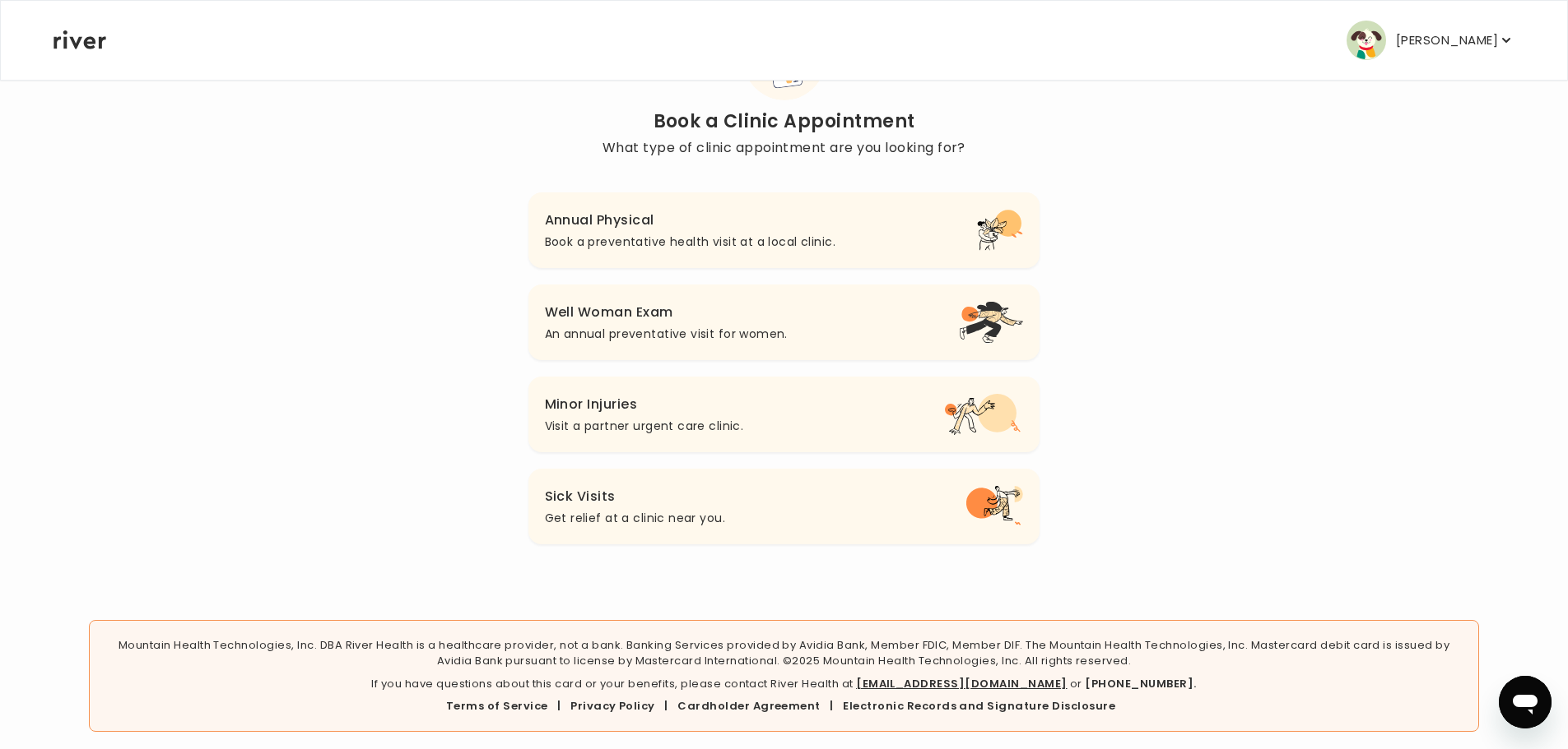
click at [652, 317] on h3 "Well Woman Exam" at bounding box center [666, 312] width 243 height 23
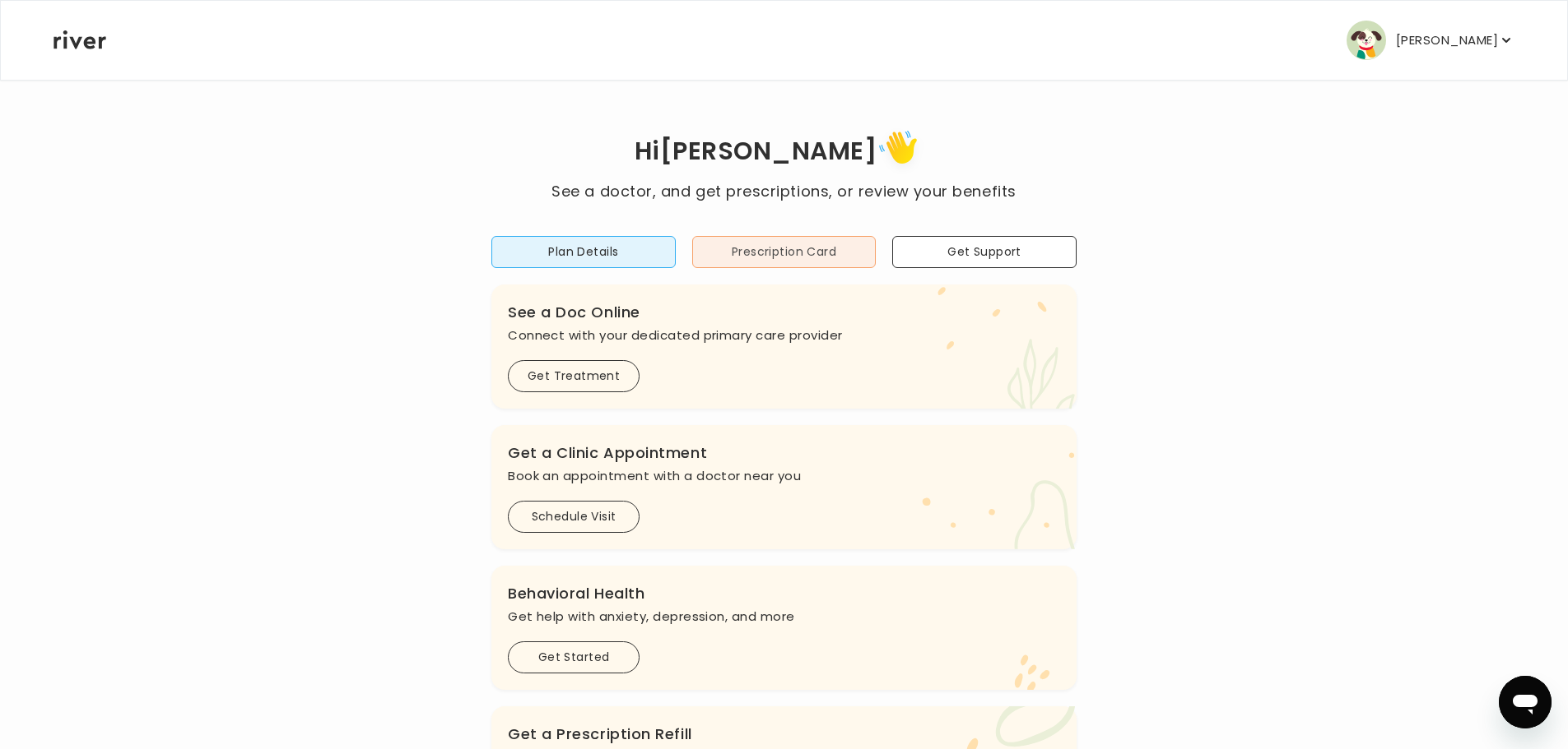
click at [790, 251] on button "Prescription Card" at bounding box center [784, 252] width 185 height 32
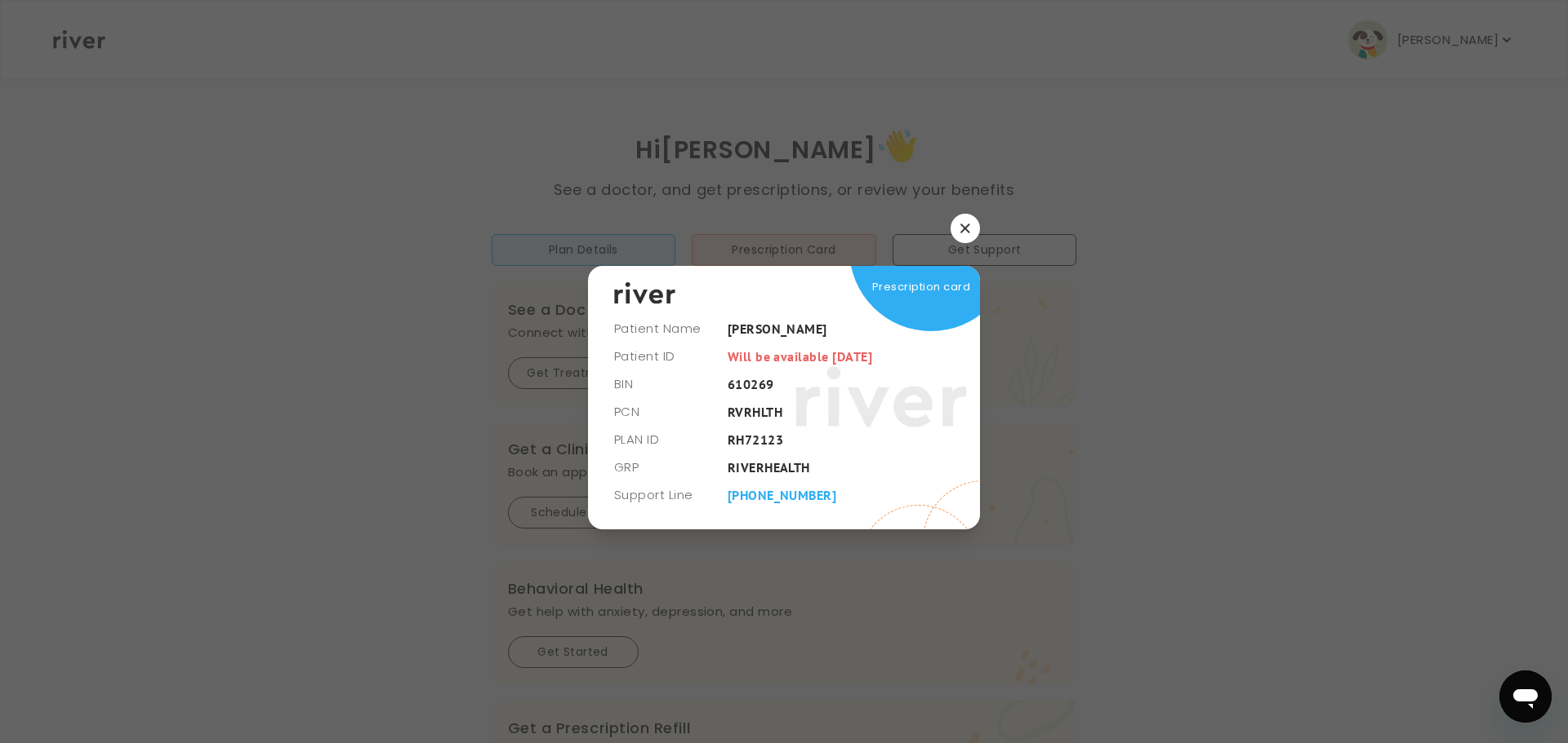
click at [970, 235] on button "button" at bounding box center [965, 228] width 30 height 30
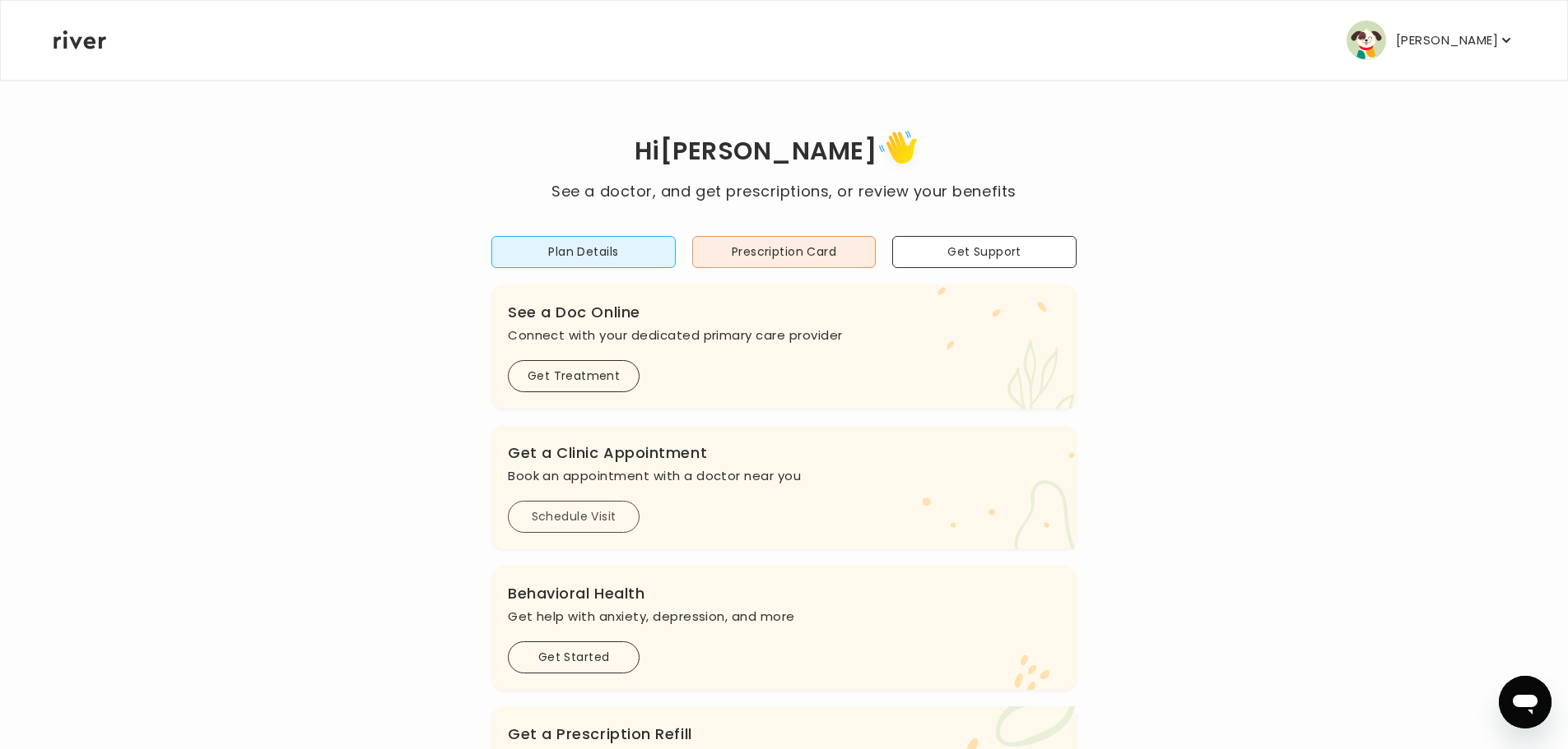
click at [589, 522] on button "Schedule Visit" at bounding box center [573, 517] width 132 height 32
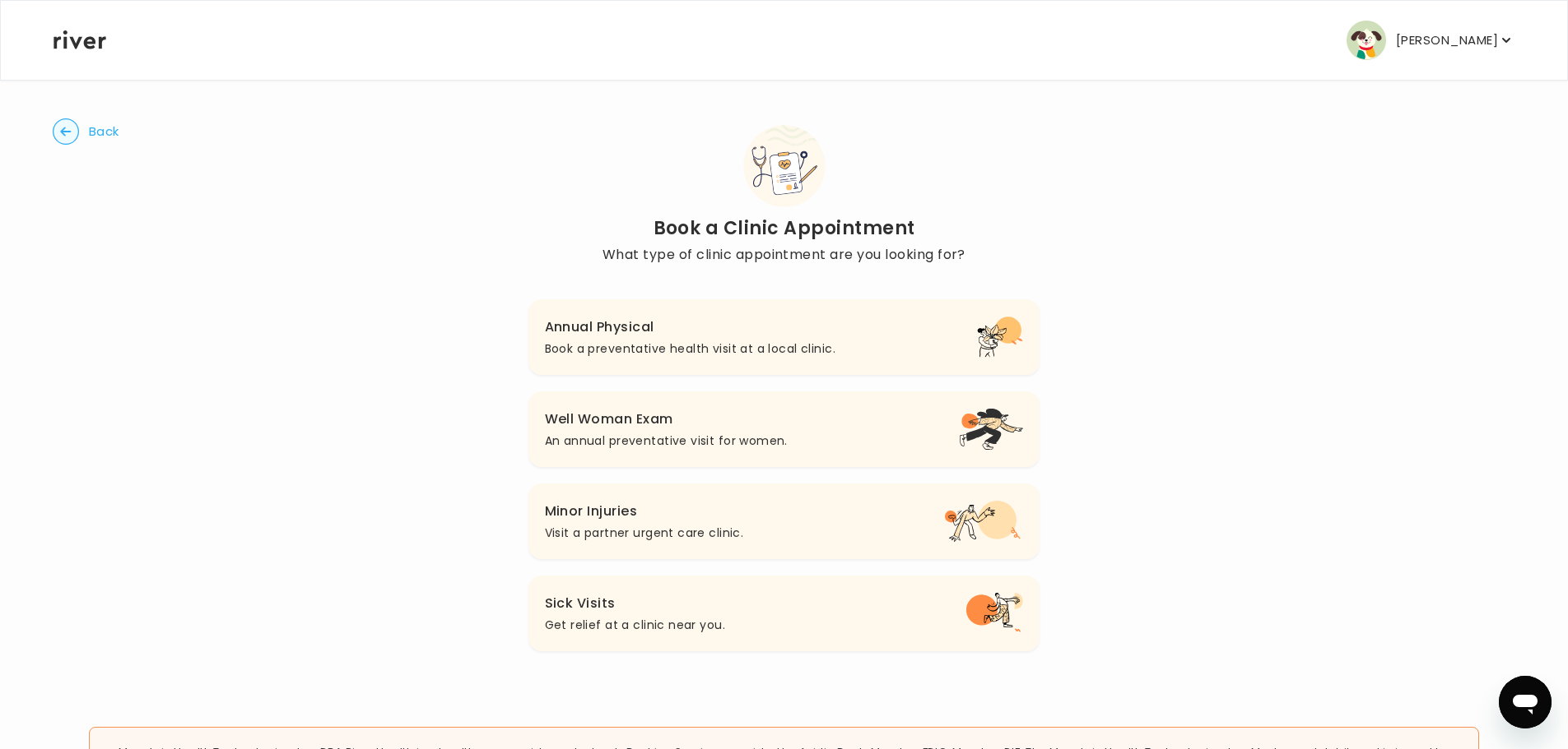
click at [669, 436] on p "An annual preventative visit for women." at bounding box center [666, 440] width 243 height 19
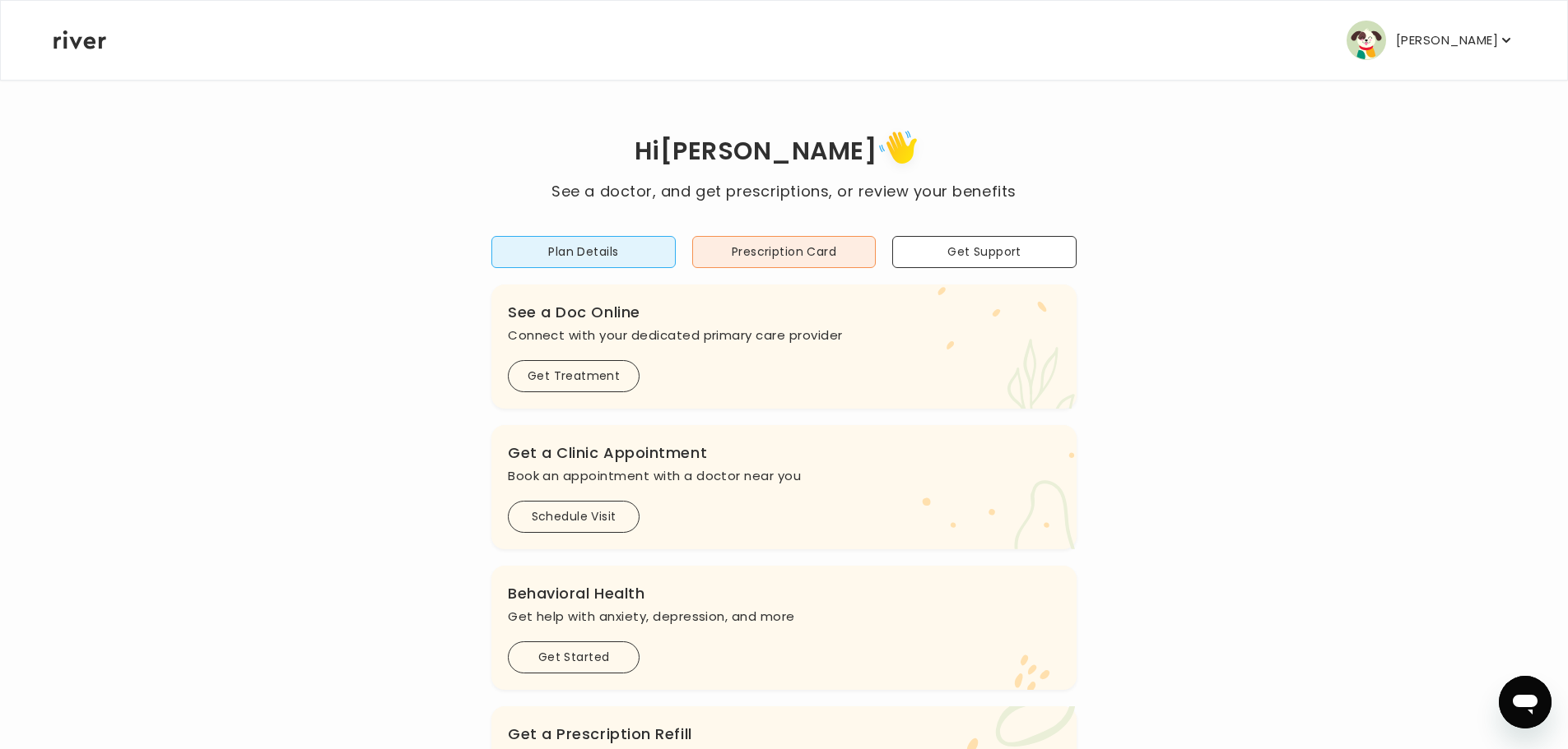
click at [605, 521] on button "Schedule Visit" at bounding box center [573, 517] width 132 height 32
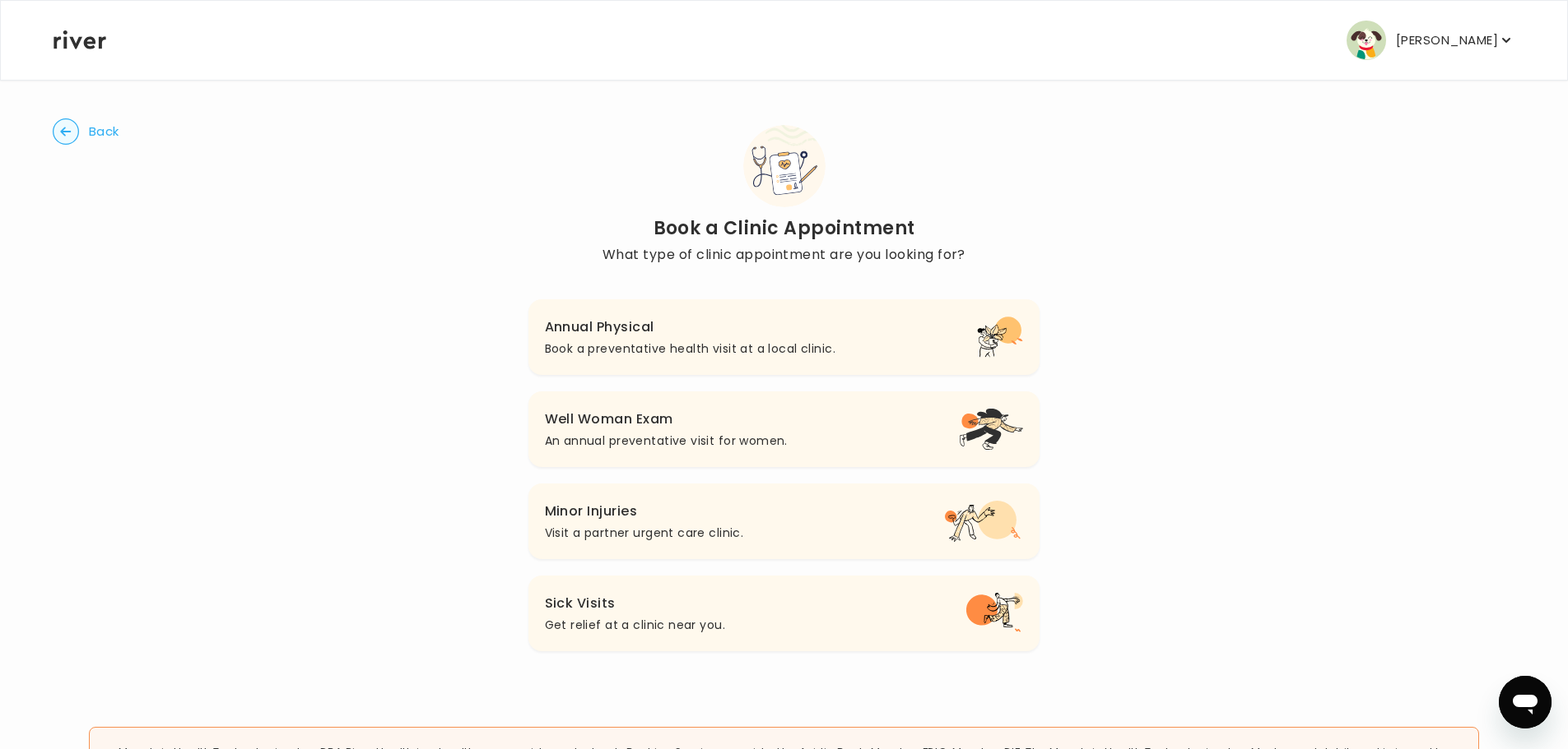
click at [630, 423] on h3 "Well Woman Exam" at bounding box center [666, 419] width 243 height 23
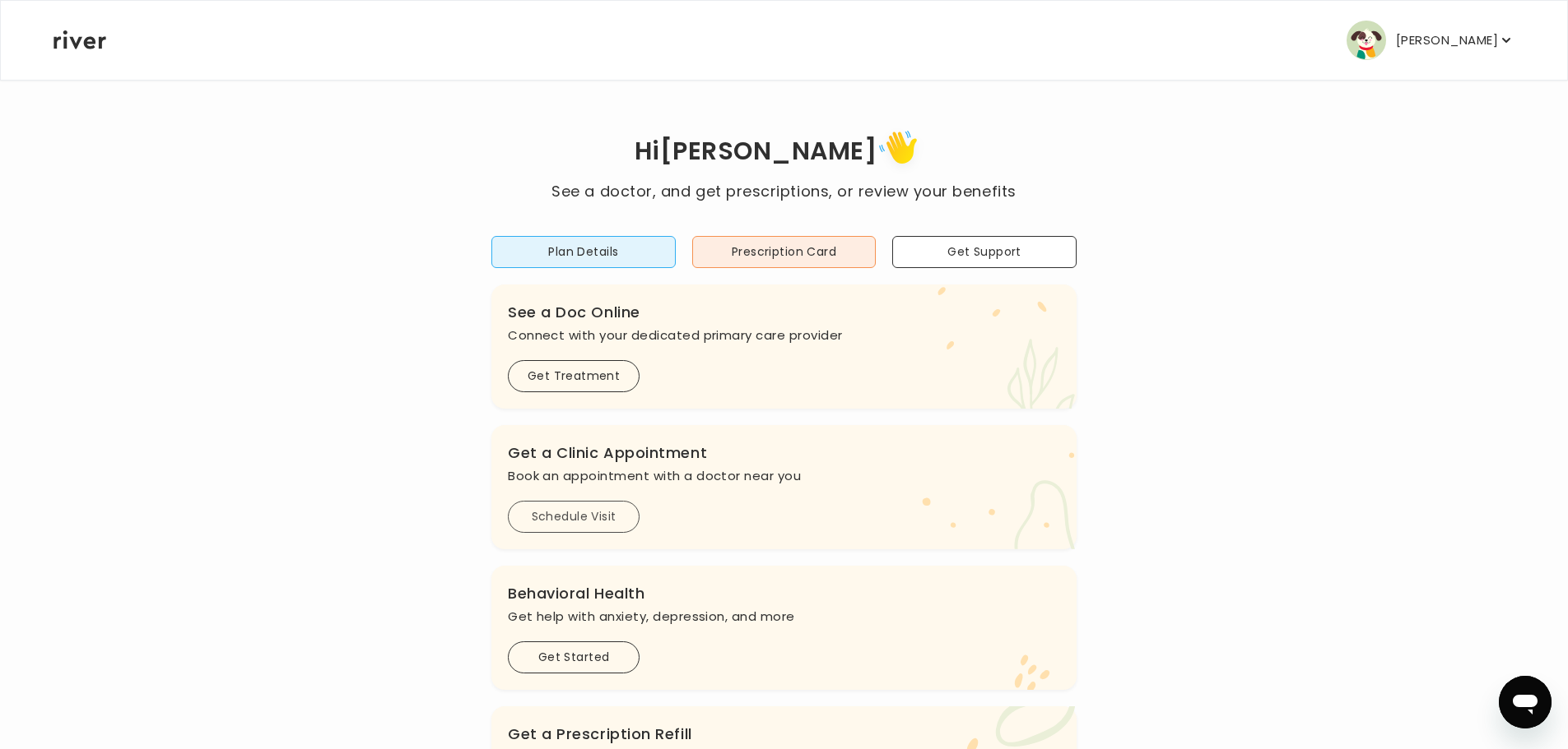
click at [607, 511] on button "Schedule Visit" at bounding box center [573, 517] width 132 height 32
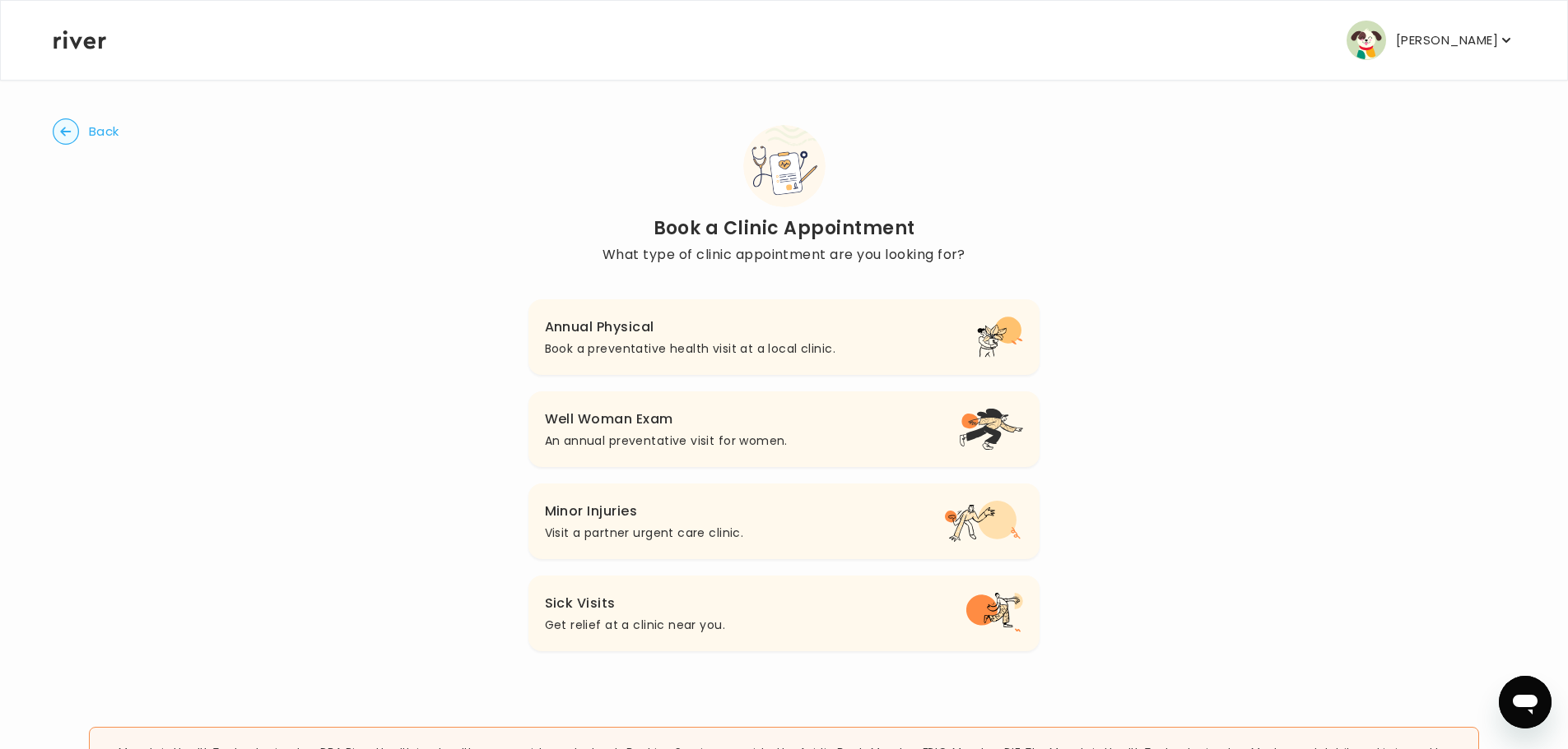
click at [769, 319] on h3 "Annual Physical" at bounding box center [689, 327] width 290 height 23
click at [636, 430] on h3 "Well Woman Exam" at bounding box center [666, 419] width 243 height 23
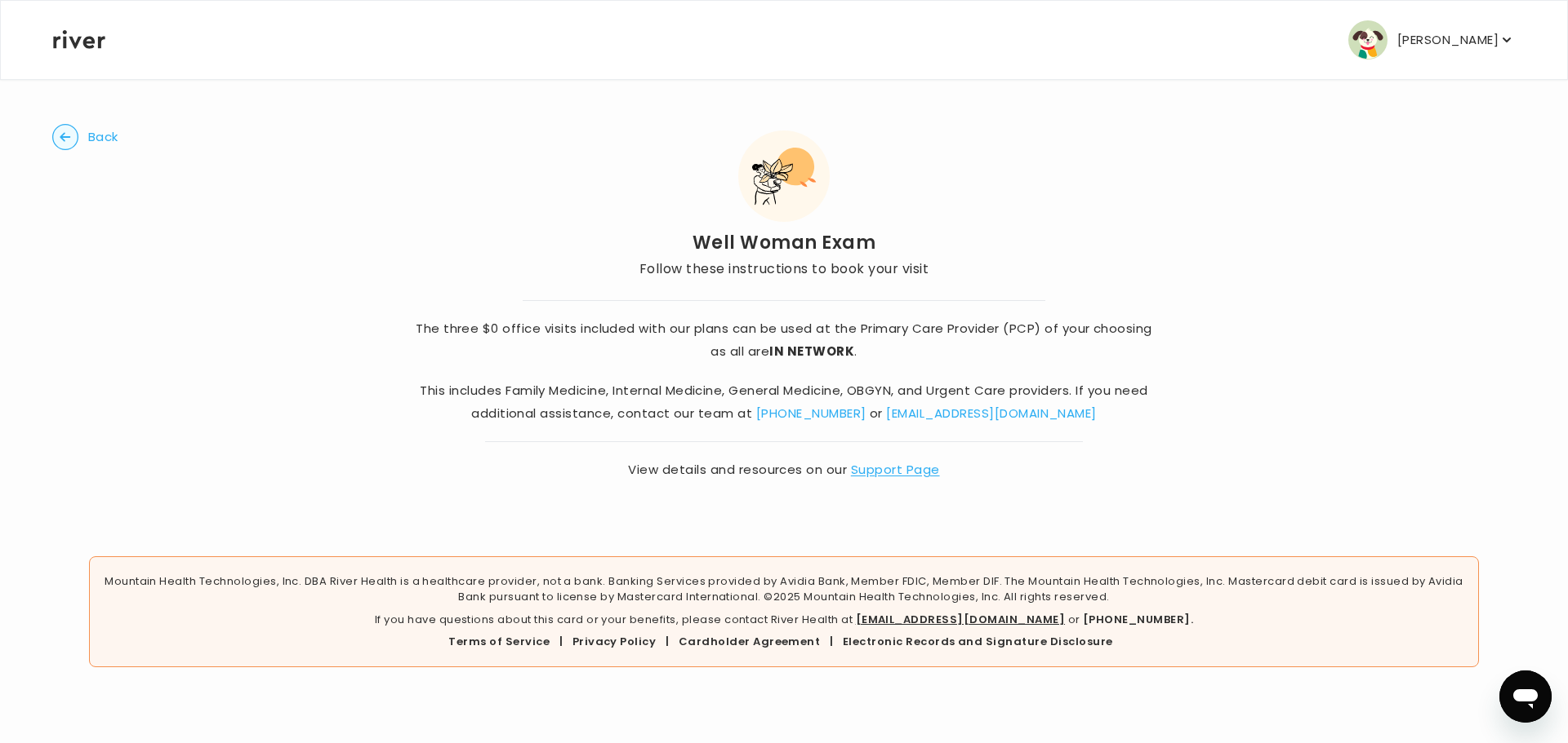
click at [98, 127] on span "Back" at bounding box center [103, 137] width 31 height 23
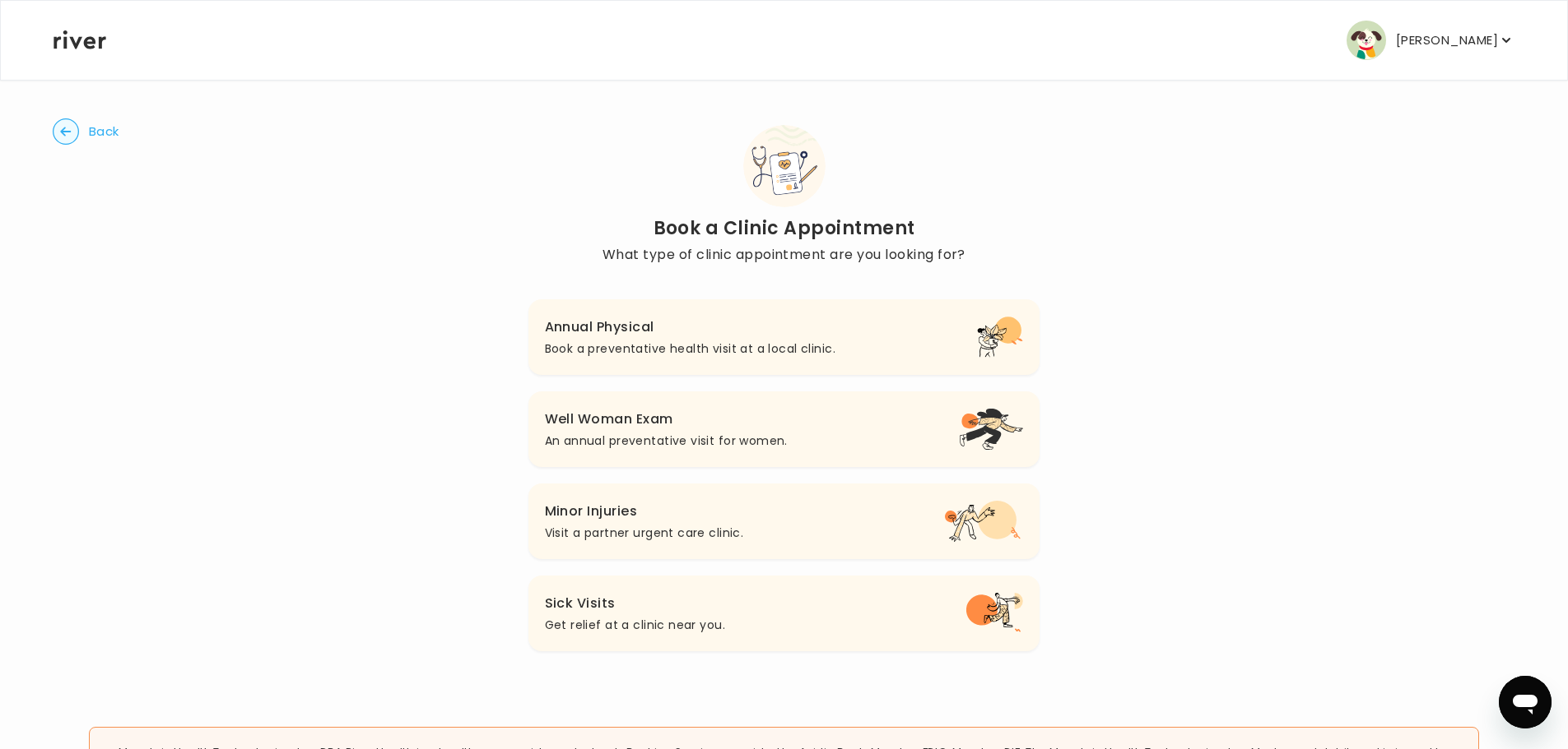
click at [98, 128] on span "Back" at bounding box center [104, 132] width 31 height 23
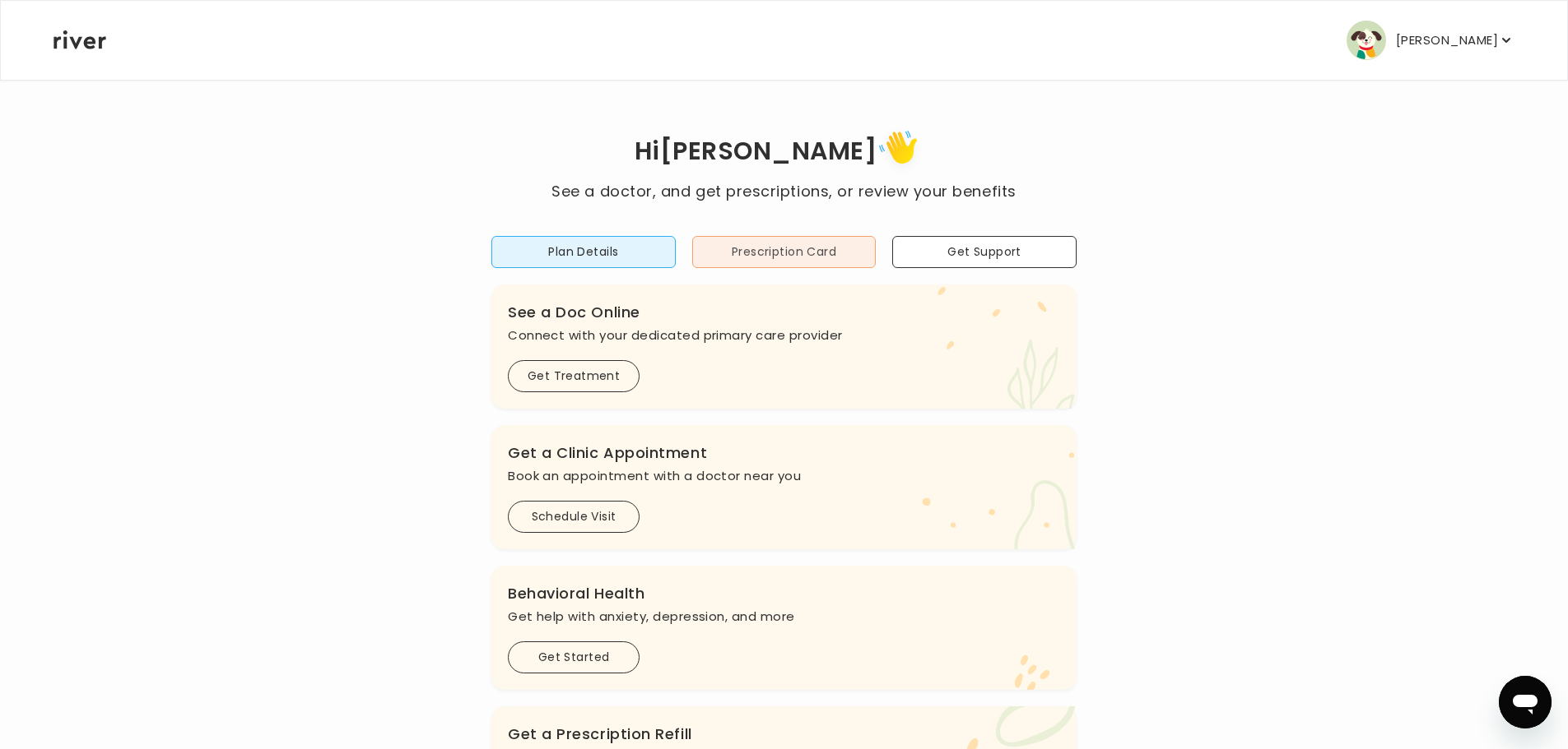
click at [814, 261] on button "Prescription Card" at bounding box center [784, 252] width 185 height 32
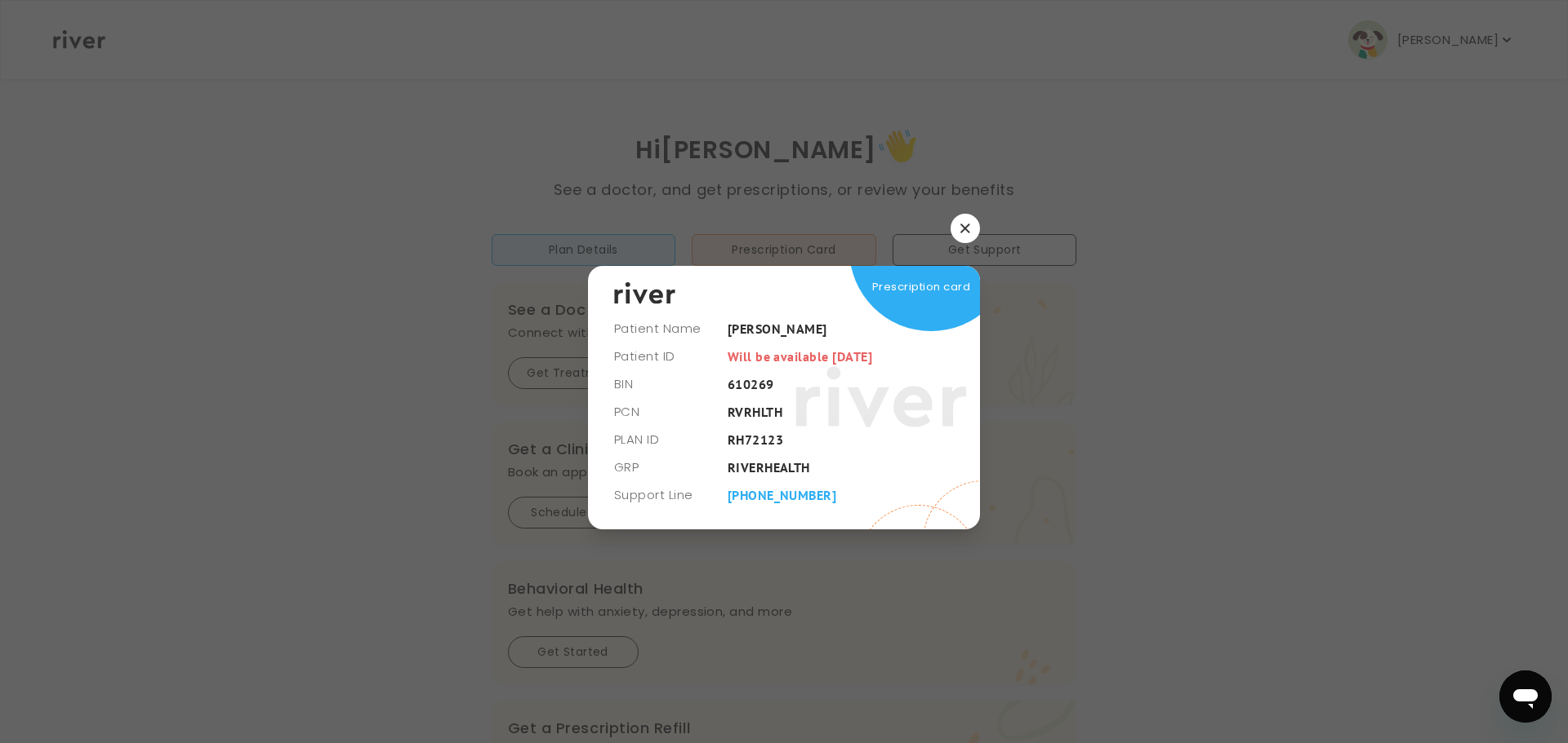
click at [964, 229] on icon "button" at bounding box center [964, 228] width 9 height 9
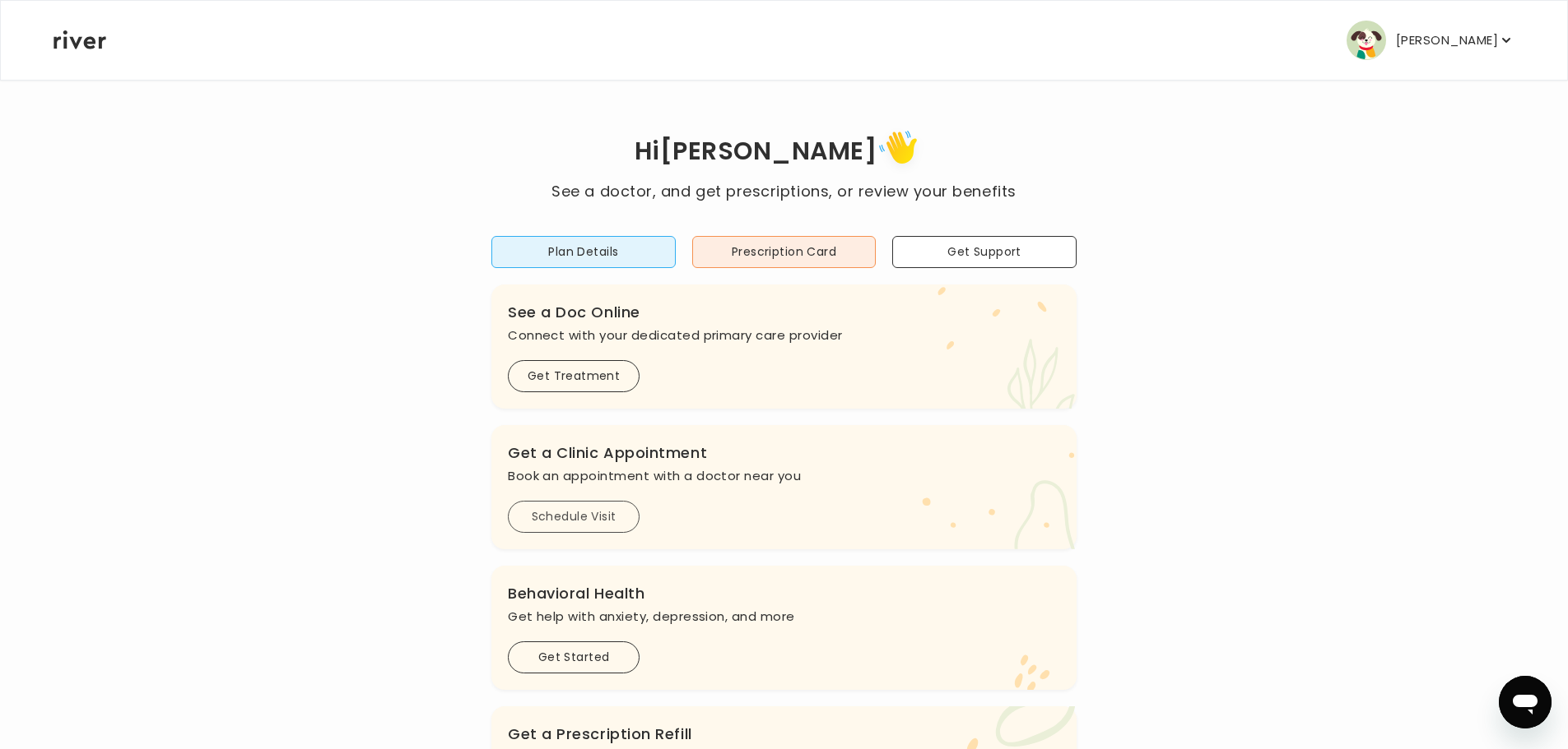
click at [568, 513] on button "Schedule Visit" at bounding box center [573, 517] width 132 height 32
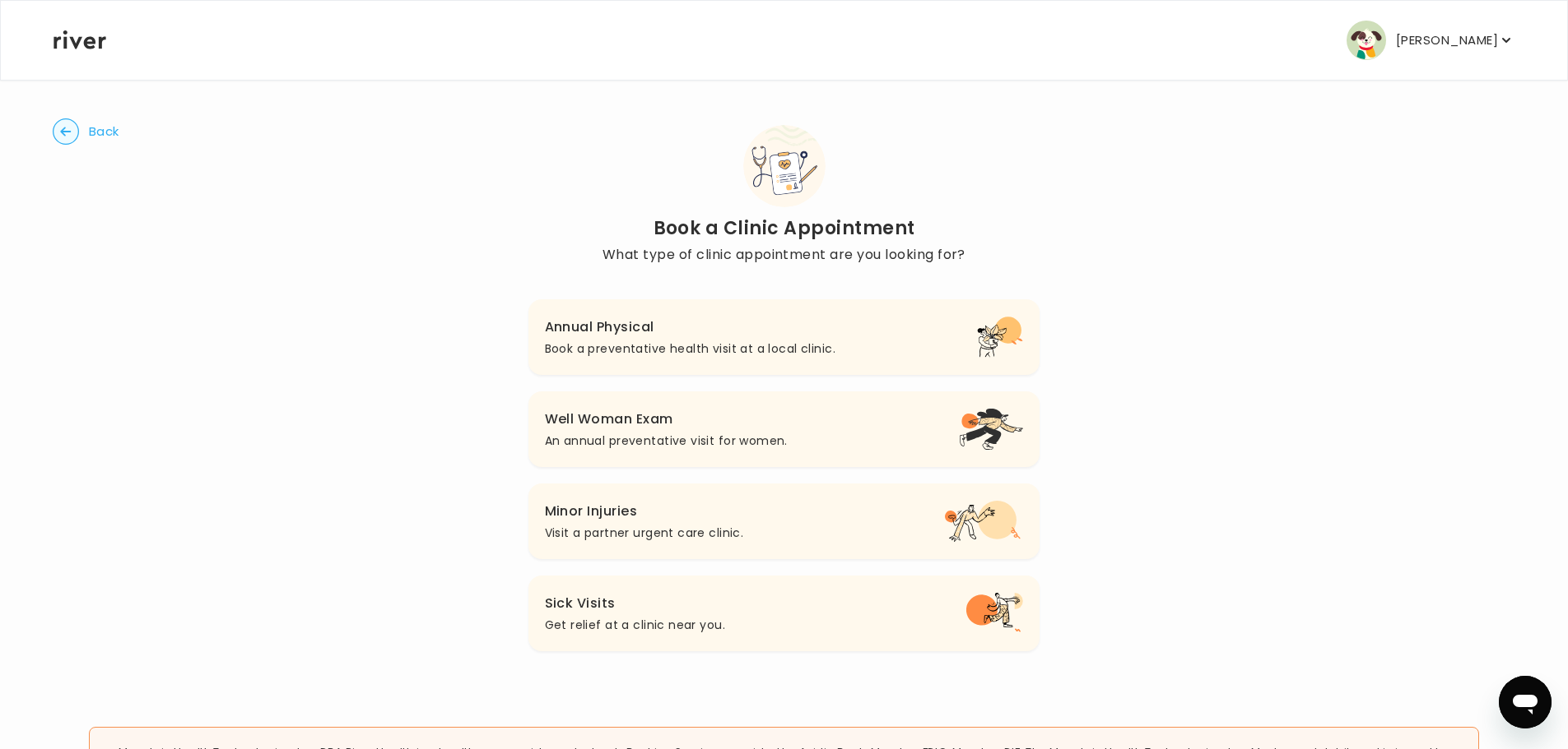
click at [65, 124] on circle "button" at bounding box center [66, 132] width 26 height 25
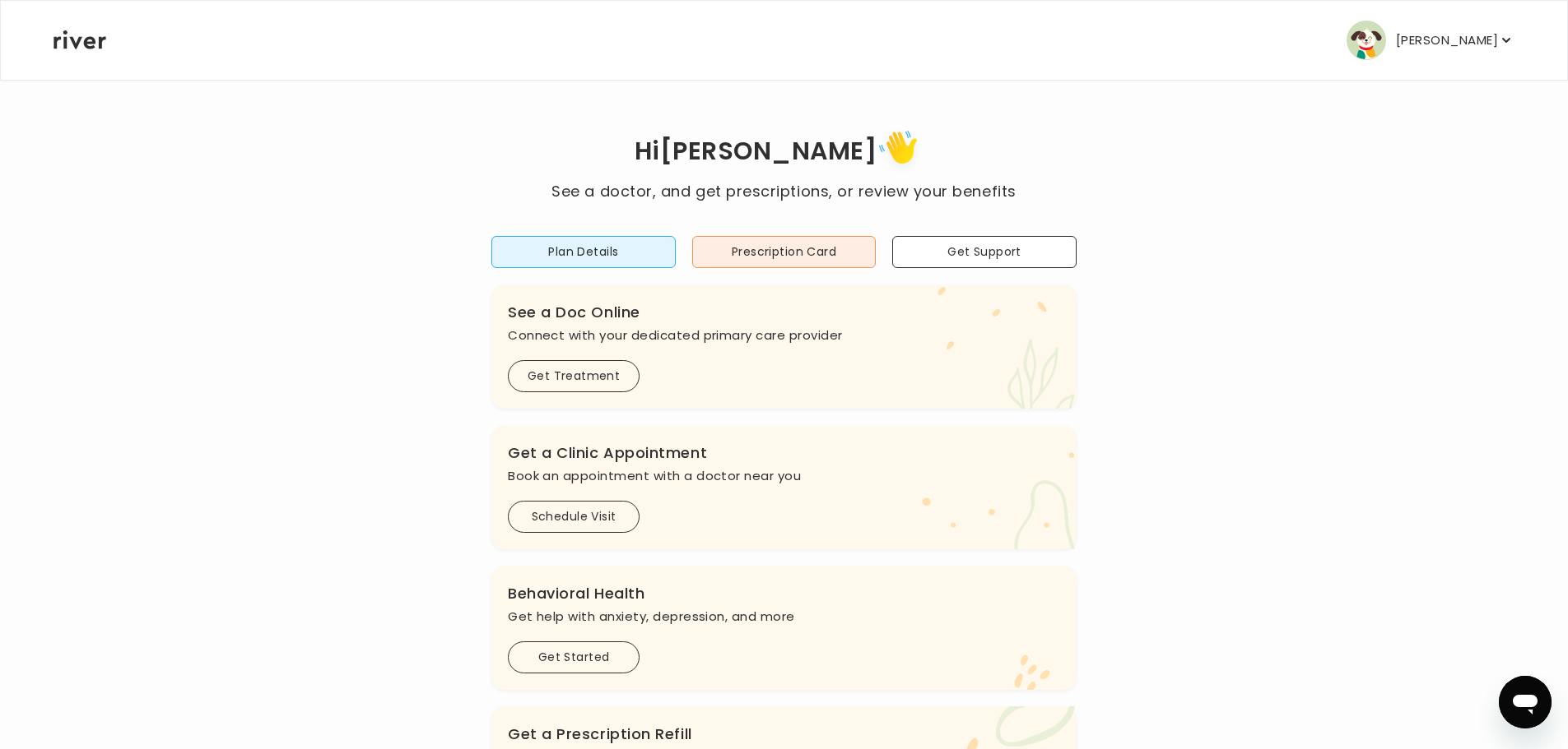
click at [1470, 36] on p "Marisa Fulton" at bounding box center [1447, 40] width 102 height 23
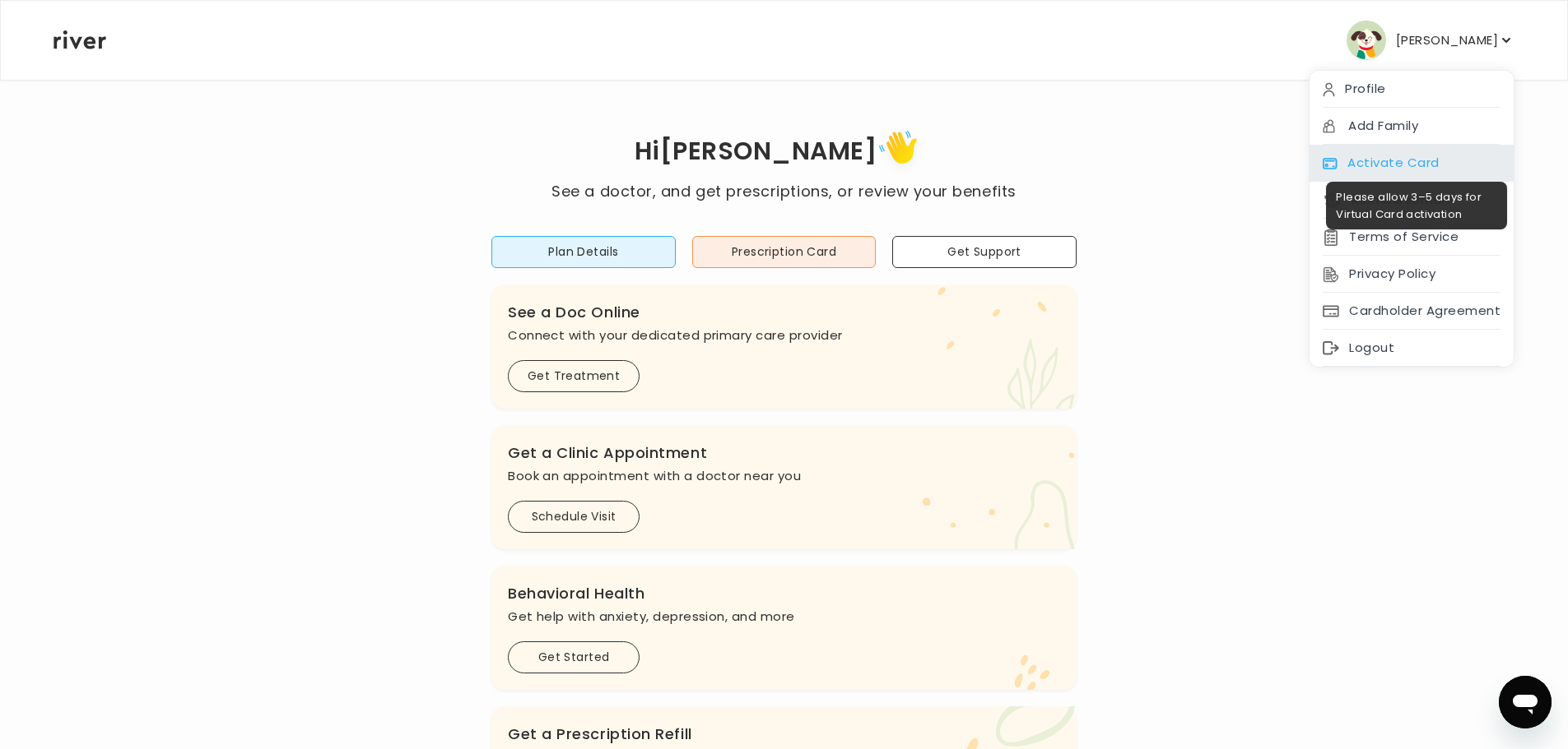
click at [1428, 157] on div "Activate Card" at bounding box center [1411, 164] width 204 height 37
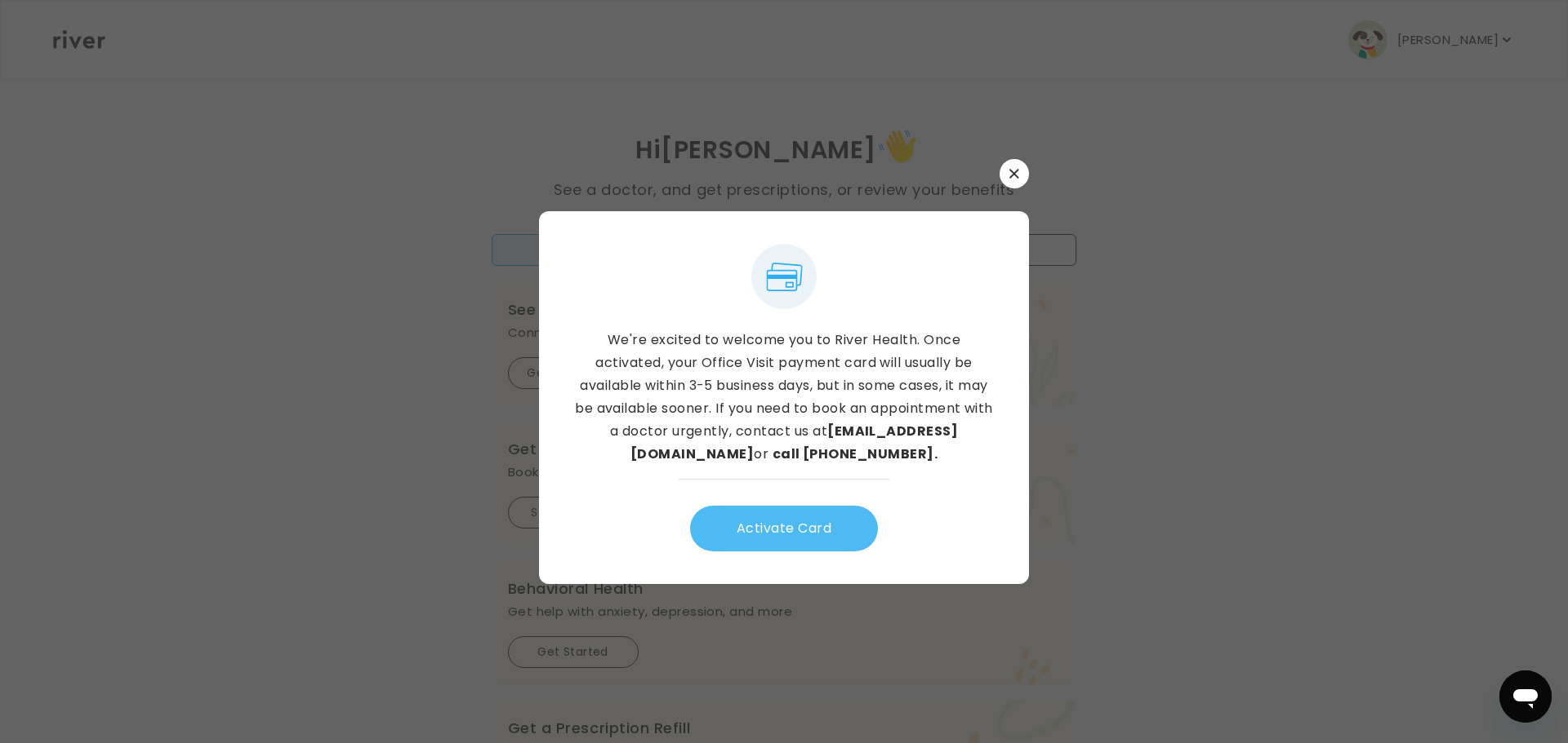
click at [772, 526] on button "Activate Card" at bounding box center [784, 528] width 188 height 45
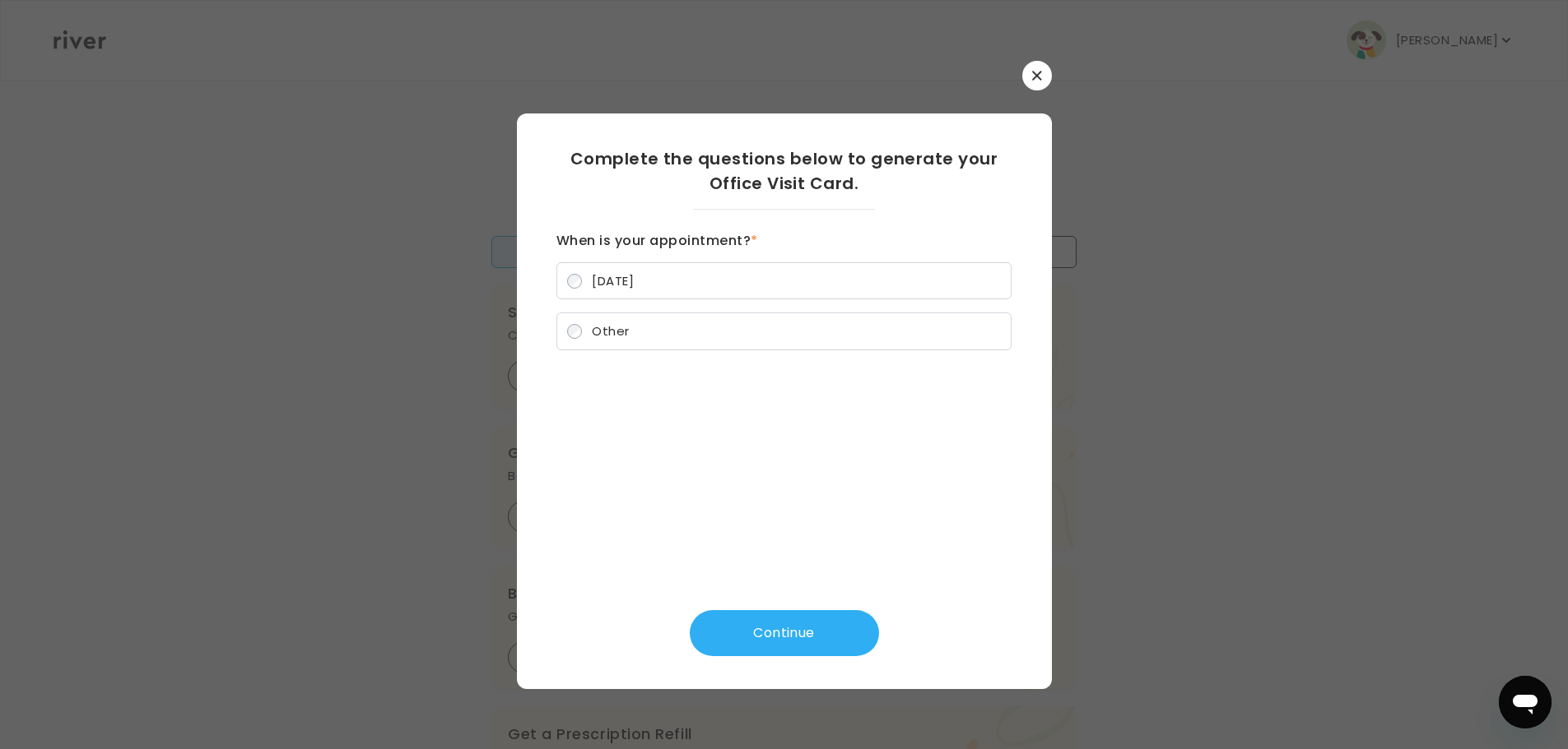
click at [1038, 77] on icon "button" at bounding box center [1036, 75] width 9 height 9
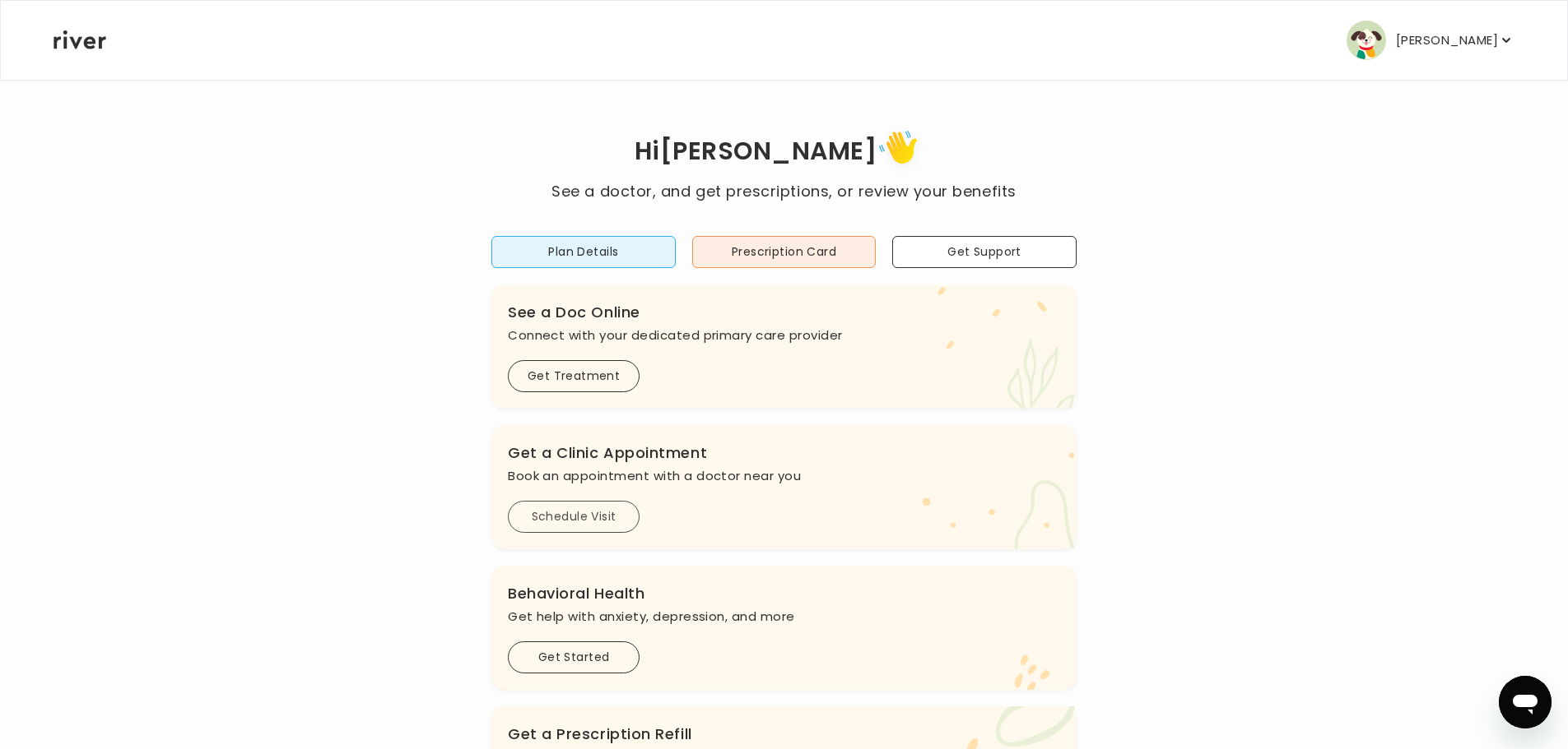
click at [602, 510] on button "Schedule Visit" at bounding box center [573, 517] width 132 height 32
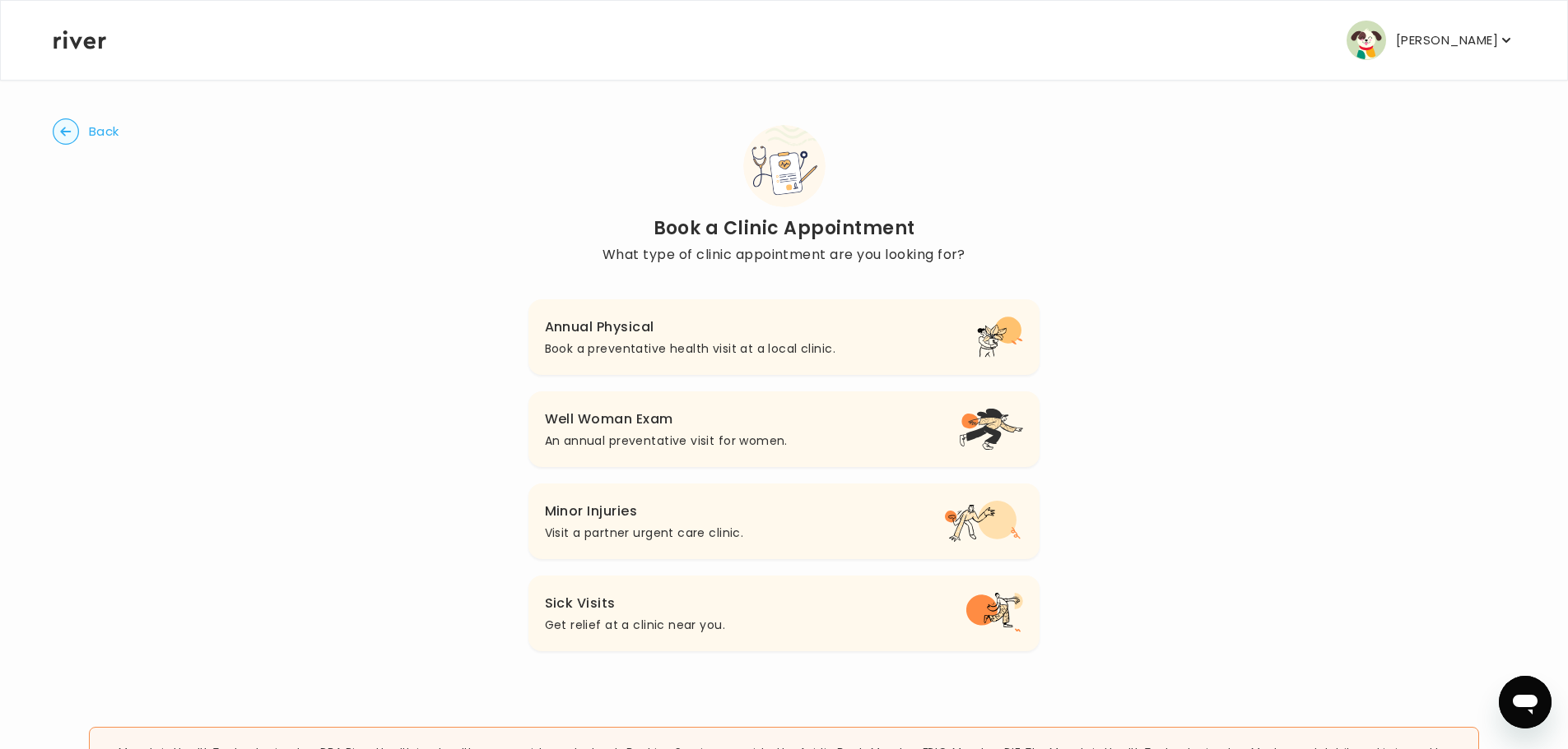
click at [651, 426] on h3 "Well Woman Exam" at bounding box center [666, 419] width 243 height 23
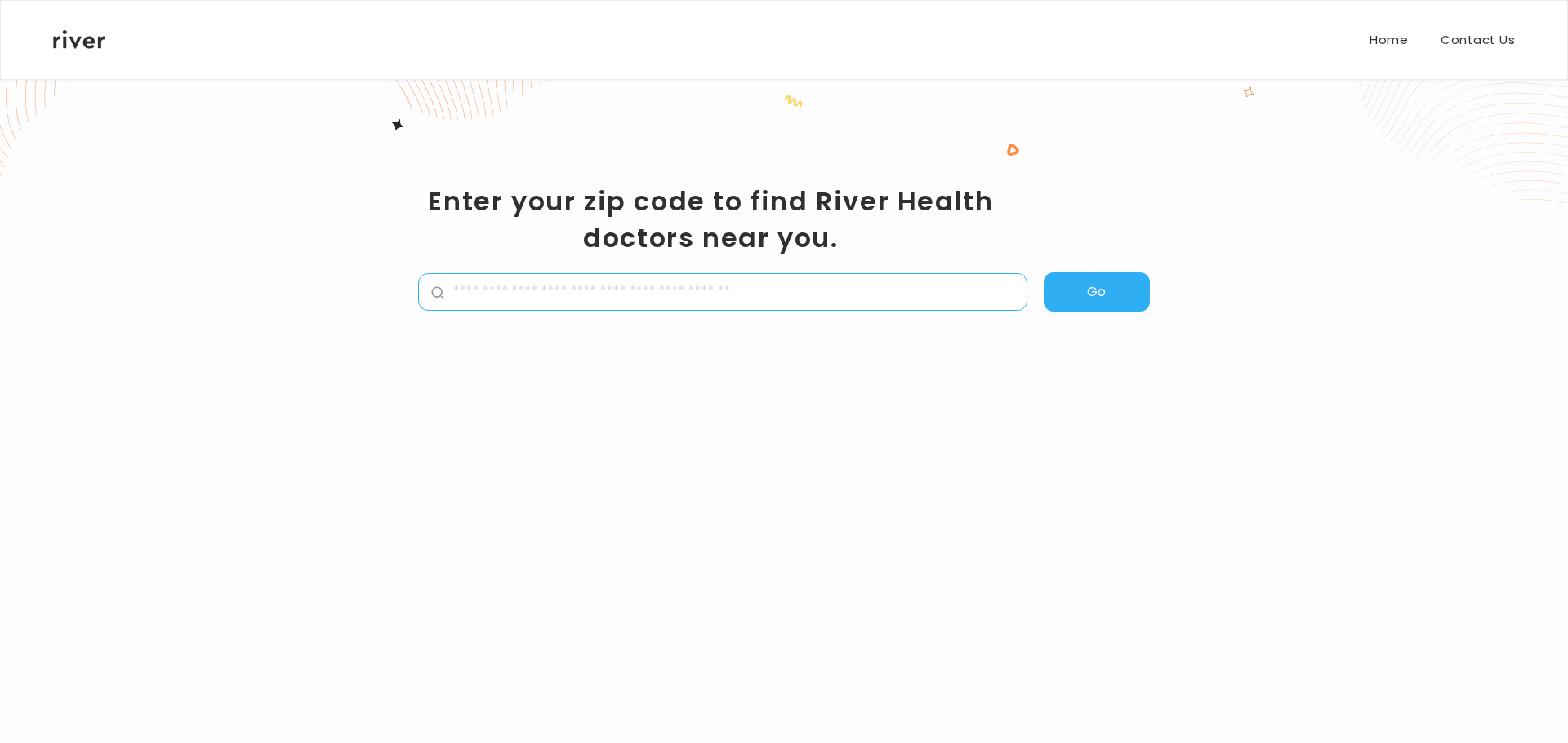
click at [502, 286] on input "zipCode" at bounding box center [735, 291] width 583 height 36
type input "*****"
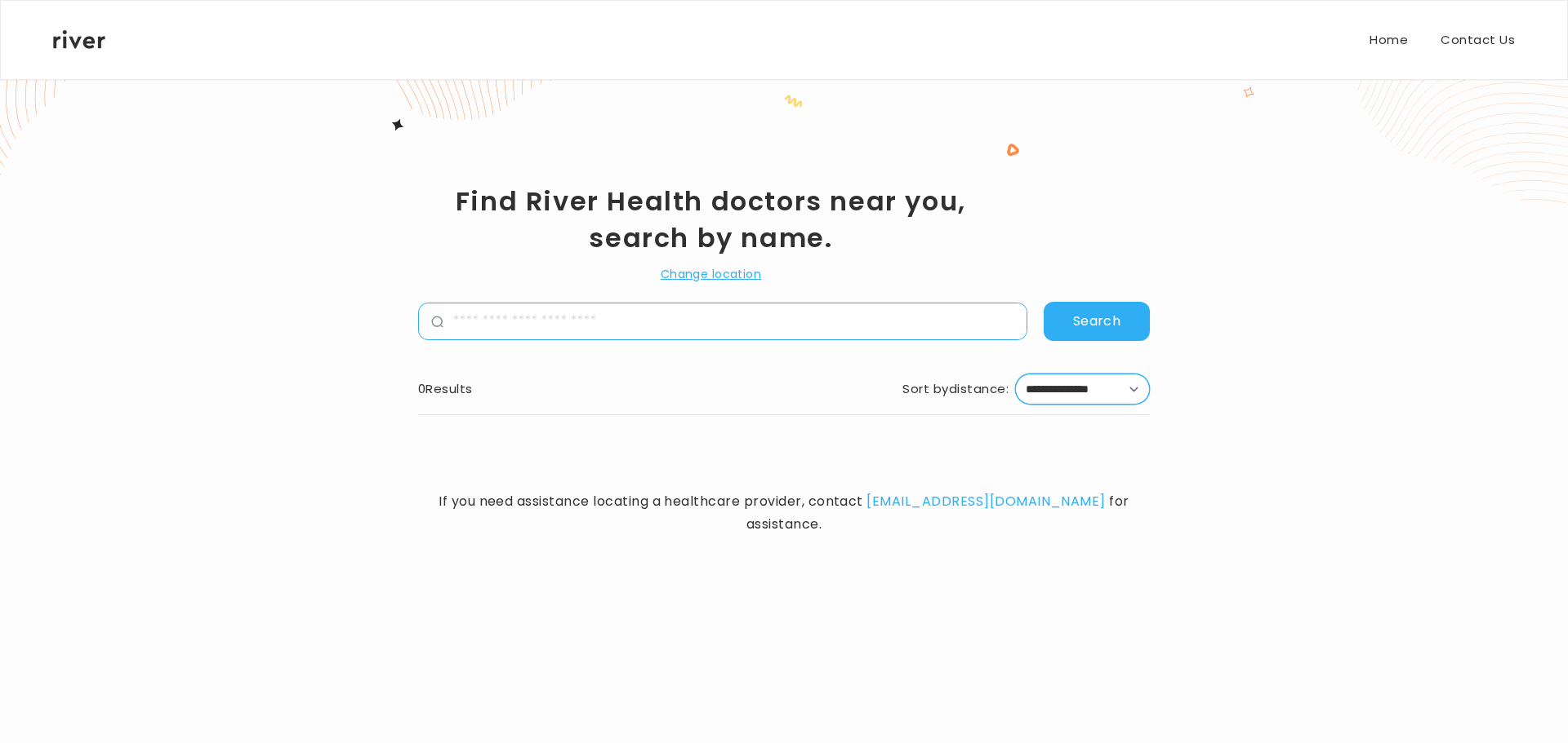
click at [1130, 387] on select "**********" at bounding box center [1082, 390] width 134 height 31
select select "**"
click at [1015, 374] on select "**********" at bounding box center [1082, 390] width 134 height 31
click at [1100, 327] on button "Search" at bounding box center [1097, 321] width 106 height 39
click at [783, 324] on input "name" at bounding box center [735, 321] width 583 height 36
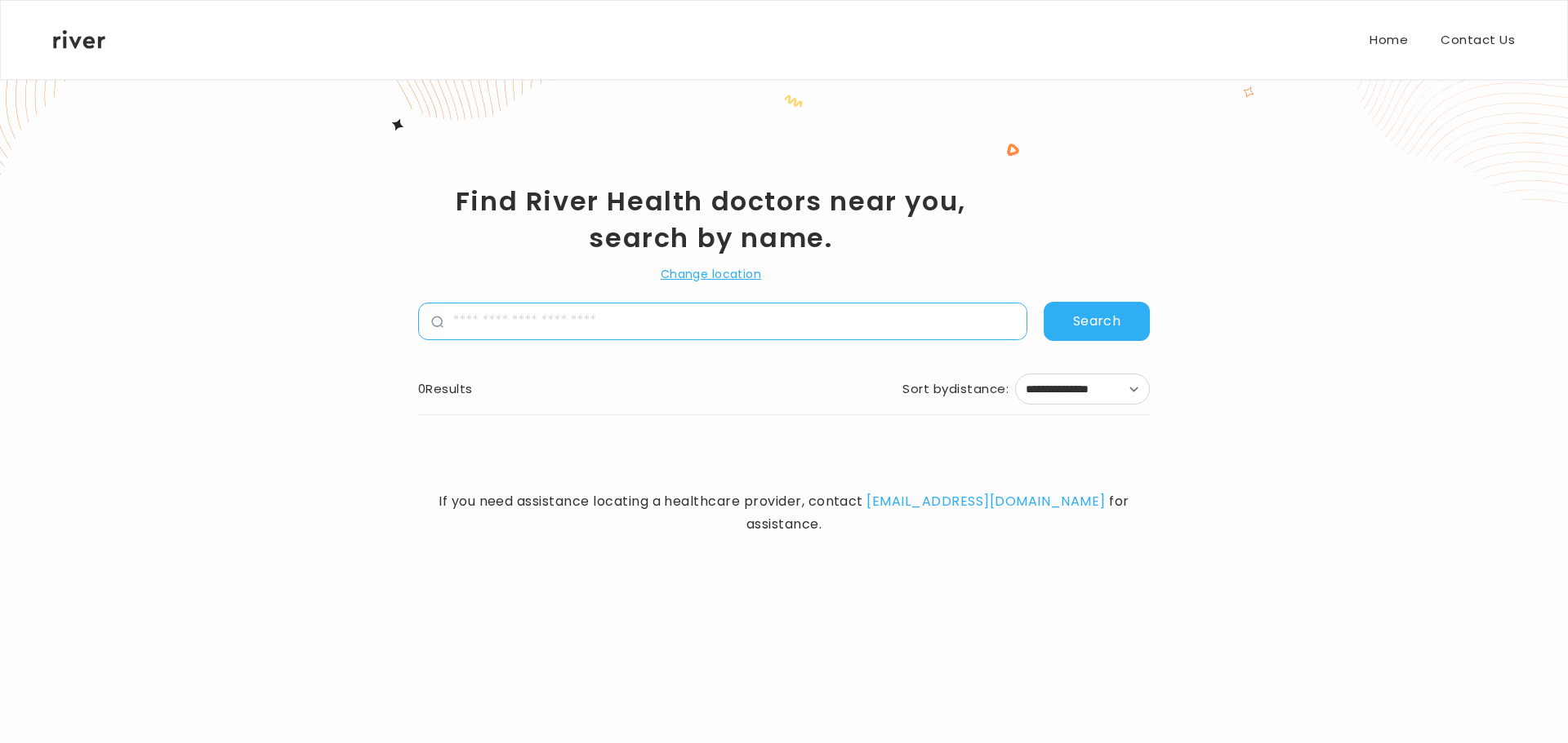
click at [313, 226] on div "**********" at bounding box center [784, 330] width 1463 height 503
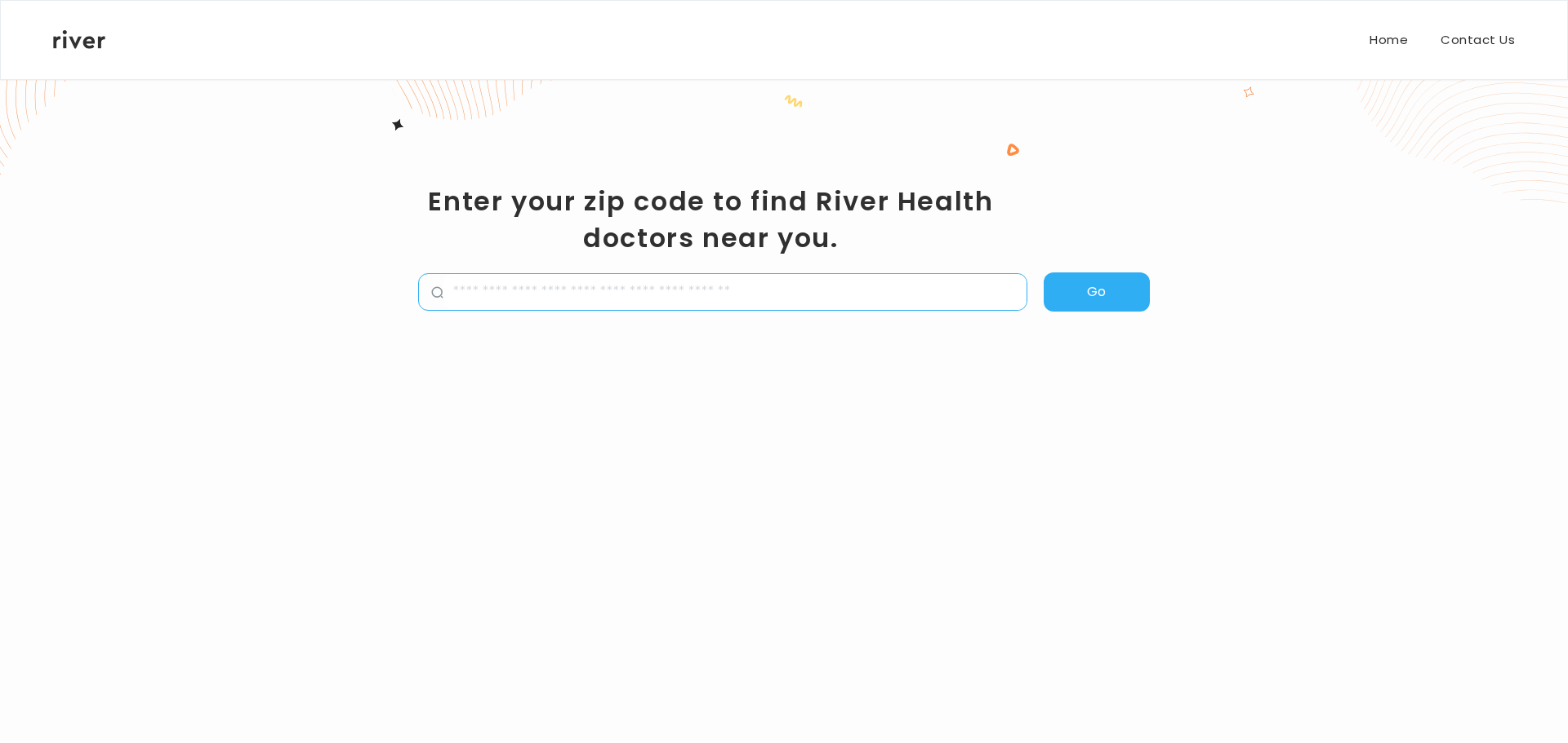
click at [574, 291] on input "zipCode" at bounding box center [735, 291] width 583 height 36
click at [702, 317] on div "Enter your zip code to find River Health doctors near you. Go" at bounding box center [784, 263] width 731 height 161
click at [722, 285] on input "zipCode" at bounding box center [735, 291] width 583 height 36
type input "*****"
click at [1102, 292] on button "Go" at bounding box center [1097, 292] width 106 height 39
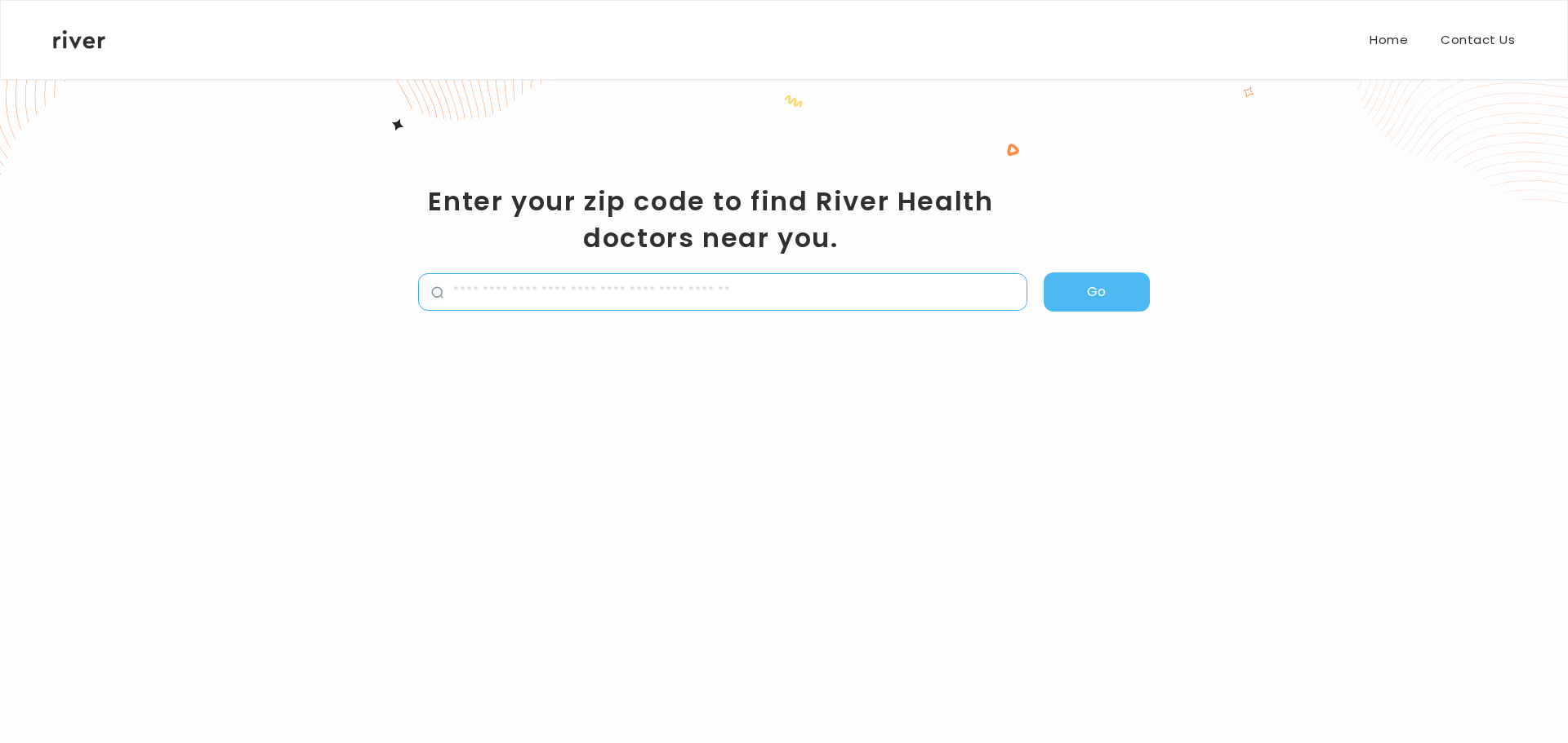
select select "**"
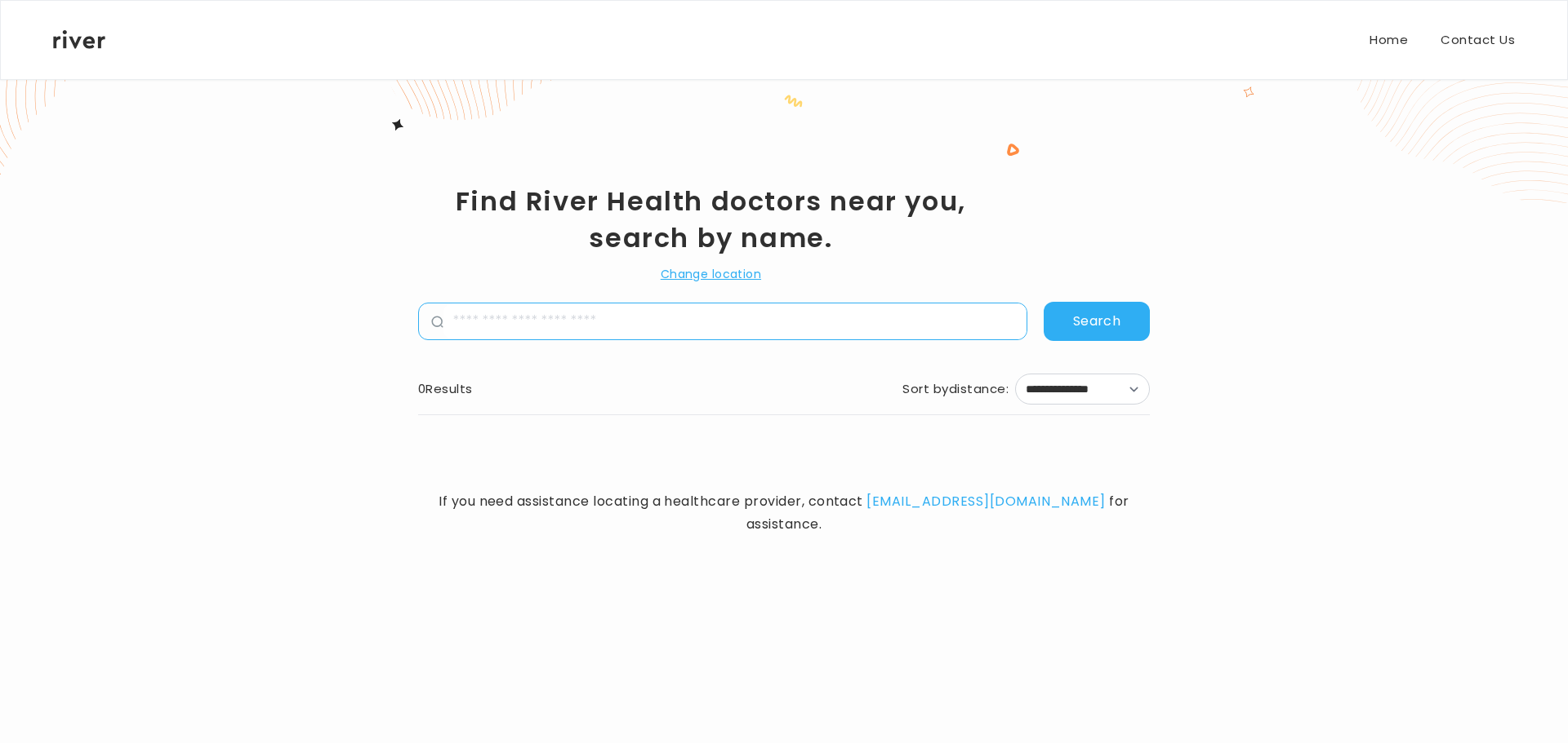
click at [726, 267] on button "Change location" at bounding box center [710, 274] width 100 height 19
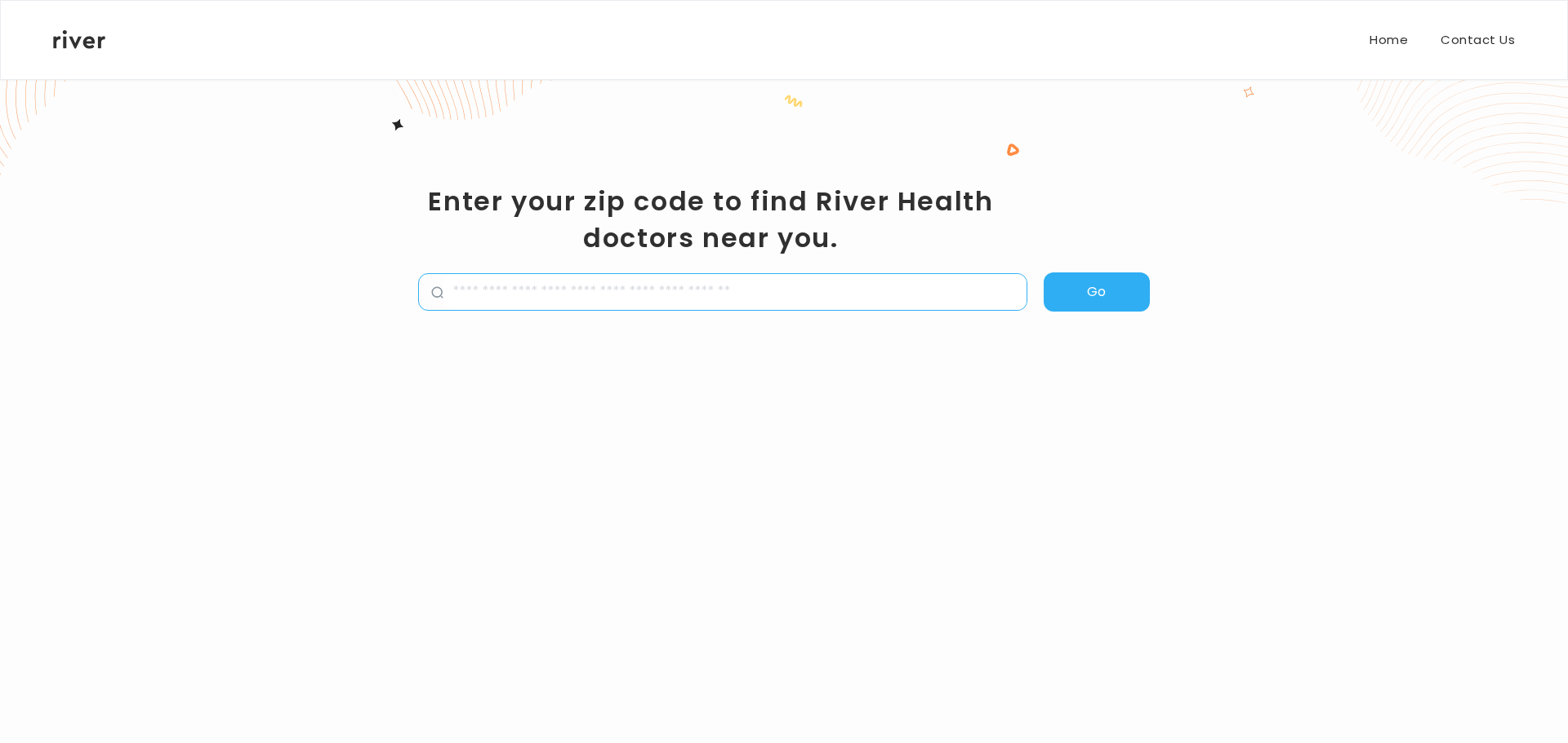
click at [722, 303] on input "zipCode" at bounding box center [735, 291] width 583 height 36
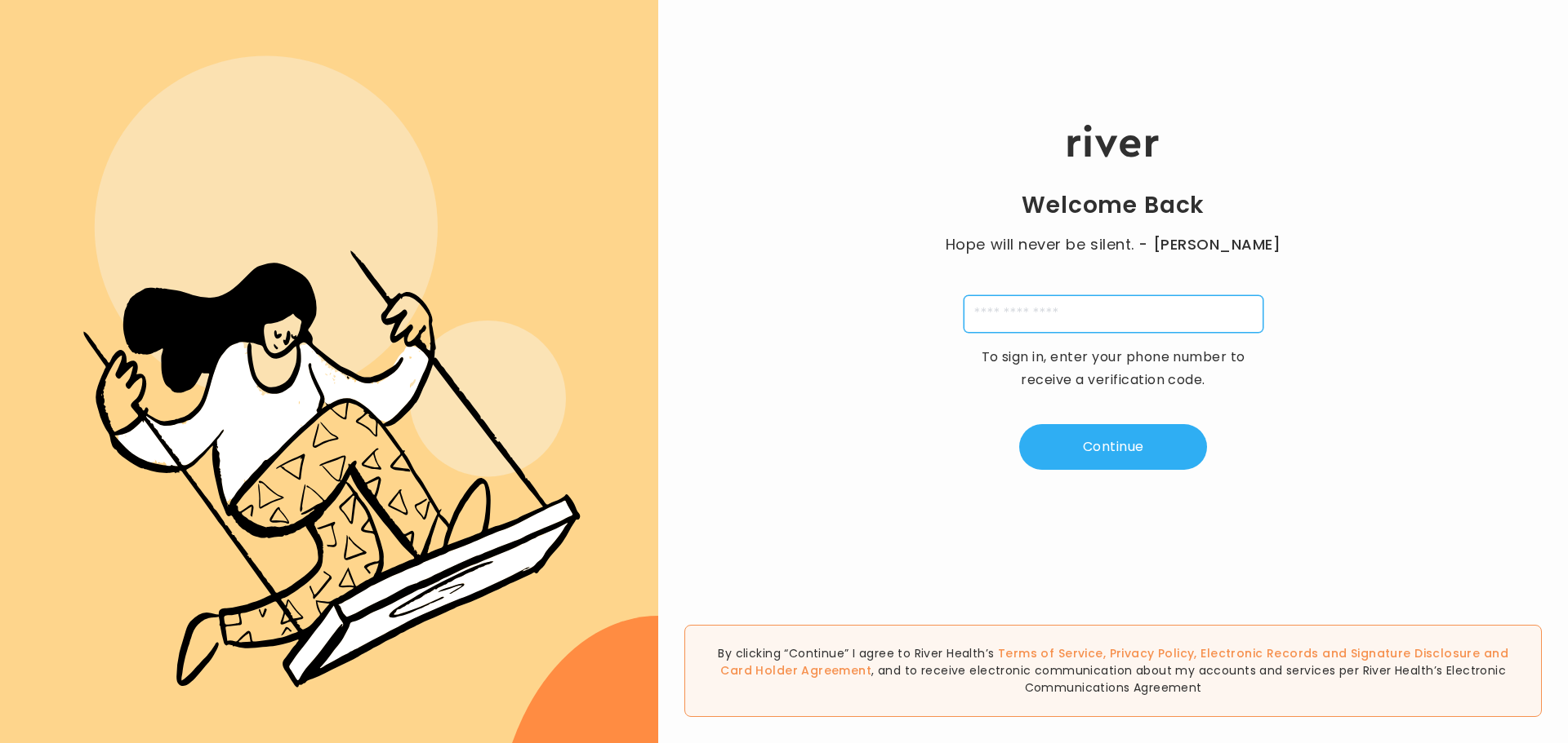
click at [1088, 303] on input "tel" at bounding box center [1113, 314] width 299 height 37
type input "**********"
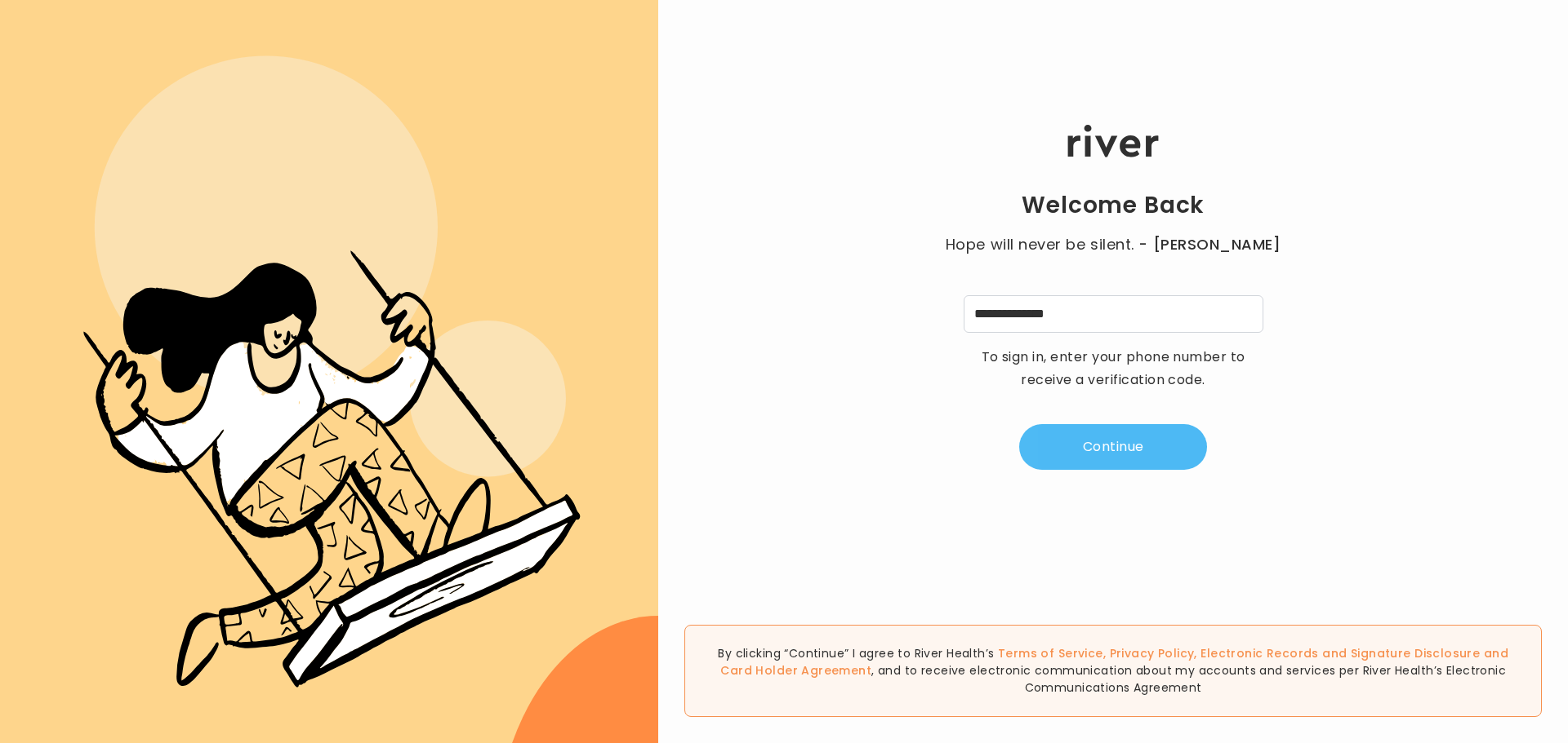
click at [1126, 452] on button "Continue" at bounding box center [1113, 447] width 188 height 45
type input "*"
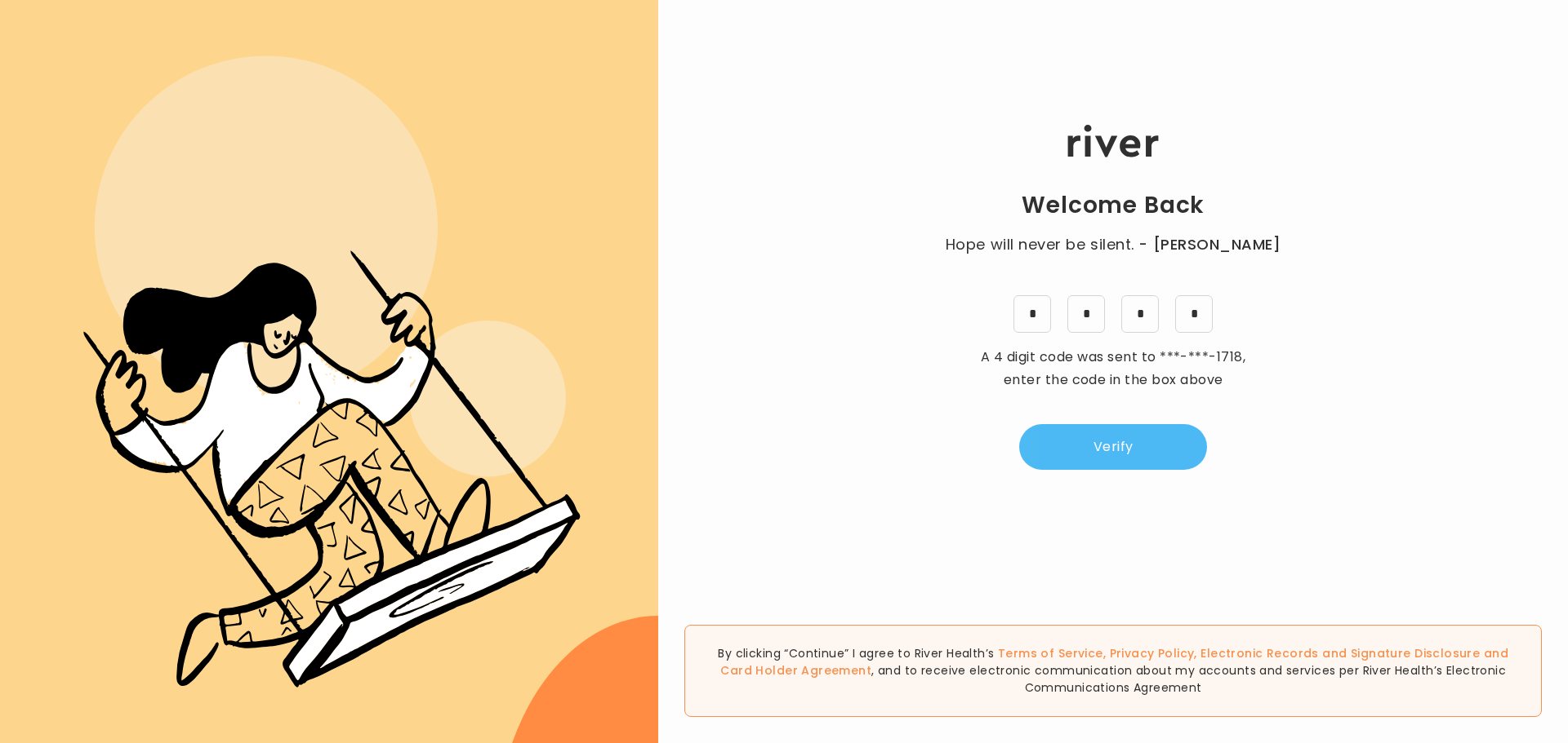
click at [1126, 452] on button "Verify" at bounding box center [1113, 447] width 188 height 45
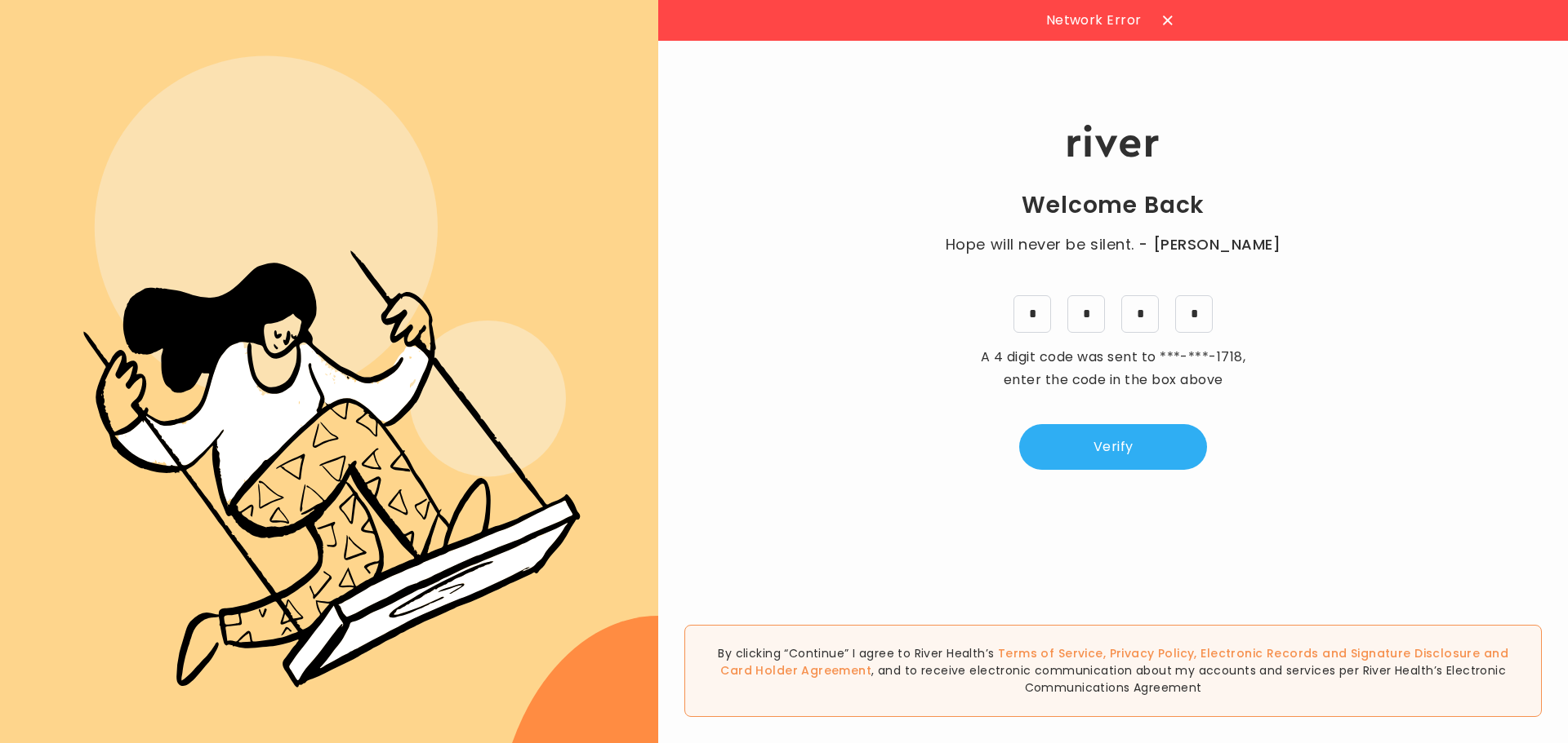
click at [1400, 323] on div "Welcome Back Hope will never be silent. - Harvey Milk * * * * A 4 digit code wa…" at bounding box center [1113, 297] width 909 height 446
click at [1166, 23] on icon at bounding box center [1167, 20] width 10 height 10
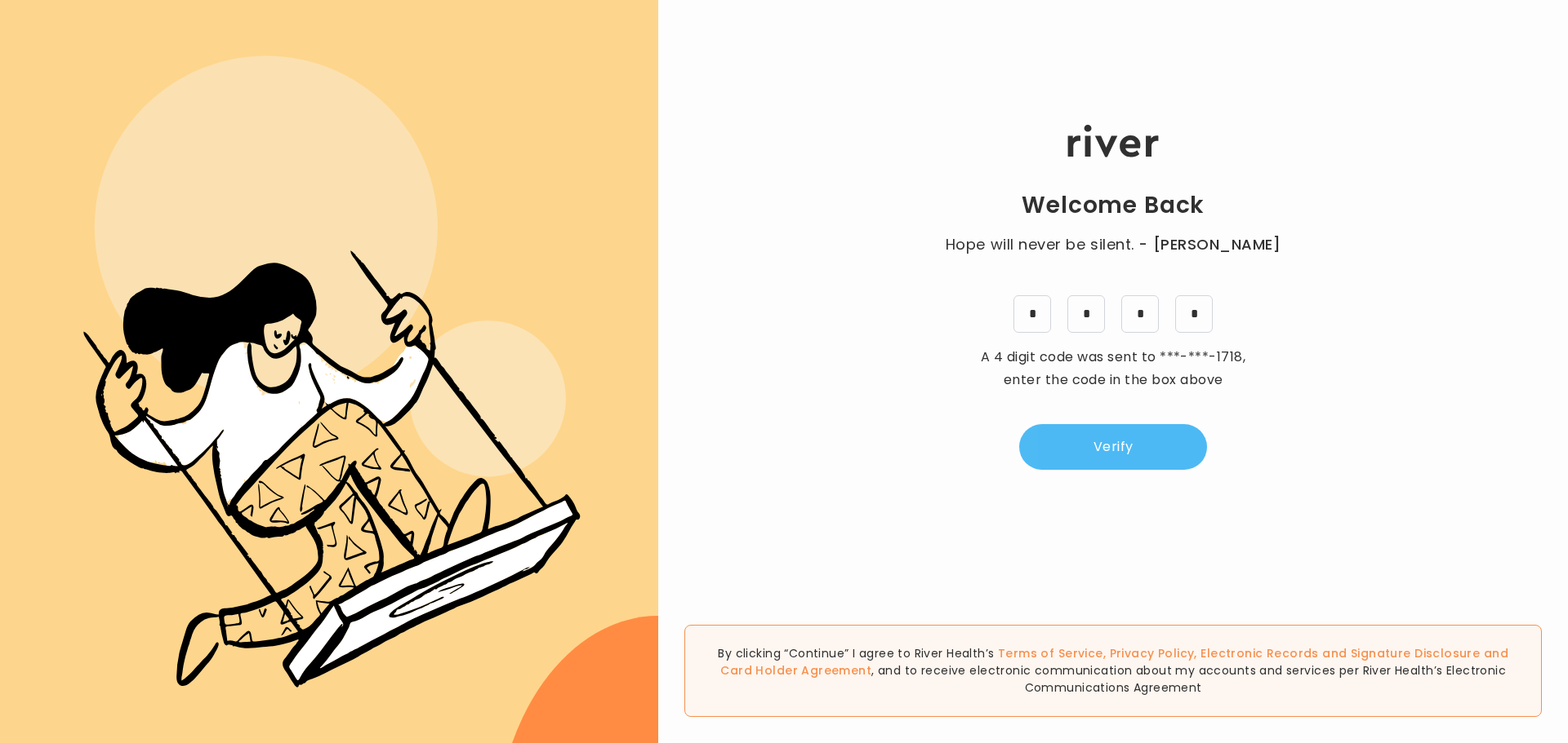
click at [1174, 451] on button "Verify" at bounding box center [1113, 447] width 188 height 45
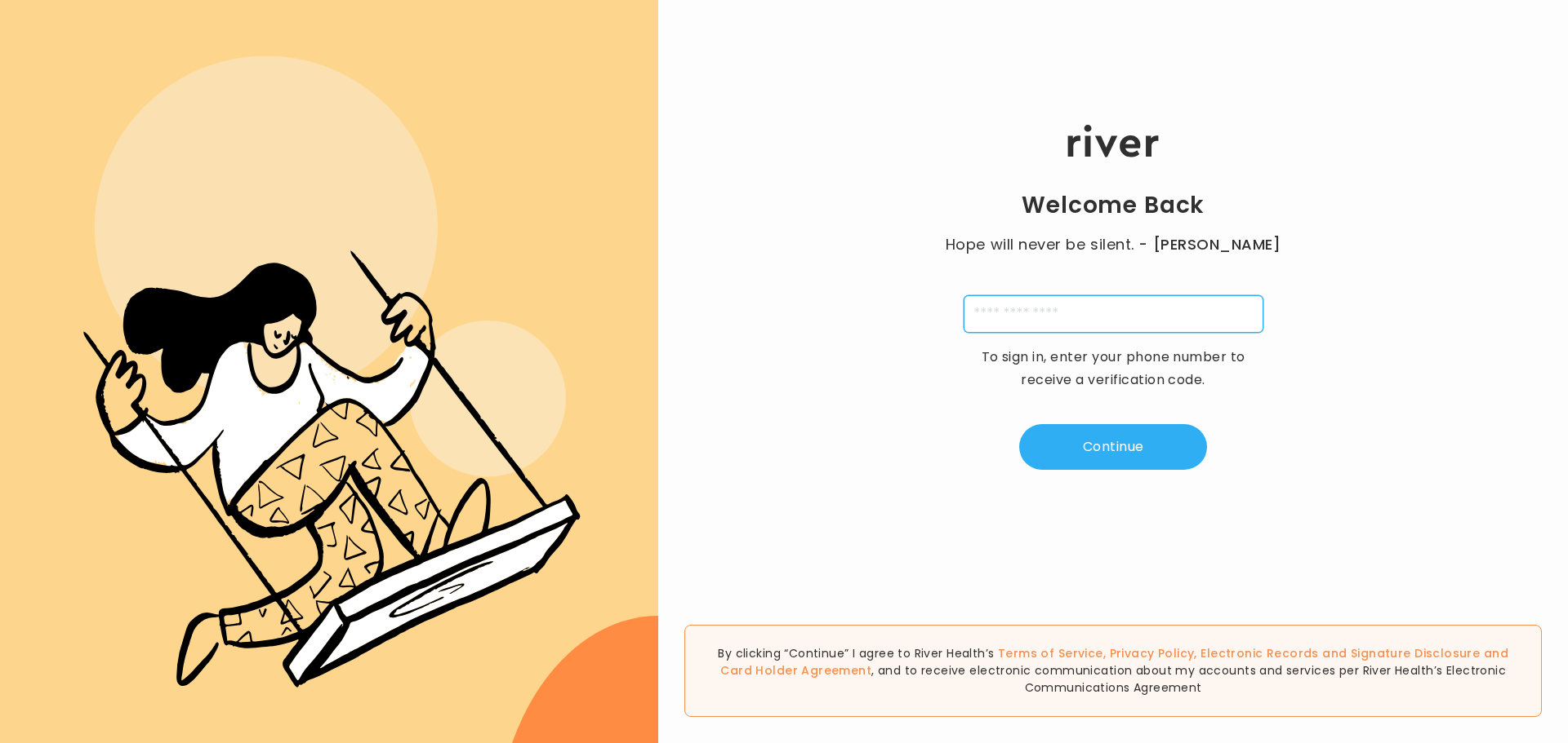
click at [1212, 311] on input "tel" at bounding box center [1113, 314] width 299 height 37
type input "**********"
type input "*"
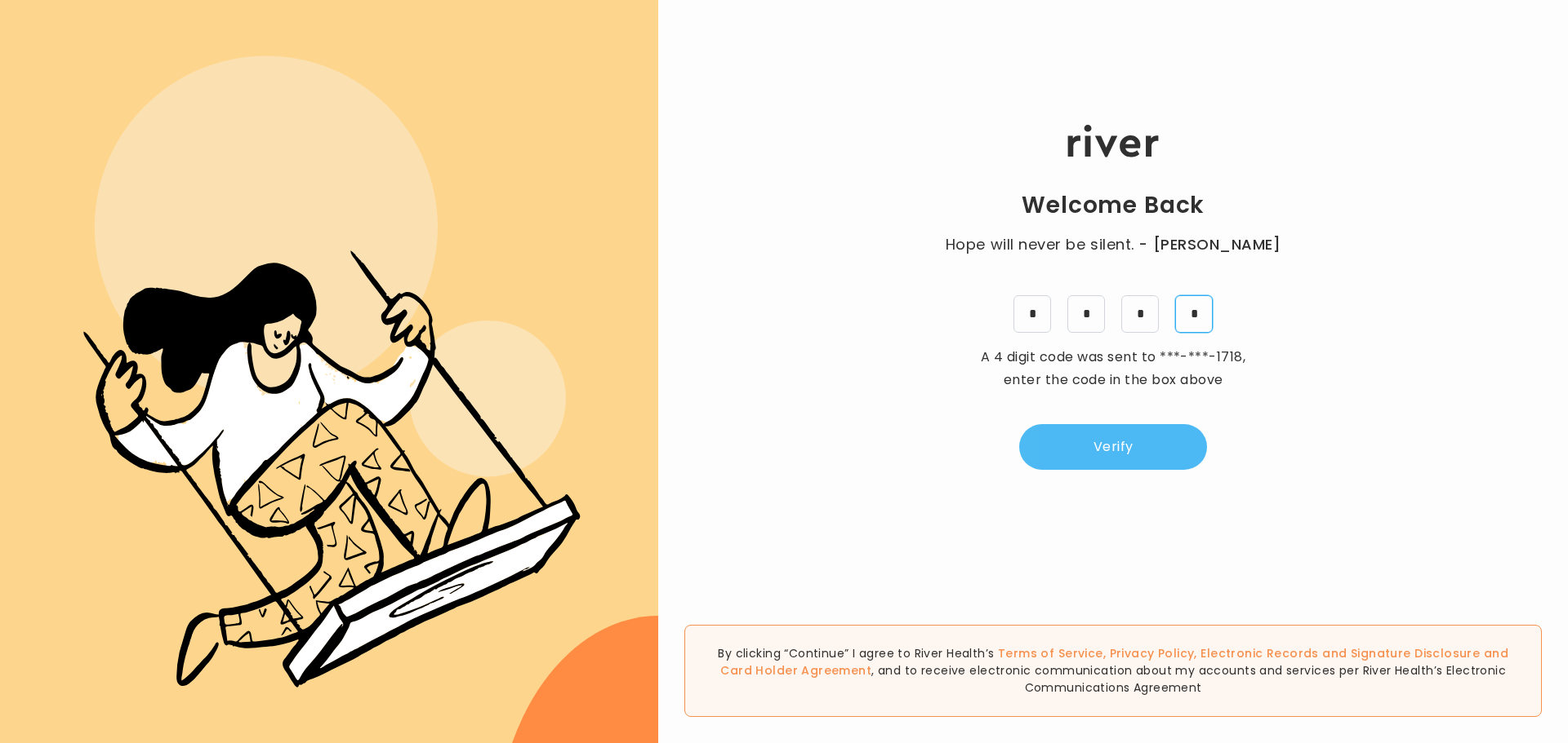
type input "*"
click at [1150, 442] on button "Verify" at bounding box center [1113, 447] width 188 height 45
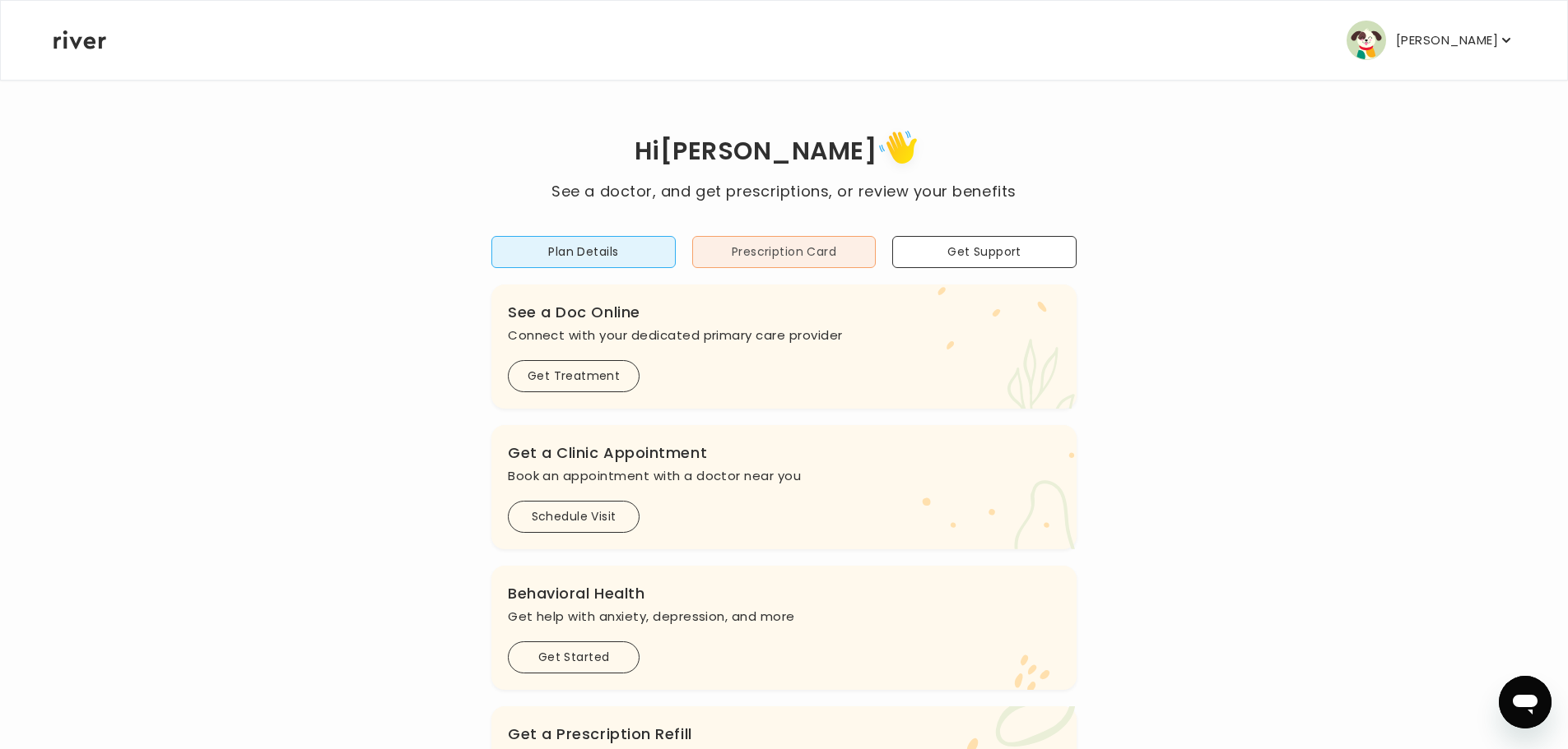
click at [840, 242] on button "Prescription Card" at bounding box center [784, 252] width 185 height 32
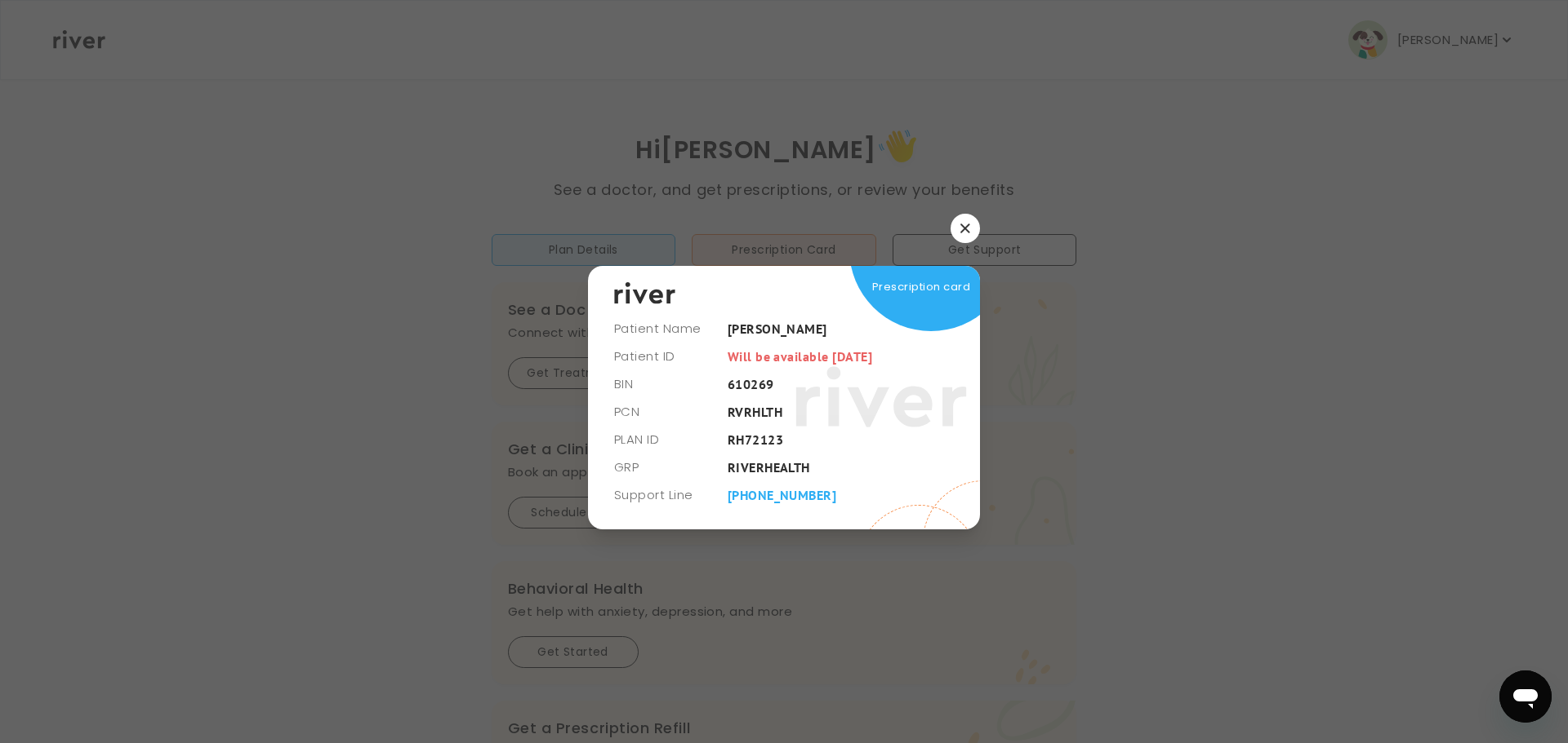
click at [963, 233] on icon "button" at bounding box center [964, 228] width 10 height 10
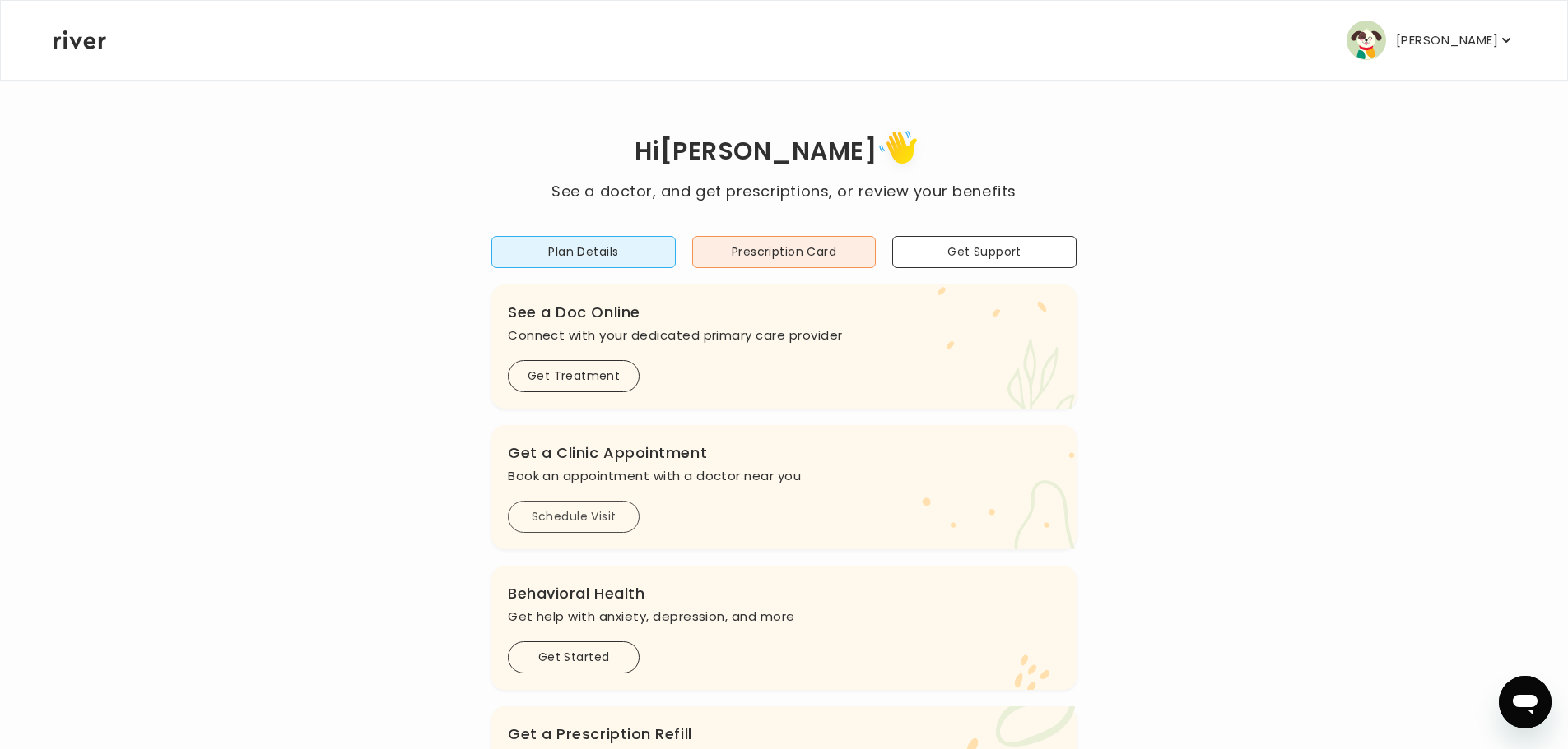
click at [599, 519] on button "Schedule Visit" at bounding box center [573, 517] width 132 height 32
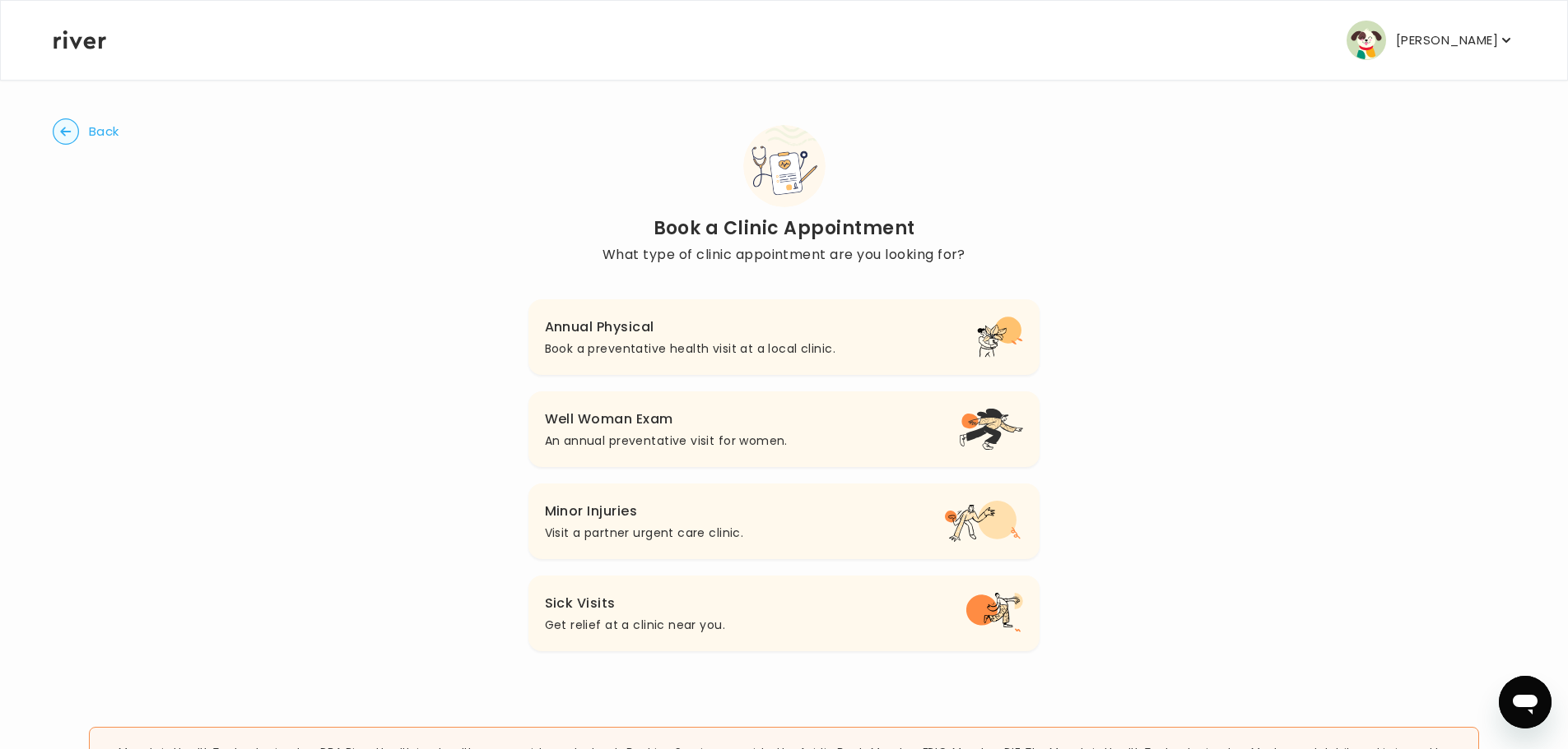
click at [648, 421] on h3 "Well Woman Exam" at bounding box center [666, 419] width 243 height 23
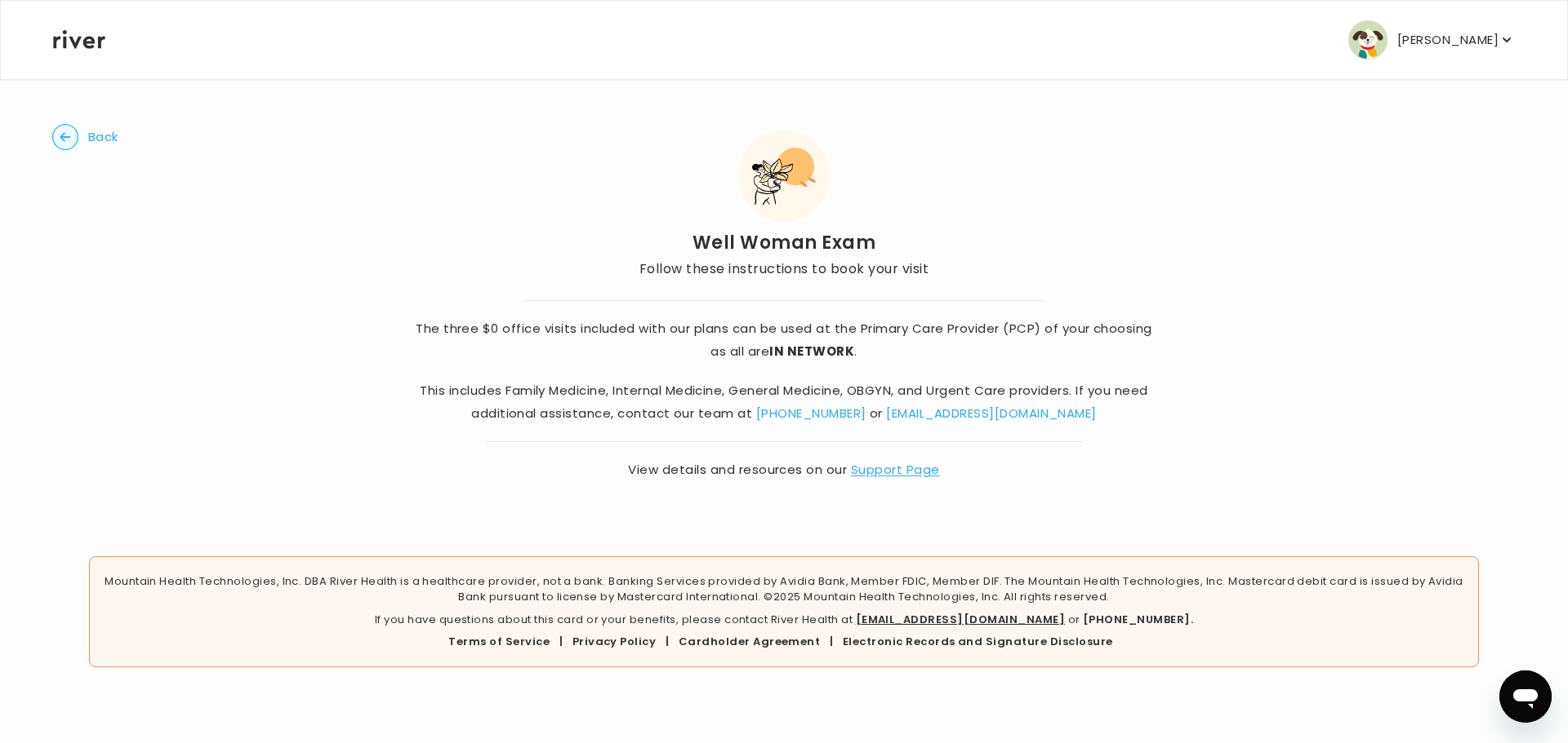
click at [1466, 36] on p "[PERSON_NAME]" at bounding box center [1448, 40] width 101 height 23
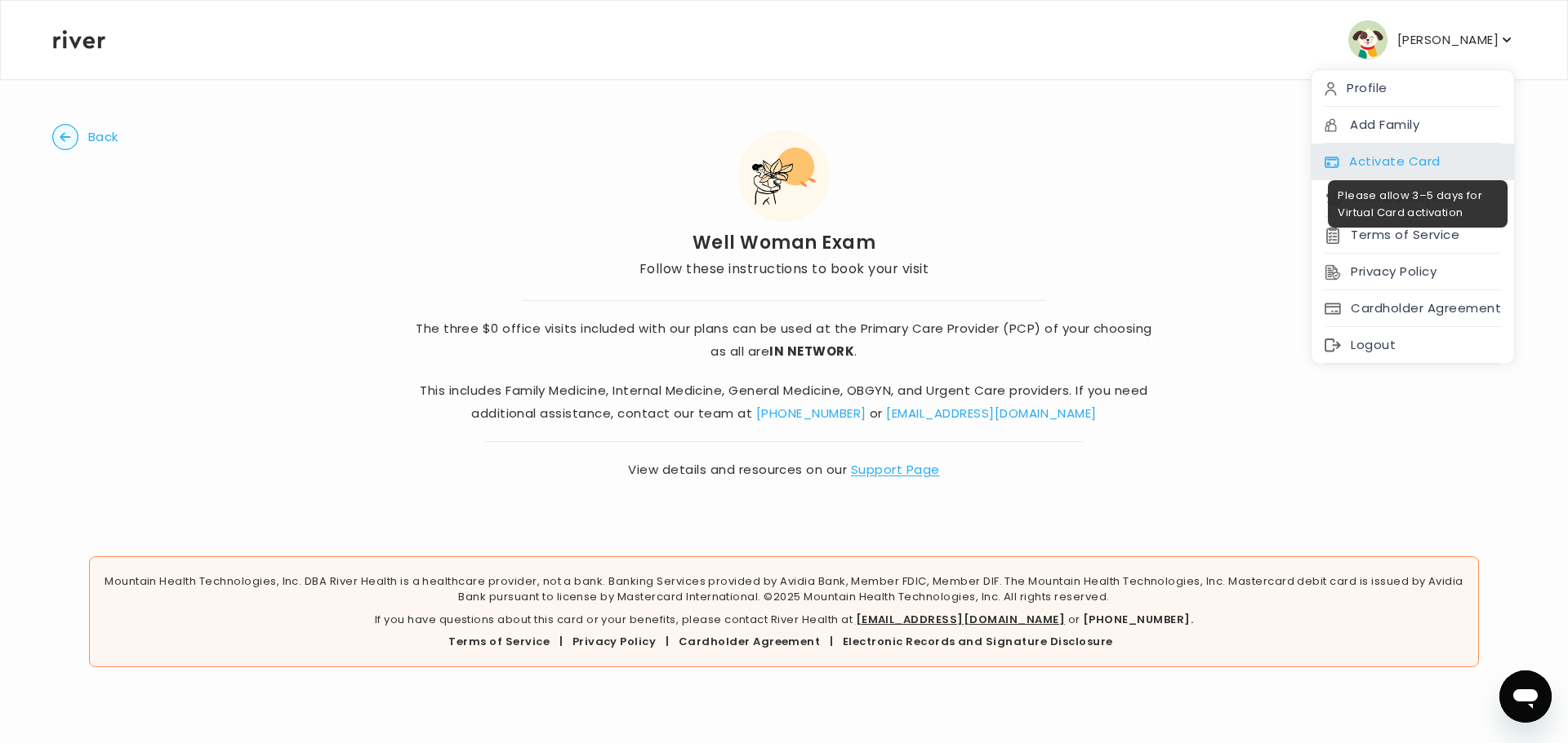
click at [1421, 159] on div "Activate Card" at bounding box center [1413, 162] width 202 height 37
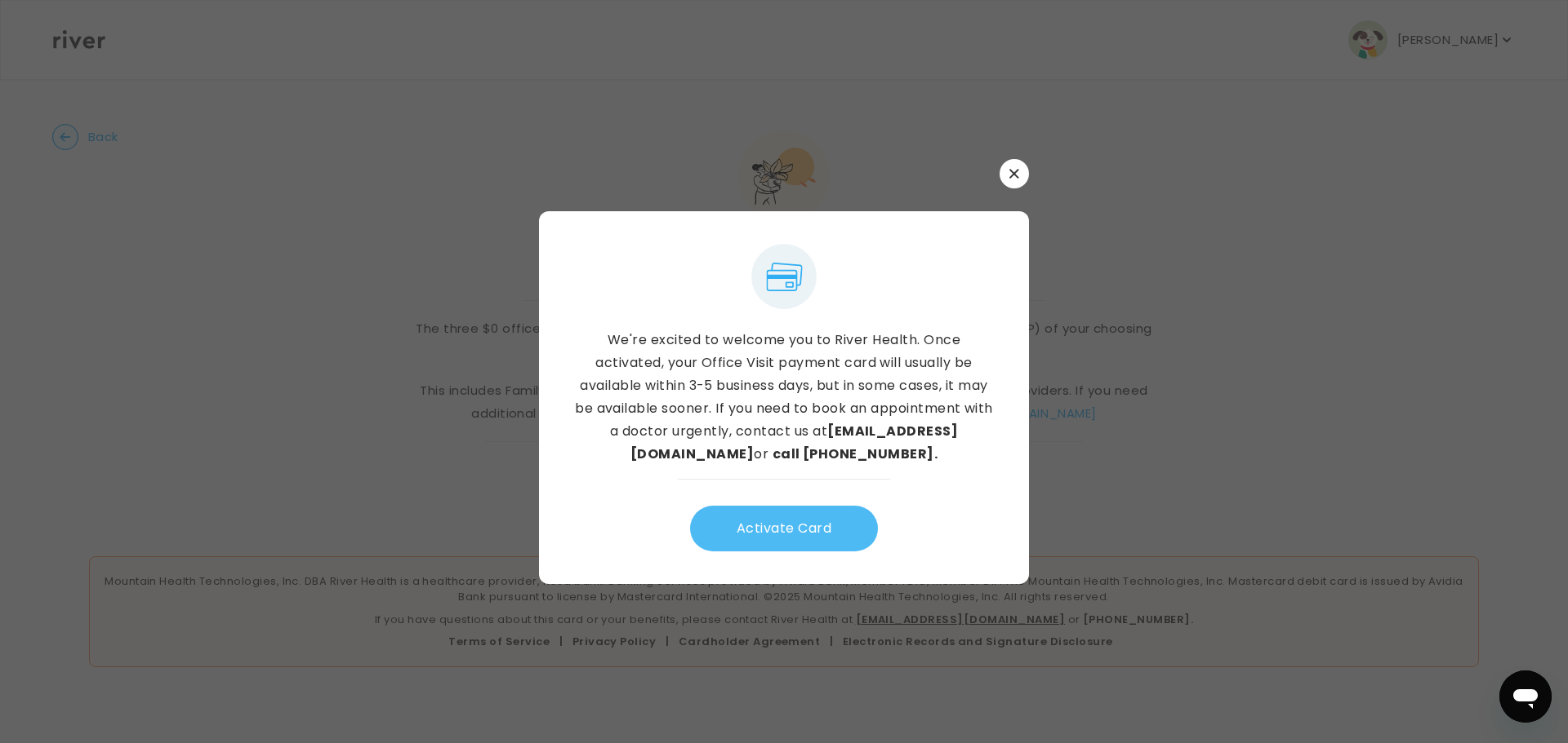
click at [842, 531] on button "Activate Card" at bounding box center [784, 528] width 188 height 45
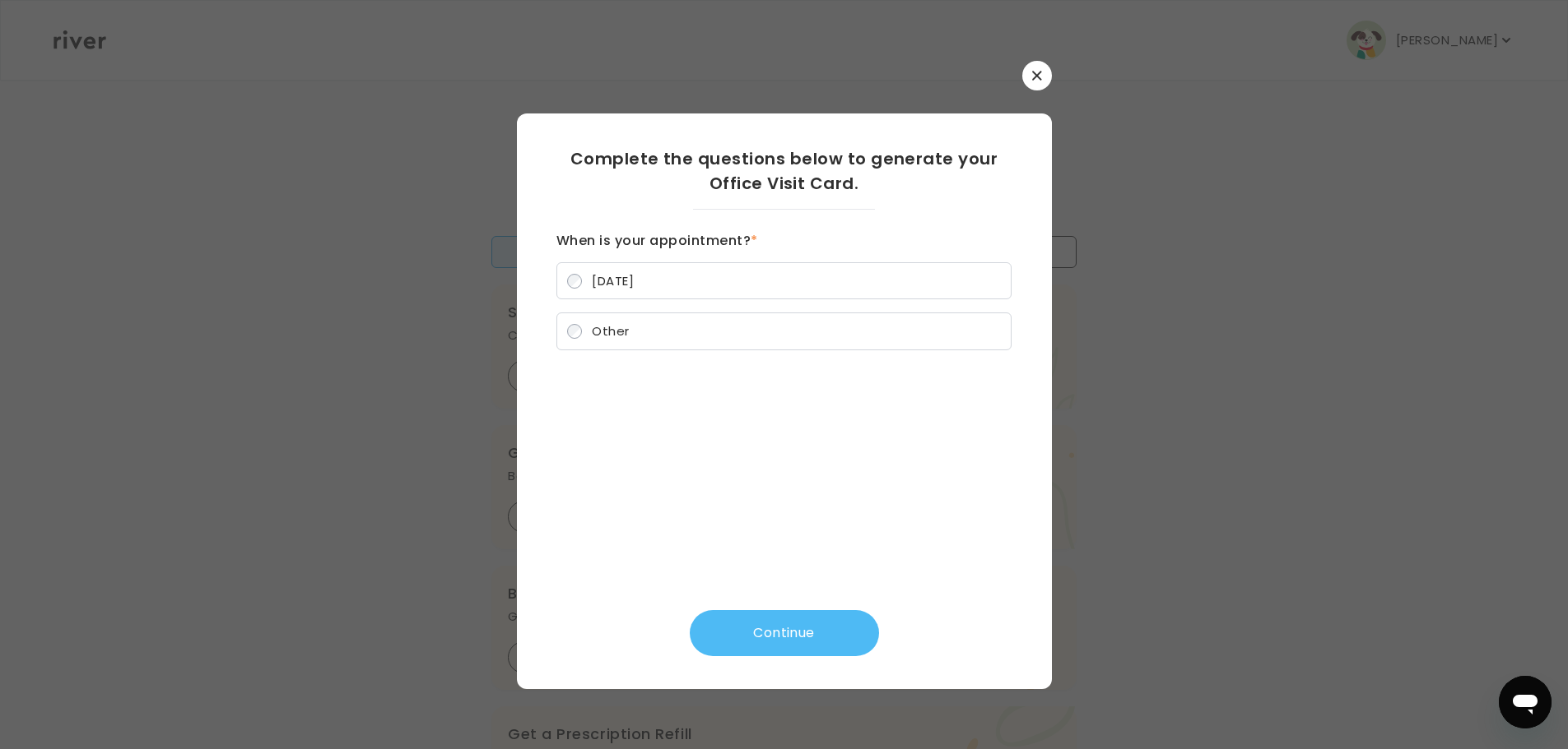
click at [785, 624] on button "Continue" at bounding box center [784, 633] width 189 height 46
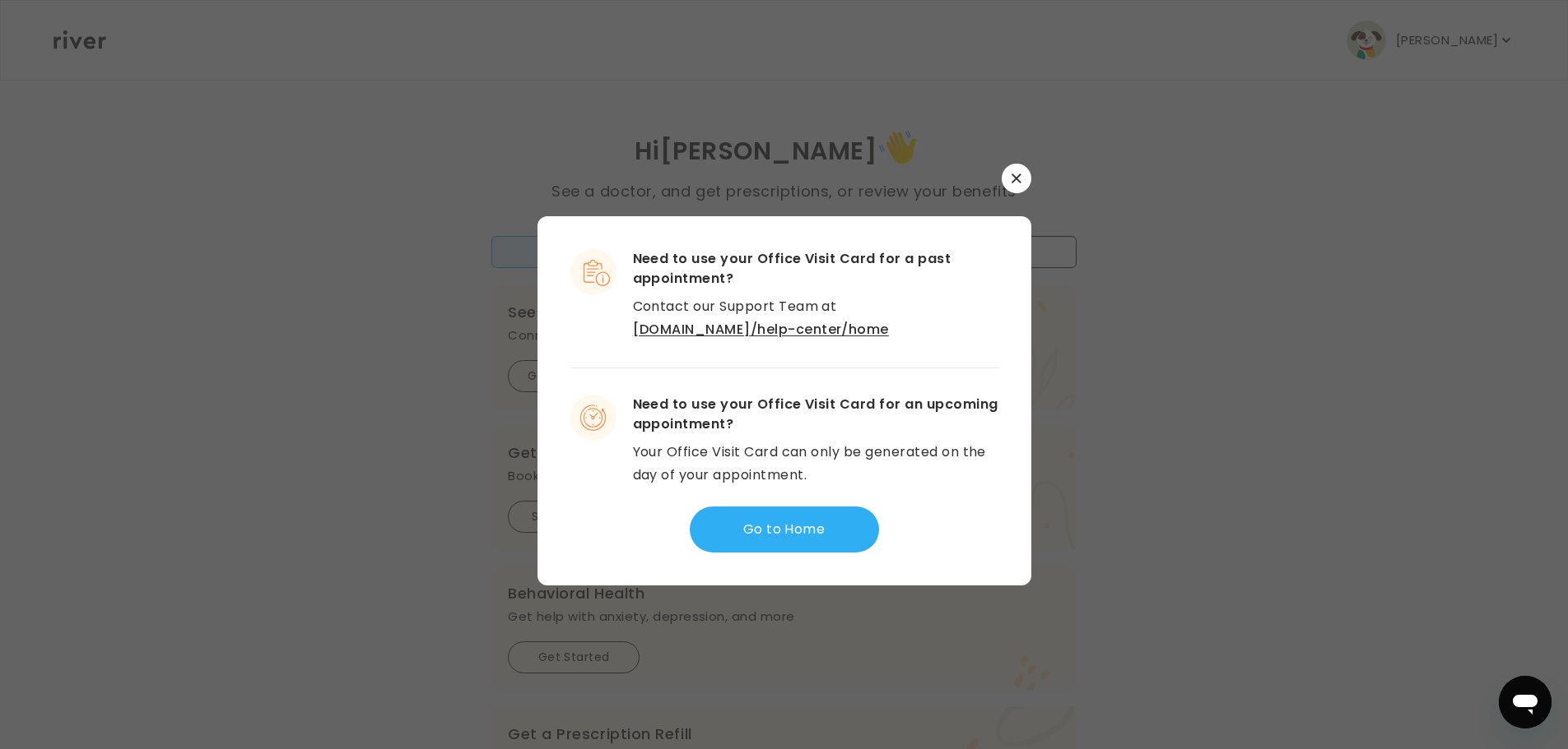
click at [1019, 173] on icon "button" at bounding box center [1016, 178] width 10 height 10
